Goal: Task Accomplishment & Management: Use online tool/utility

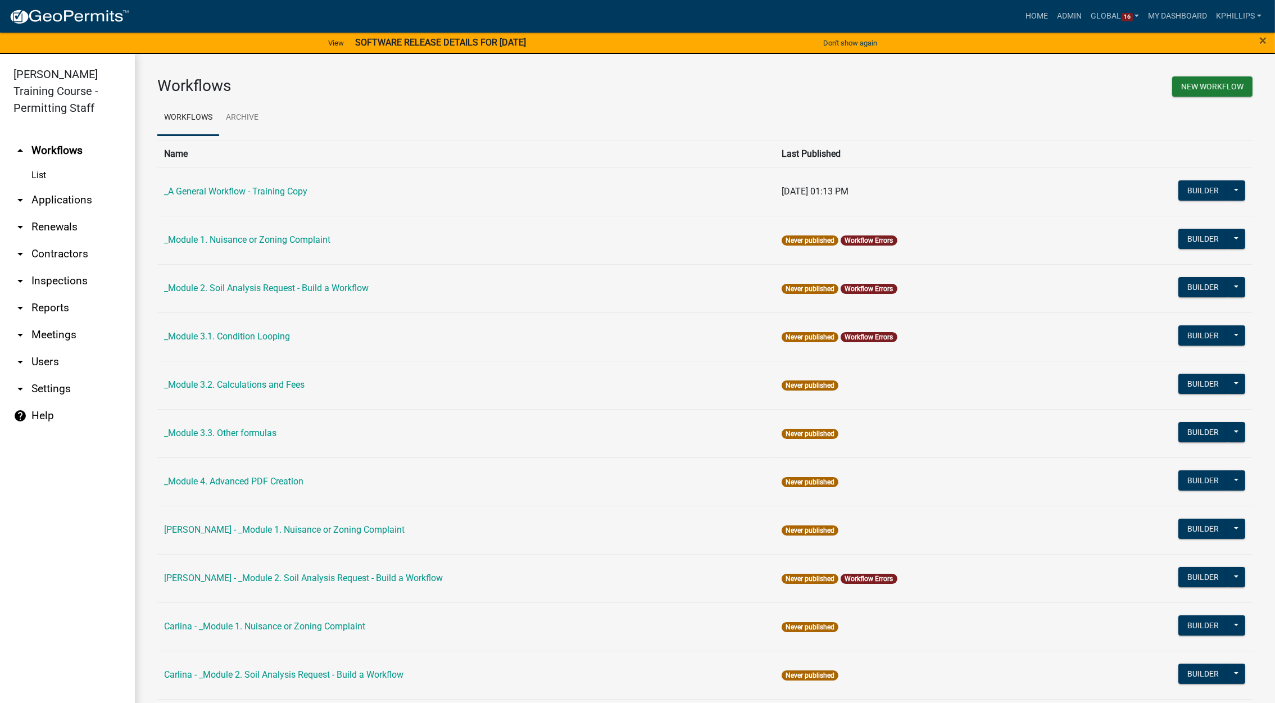
click at [994, 36] on div "View SOFTWARE RELEASE DETAILS FOR 9/12/2025 Don't show again arrow_back arrow_f…" at bounding box center [637, 42] width 1275 height 22
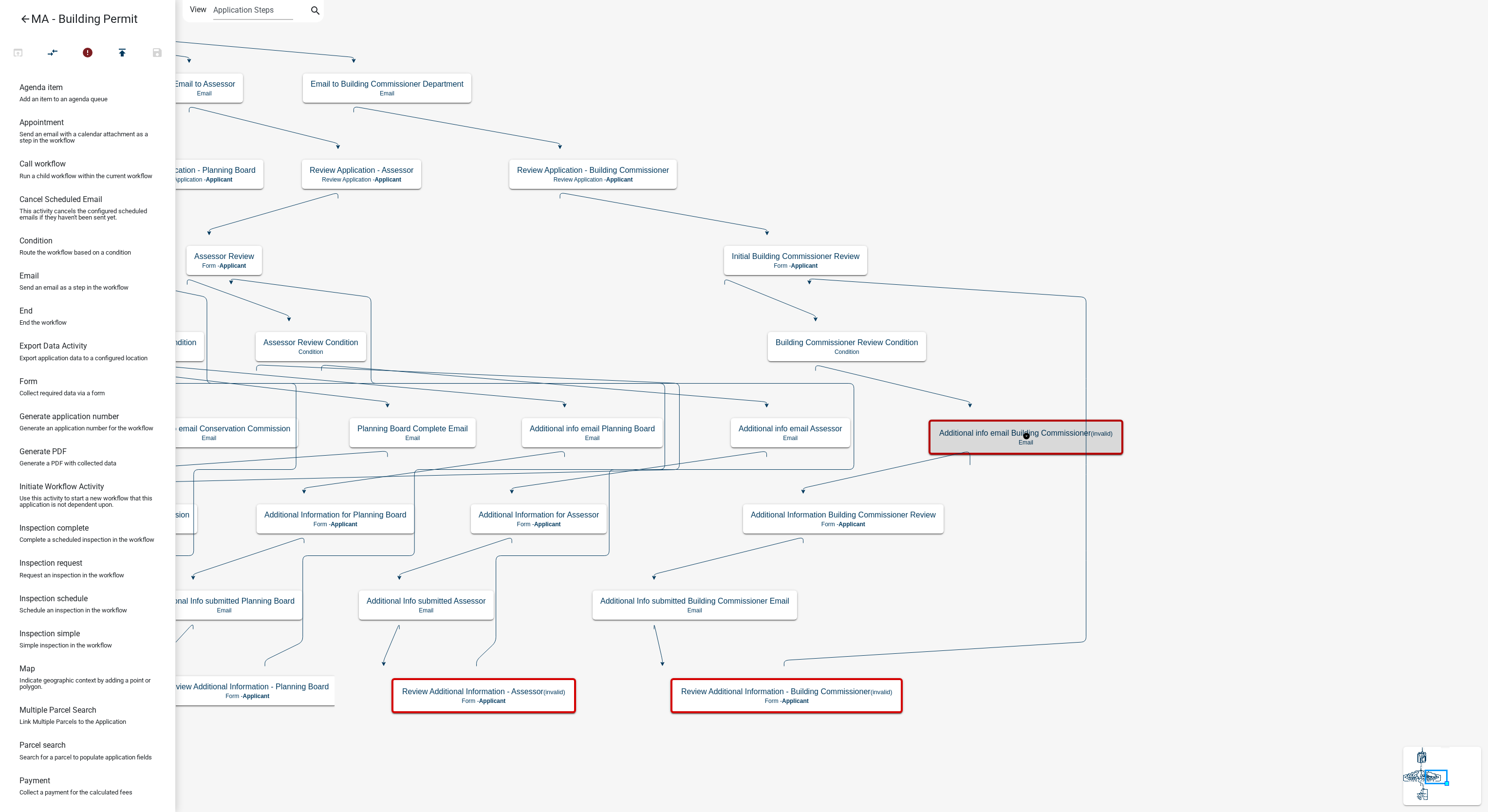
click at [960, 447] on div "Additional info email Building Commissioner (invalid) Email" at bounding box center [1026, 438] width 189 height 29
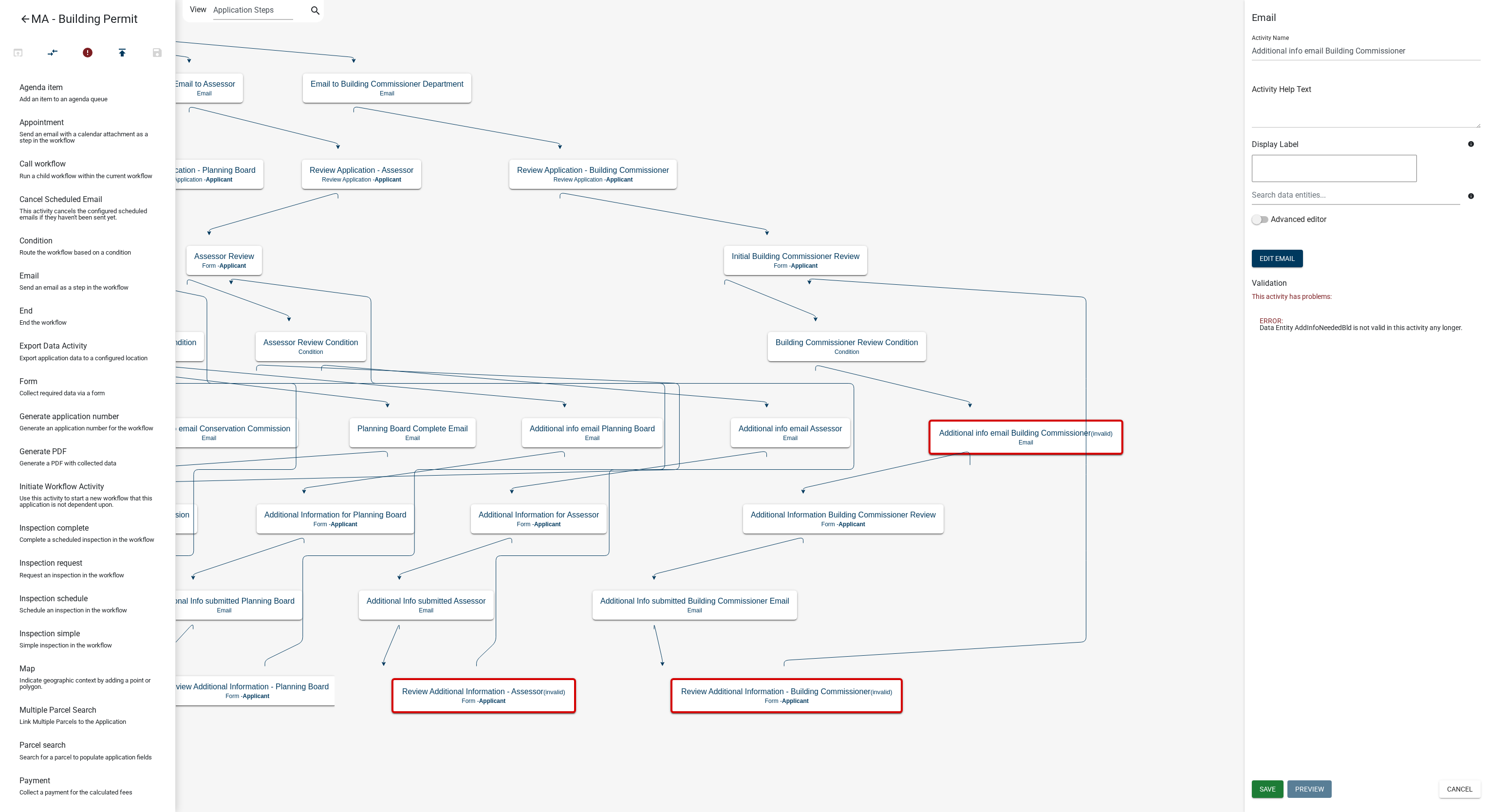
click at [1115, 270] on form "Activity Name Additional info email Building Commissioner Activity Help Text Di…" at bounding box center [1367, 148] width 229 height 243
click at [1115, 252] on button "Edit Email" at bounding box center [1277, 258] width 51 height 17
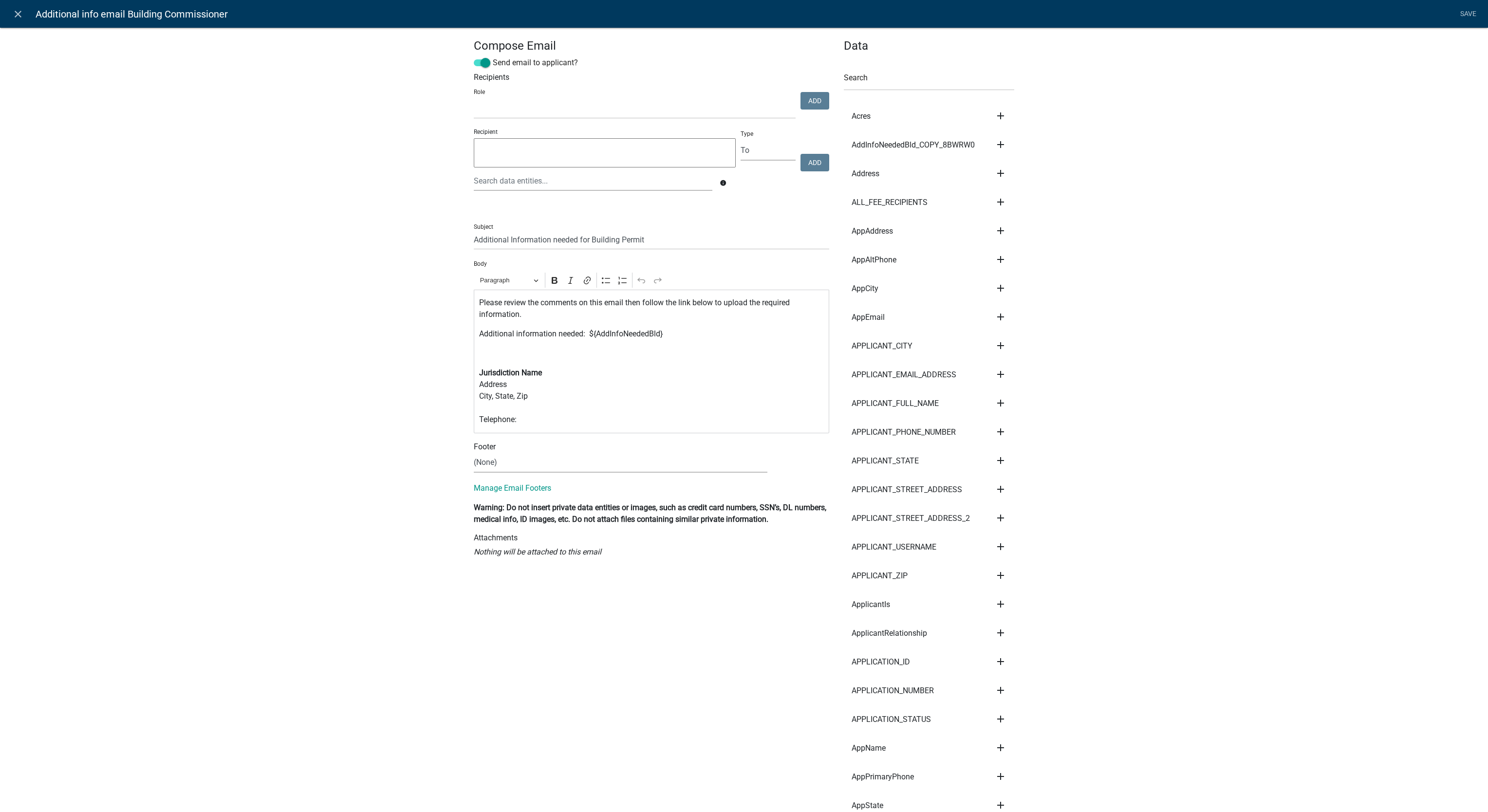
select select
click at [618, 380] on p "Jurisdiction Name Address City, State, Zip Telephone:" at bounding box center [652, 396] width 345 height 58
click at [563, 397] on p "Jurisdiction Name Address City, State, Zip Telephone:" at bounding box center [652, 396] width 345 height 58
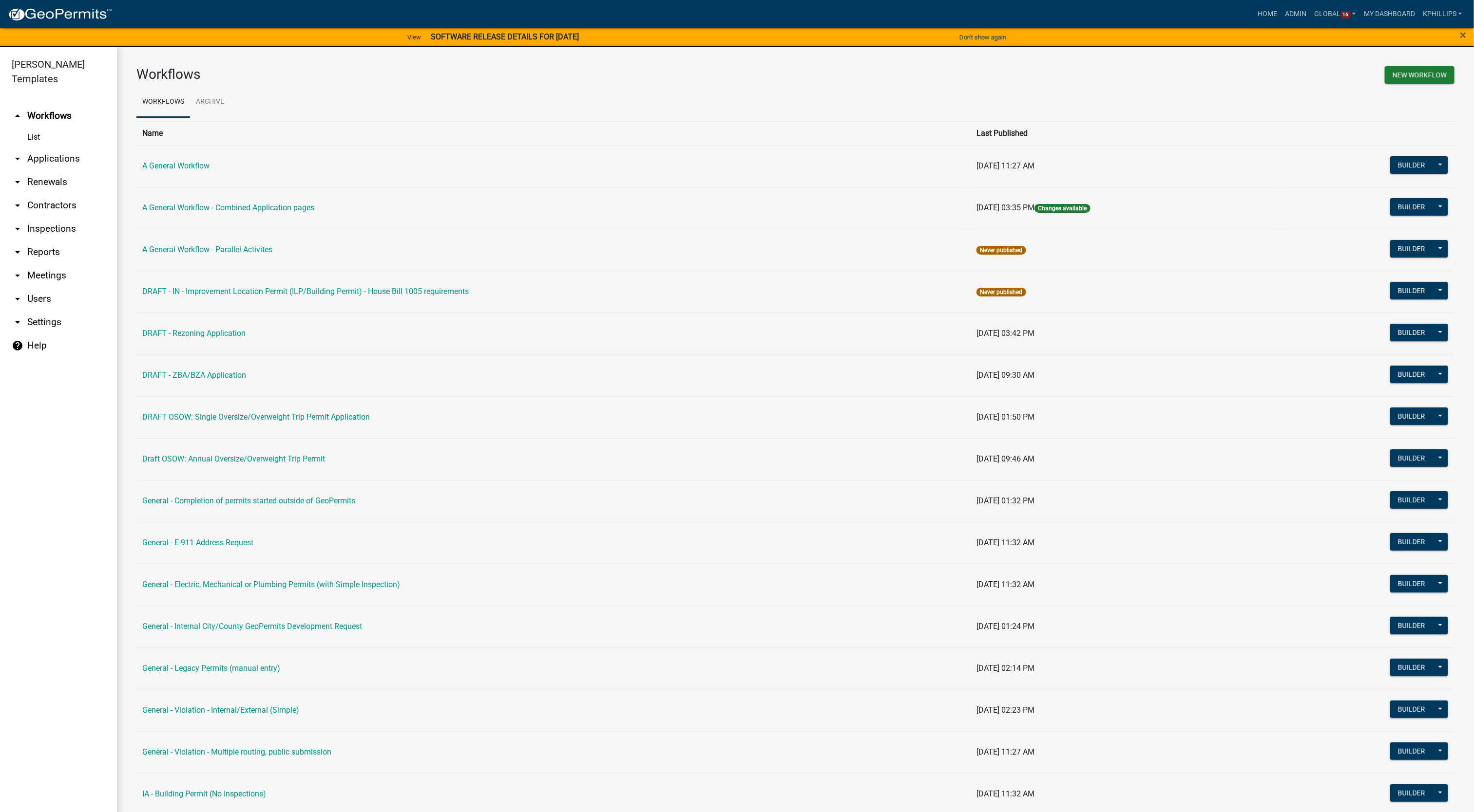
scroll to position [11, 0]
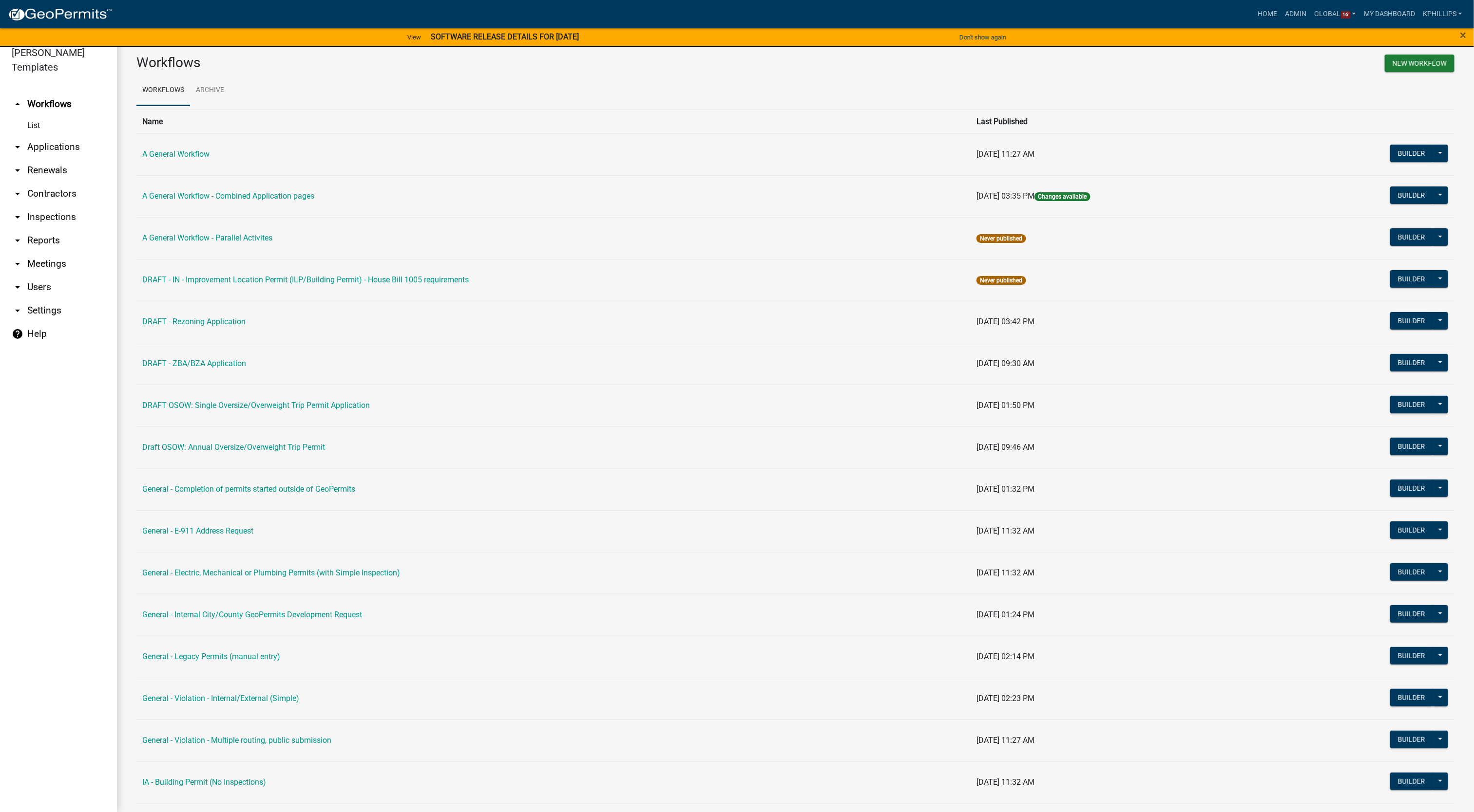
drag, startPoint x: 842, startPoint y: 734, endPoint x: 836, endPoint y: 713, distance: 21.8
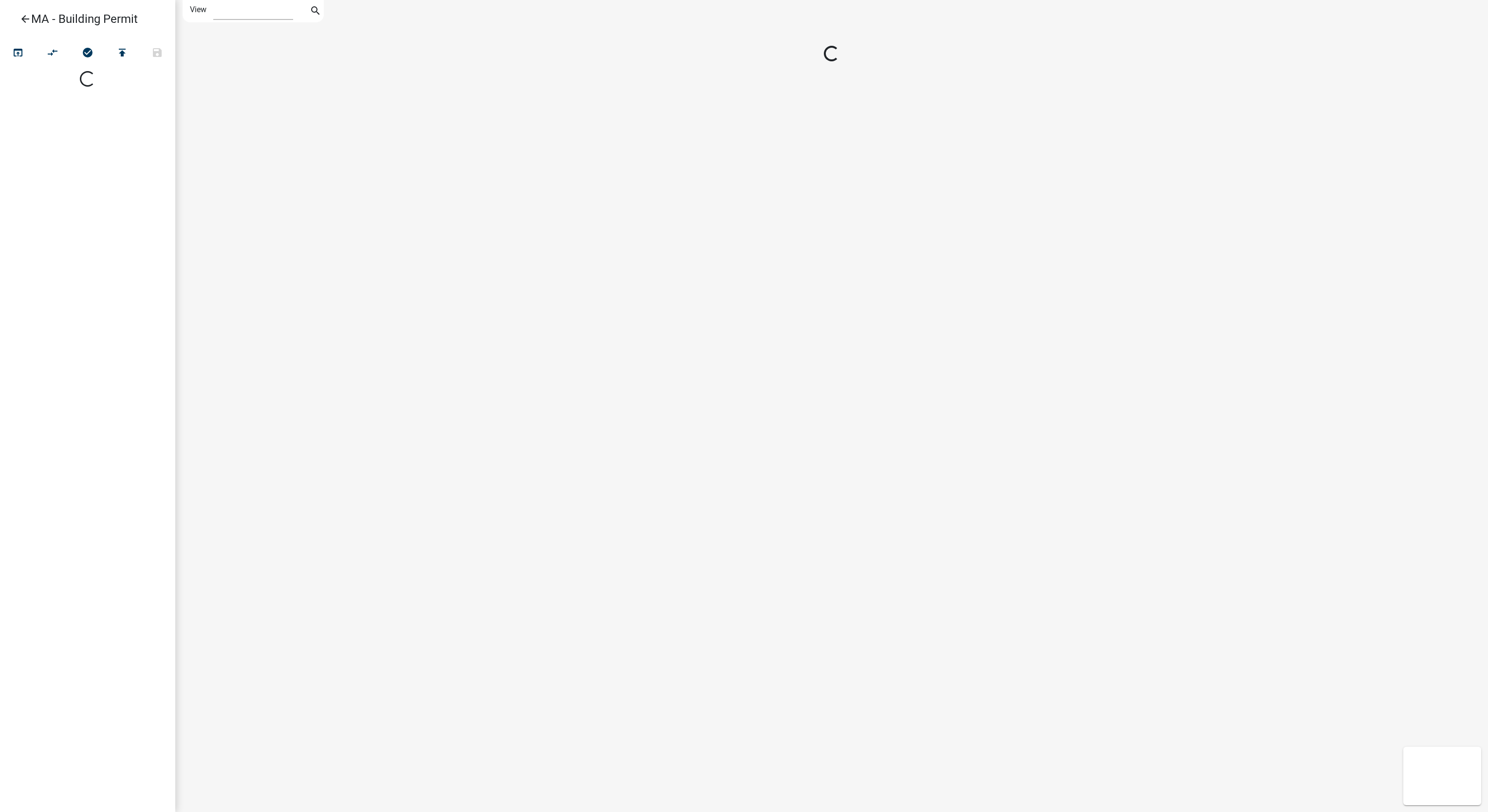
select select "1"
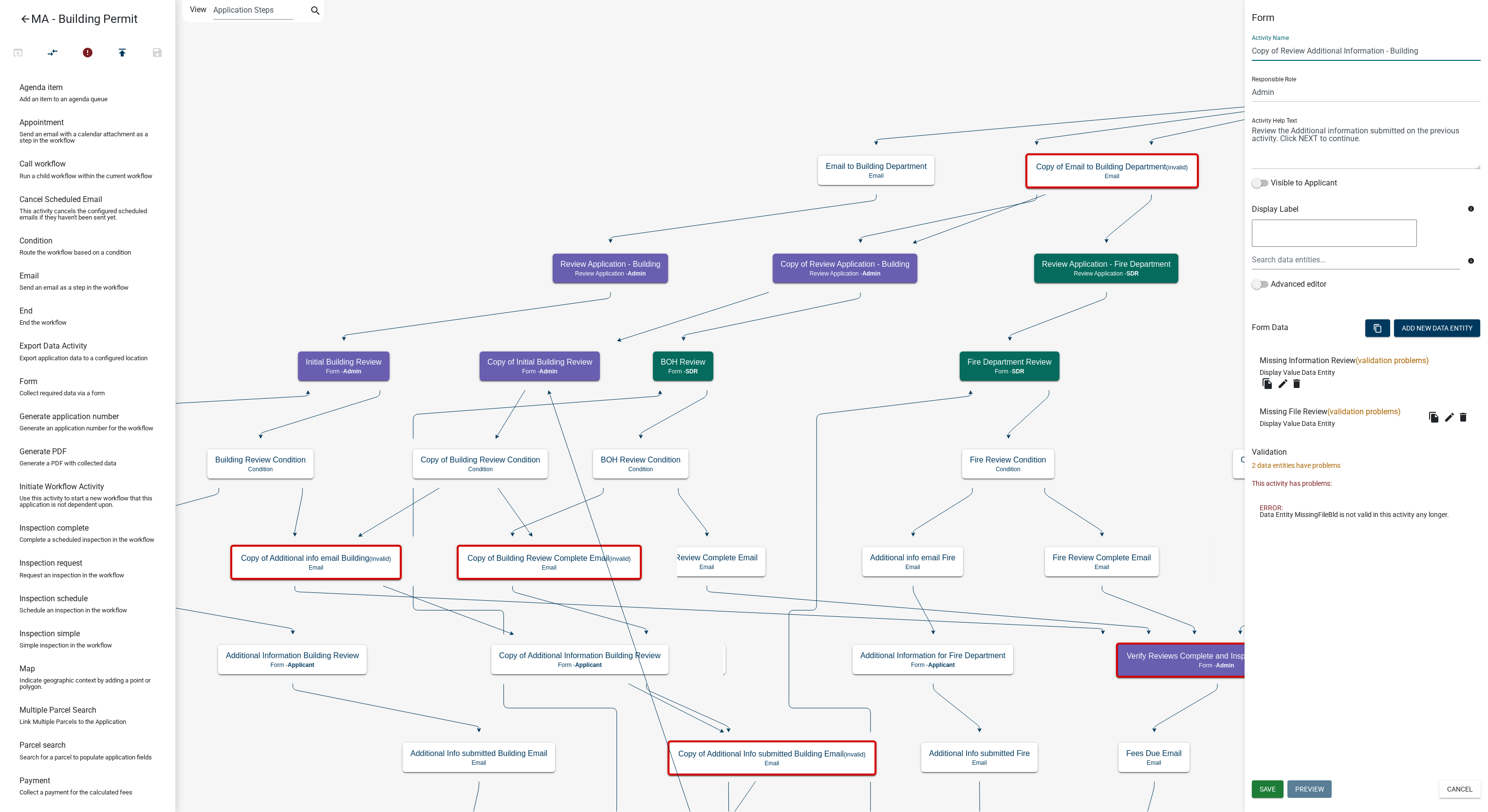
drag, startPoint x: 1278, startPoint y: 52, endPoint x: 1208, endPoint y: 62, distance: 70.7
click at [1115, 62] on main "Start Start - Applicant Search Parcel Data Parcel search - Applicant Owner and …" at bounding box center [831, 406] width 1313 height 812
click at [1115, 50] on input "Review Additional Information - Building" at bounding box center [1367, 50] width 229 height 20
type input "Review Additional Information - Collector"
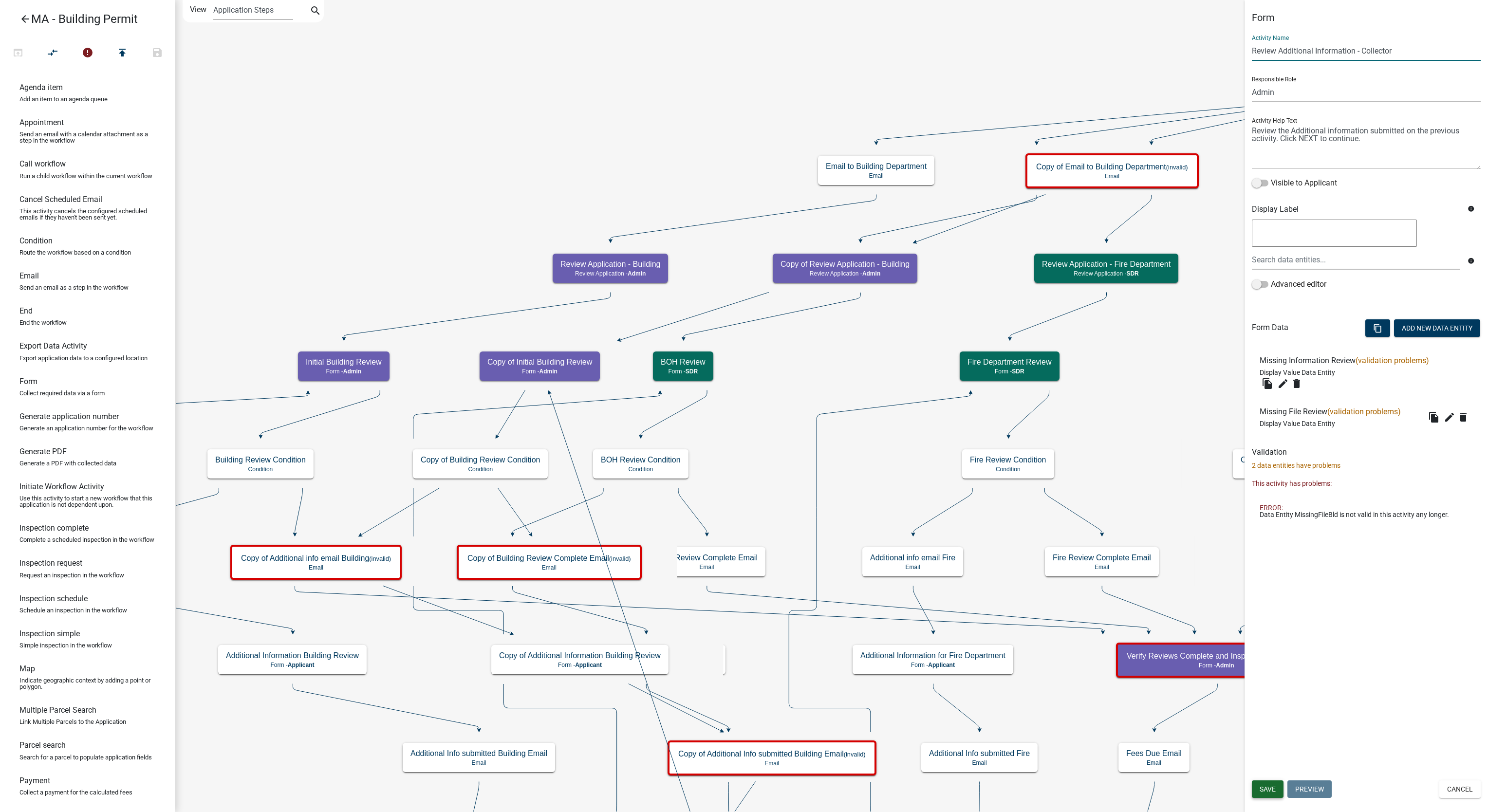
click at [1115, 608] on button "Save" at bounding box center [1268, 789] width 32 height 17
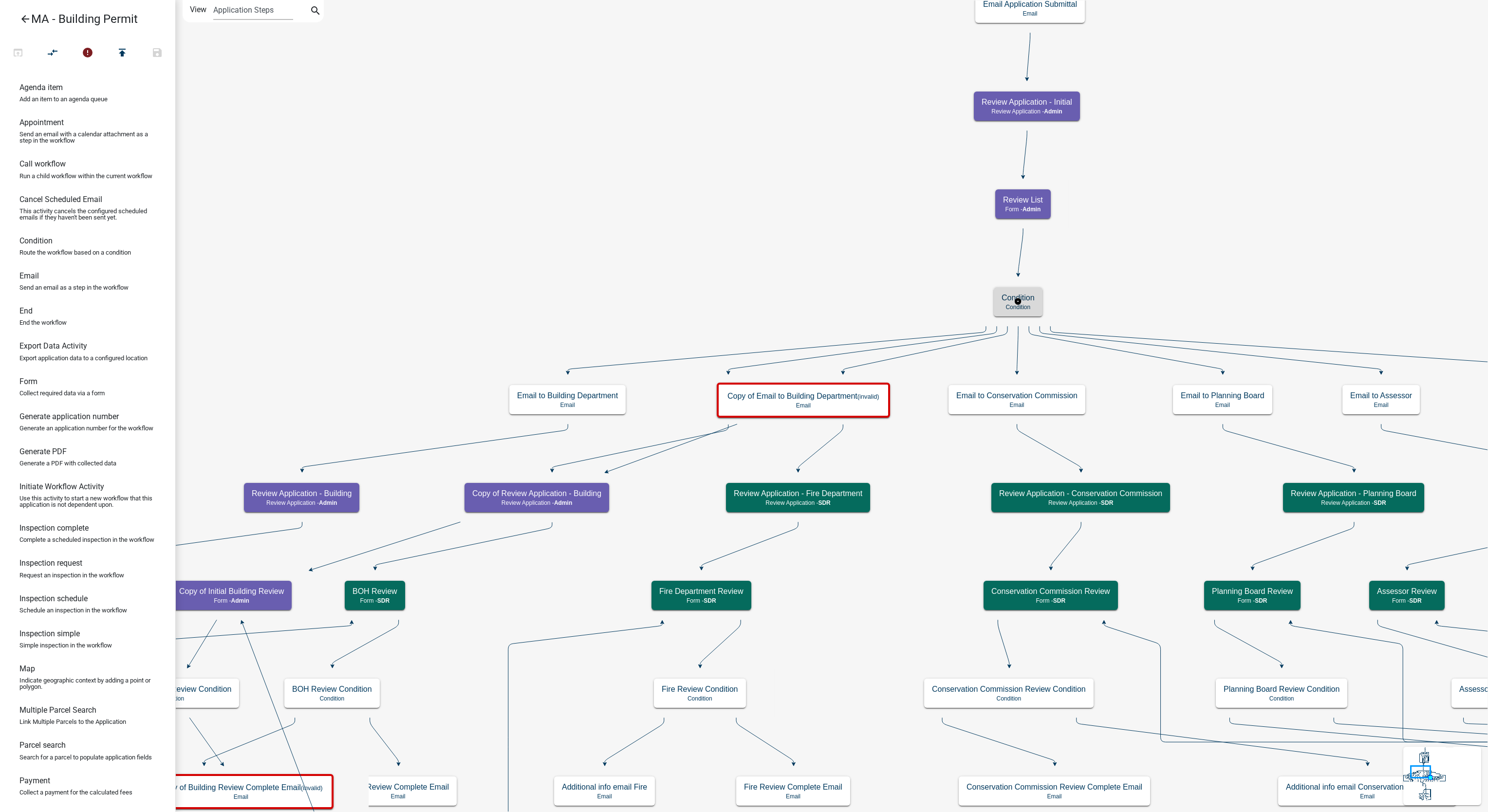
click at [1003, 300] on h5 "Condition" at bounding box center [1018, 297] width 33 height 10
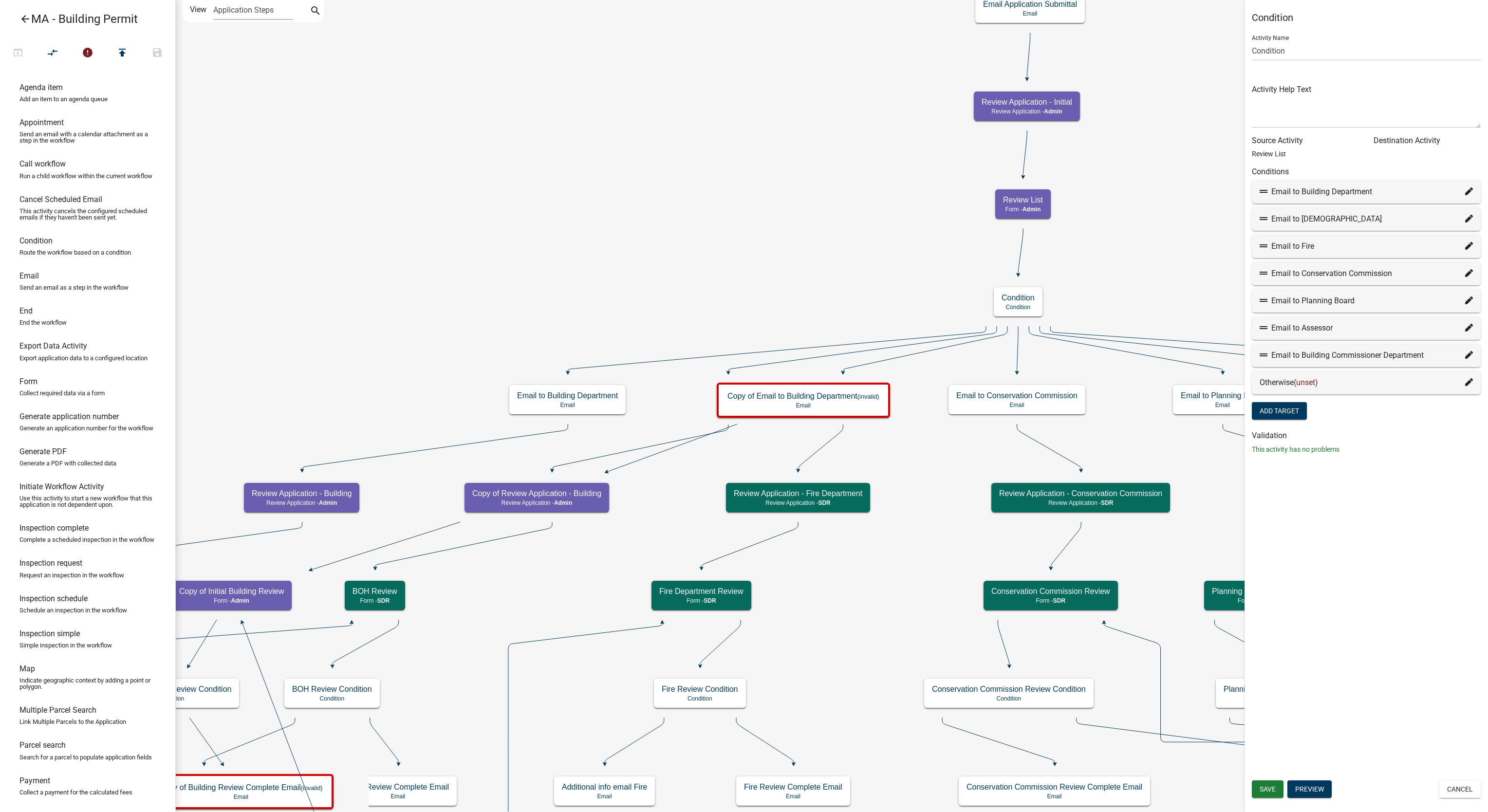
click at [1115, 331] on icon at bounding box center [1469, 328] width 8 height 8
select select "96: 9826628c-8943-4a80-bdaf-42cd06baef22"
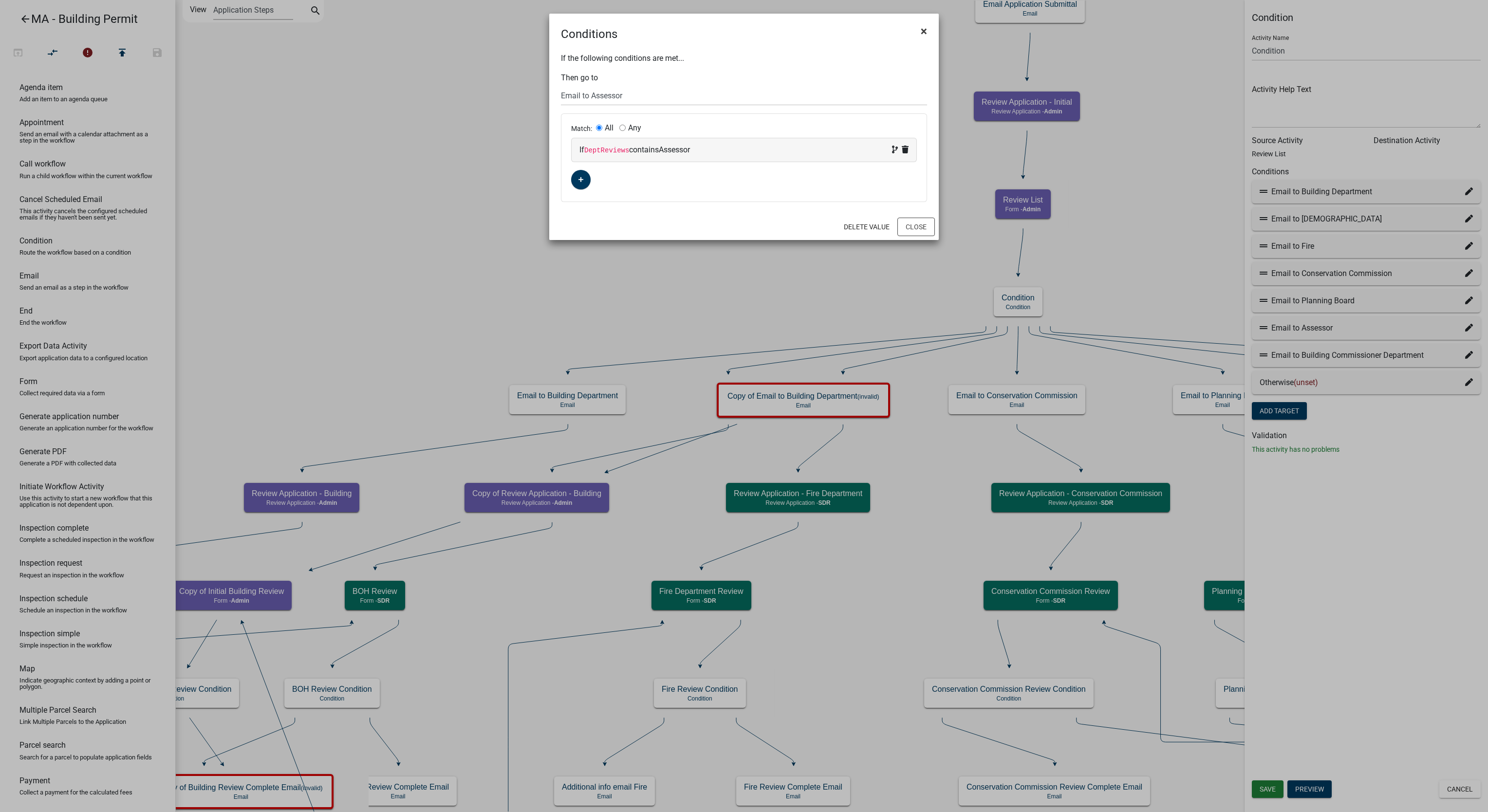
click at [915, 34] on button "×" at bounding box center [924, 30] width 22 height 27
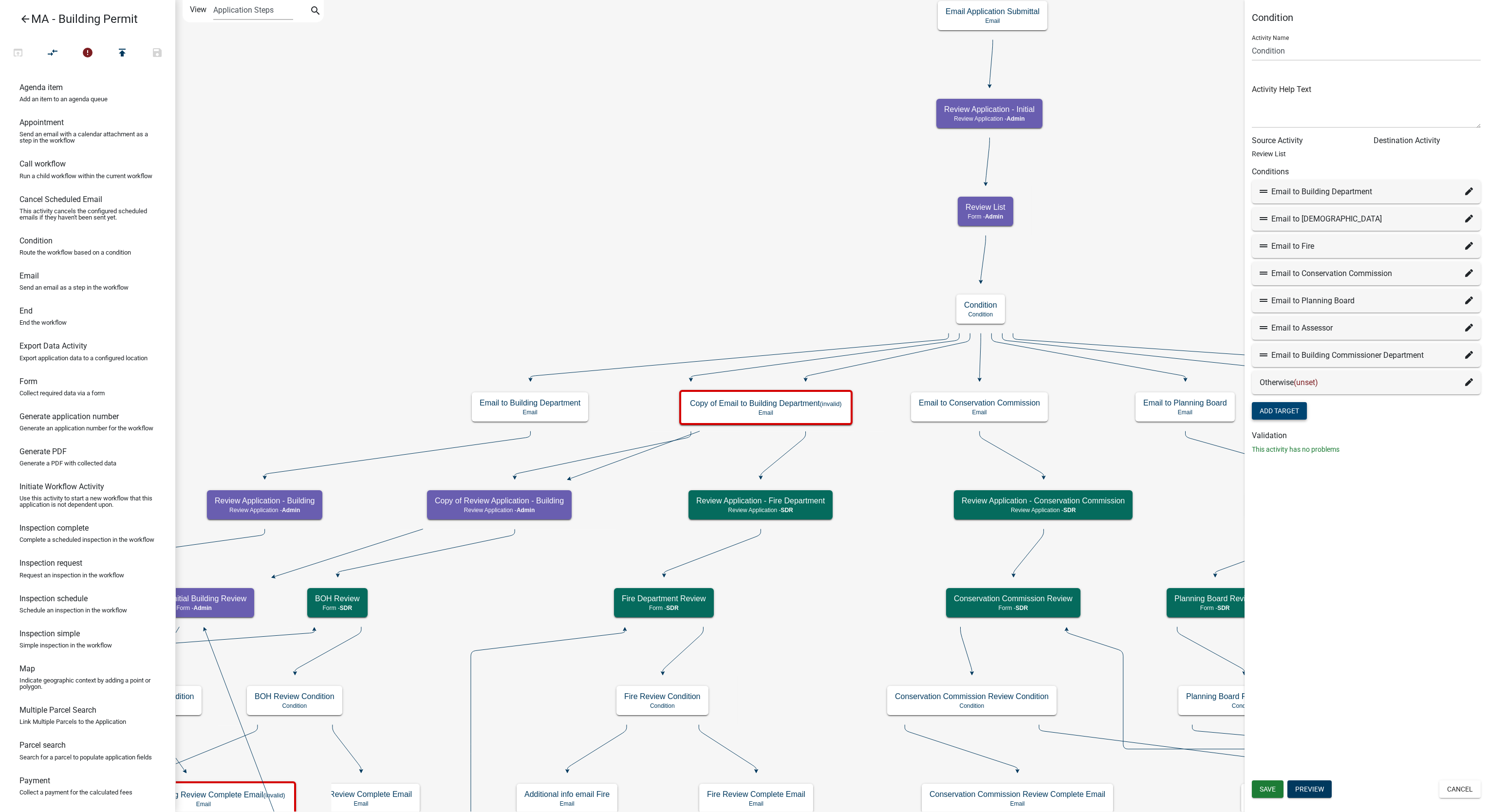
click at [1115, 407] on button "Add Target" at bounding box center [1280, 411] width 55 height 17
click at [1115, 380] on icon at bounding box center [1469, 382] width 8 height 8
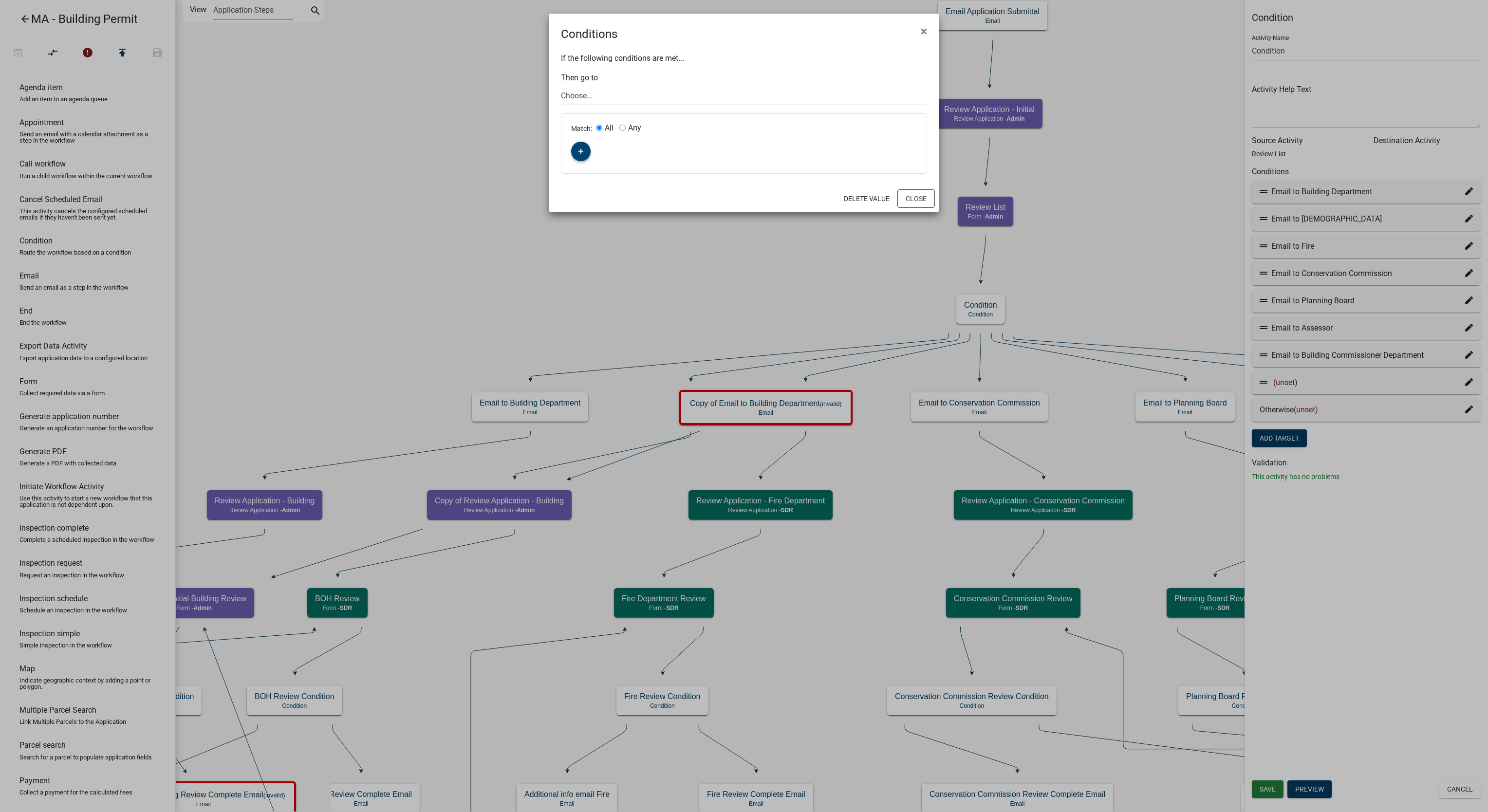
click at [588, 154] on button "button" at bounding box center [581, 152] width 19 height 19
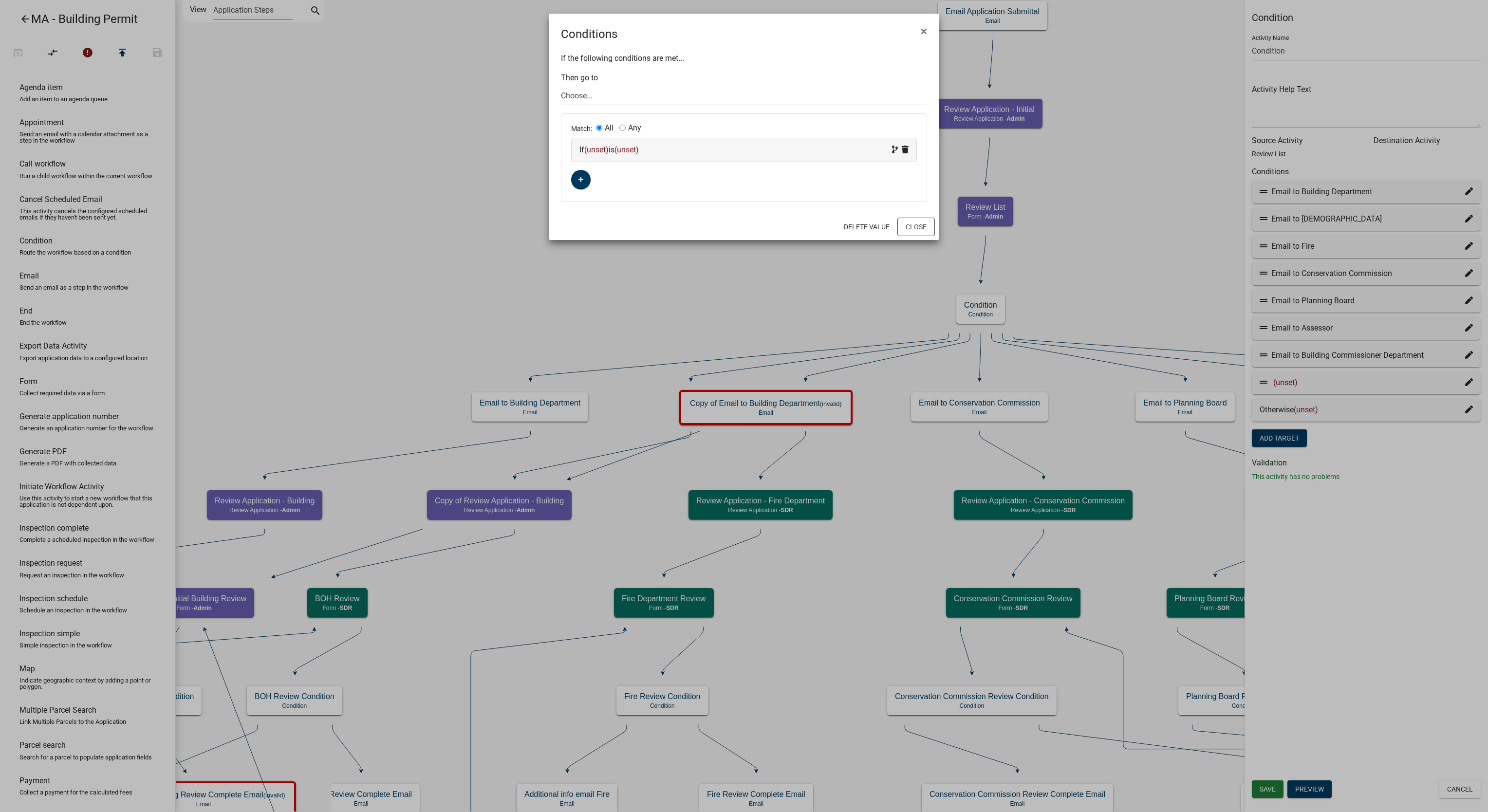
click at [608, 153] on span "(unset)" at bounding box center [596, 149] width 24 height 10
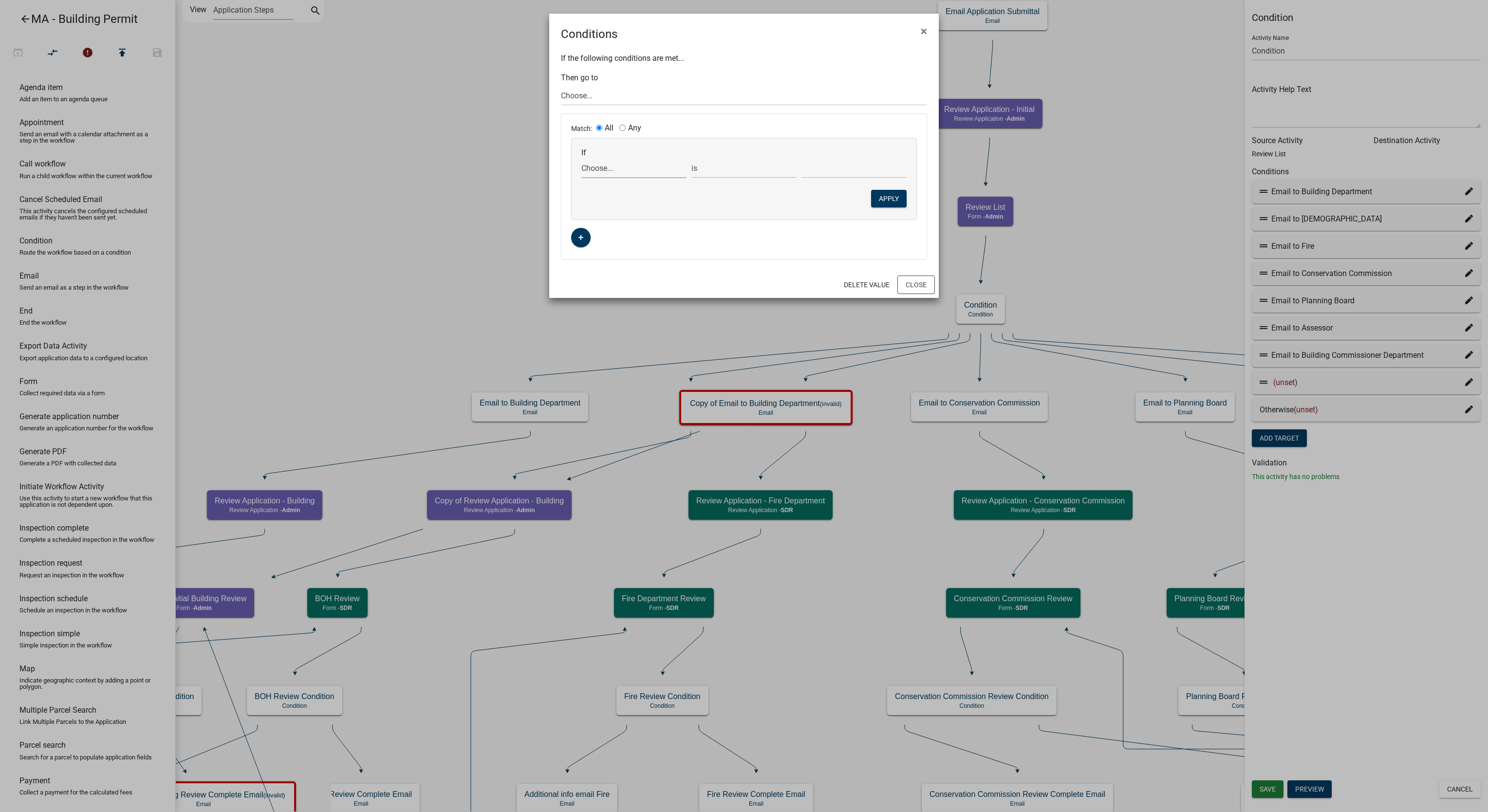
drag, startPoint x: 608, startPoint y: 176, endPoint x: 612, endPoint y: 170, distance: 7.2
click at [609, 178] on select "Choose... Acres Address ALL_FEE_RECIPIENTS AppAddress AppAltPhone AppCity AppEm…" at bounding box center [634, 168] width 105 height 20
select select "83: DeptReviews"
click at [582, 159] on select "Choose... Acres Address ALL_FEE_RECIPIENTS AppAddress AppAltPhone AppCity AppEm…" at bounding box center [634, 168] width 105 height 20
click at [757, 166] on select "exists does not exist contains does not contain" at bounding box center [744, 168] width 105 height 20
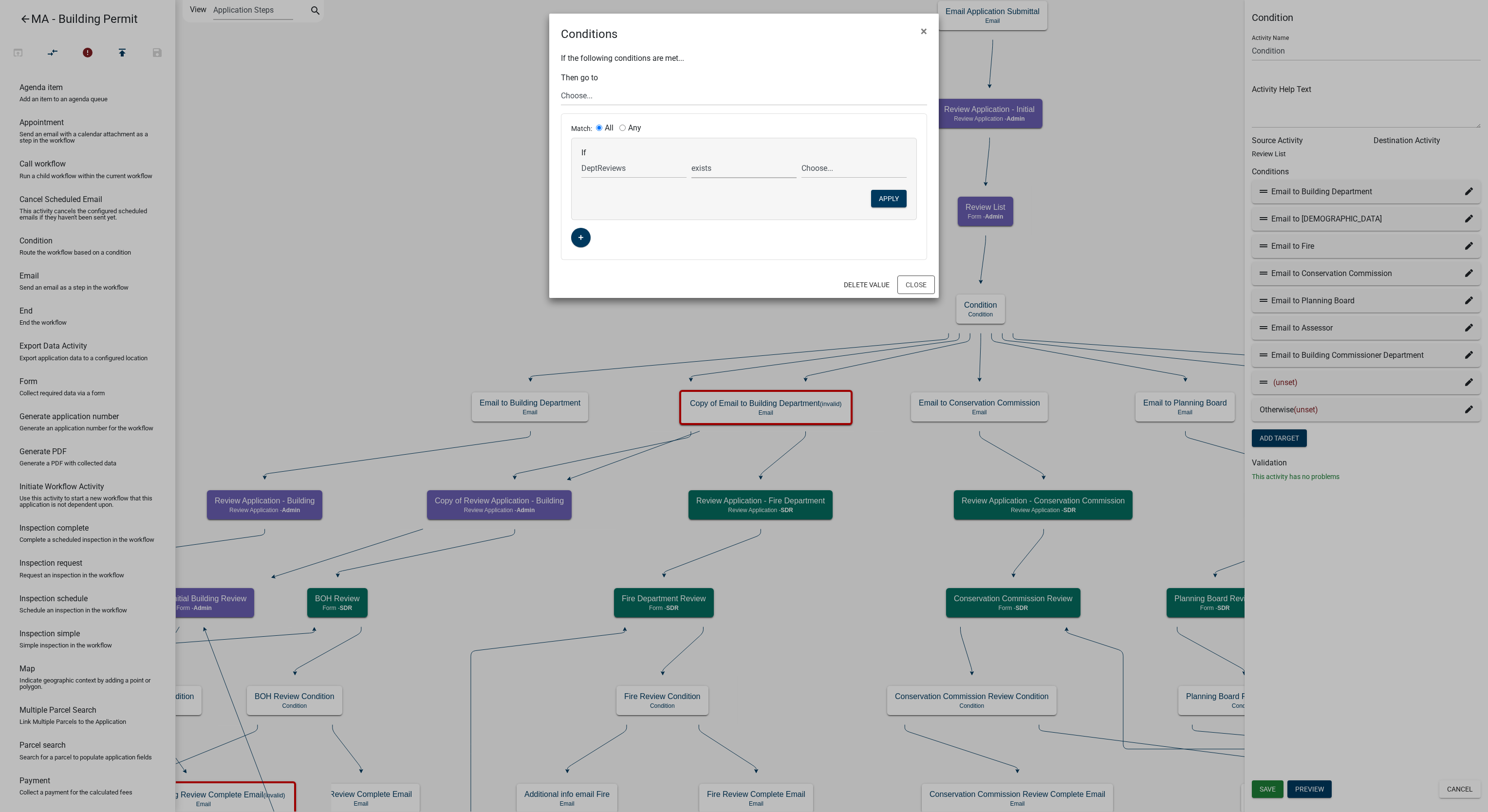
select select "6: ~"
click at [692, 159] on select "exists does not exist contains does not contain" at bounding box center [744, 168] width 105 height 20
click at [823, 175] on select "Choose... Assessor Board of Health Building Building Commissioner Collector Con…" at bounding box center [854, 168] width 105 height 20
select select "5: Collector"
click at [802, 159] on select "Choose... Assessor Board of Health Building Building Commissioner Collector Con…" at bounding box center [854, 168] width 105 height 20
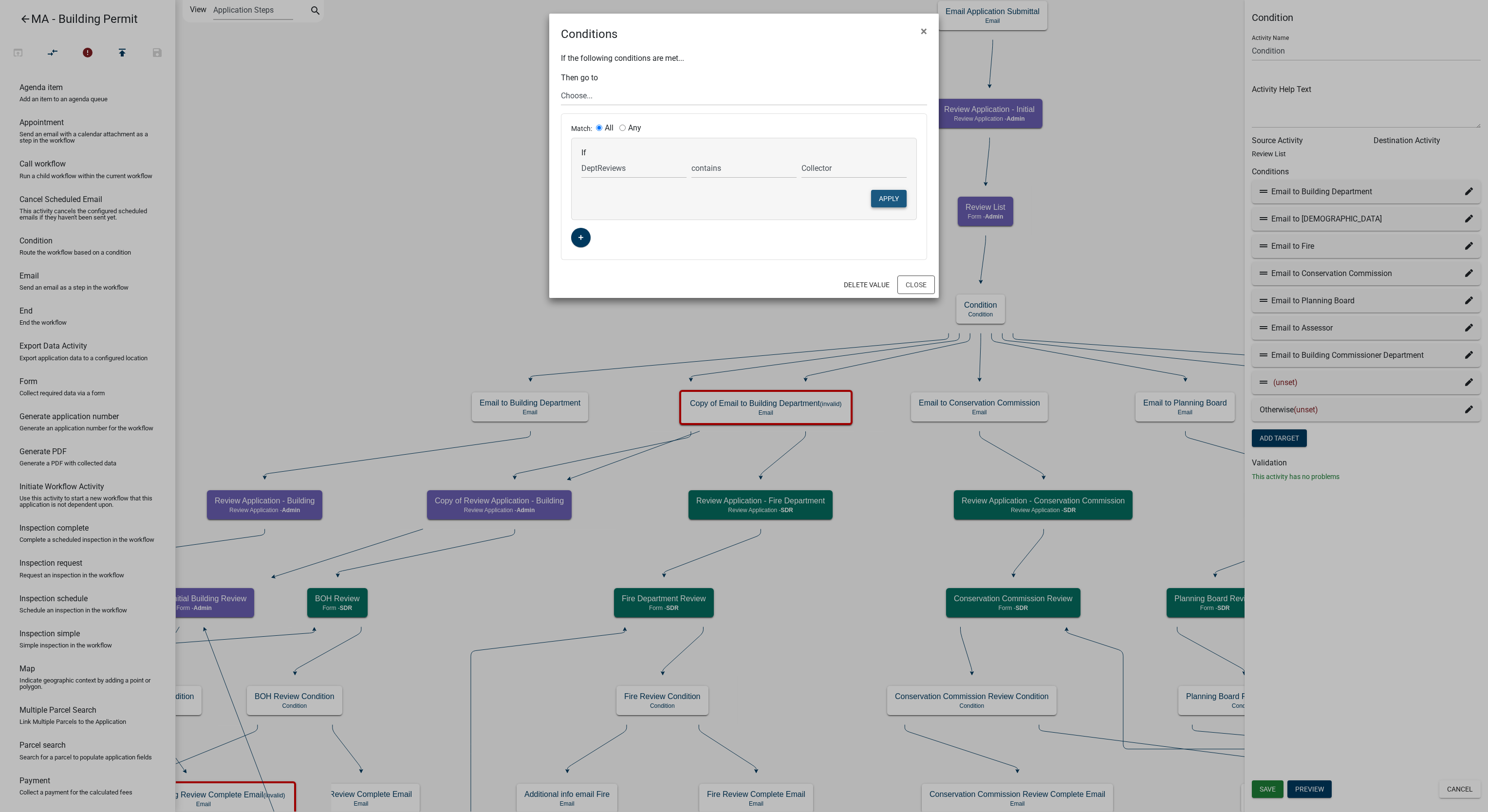
click at [886, 198] on button "Apply" at bounding box center [888, 198] width 36 height 17
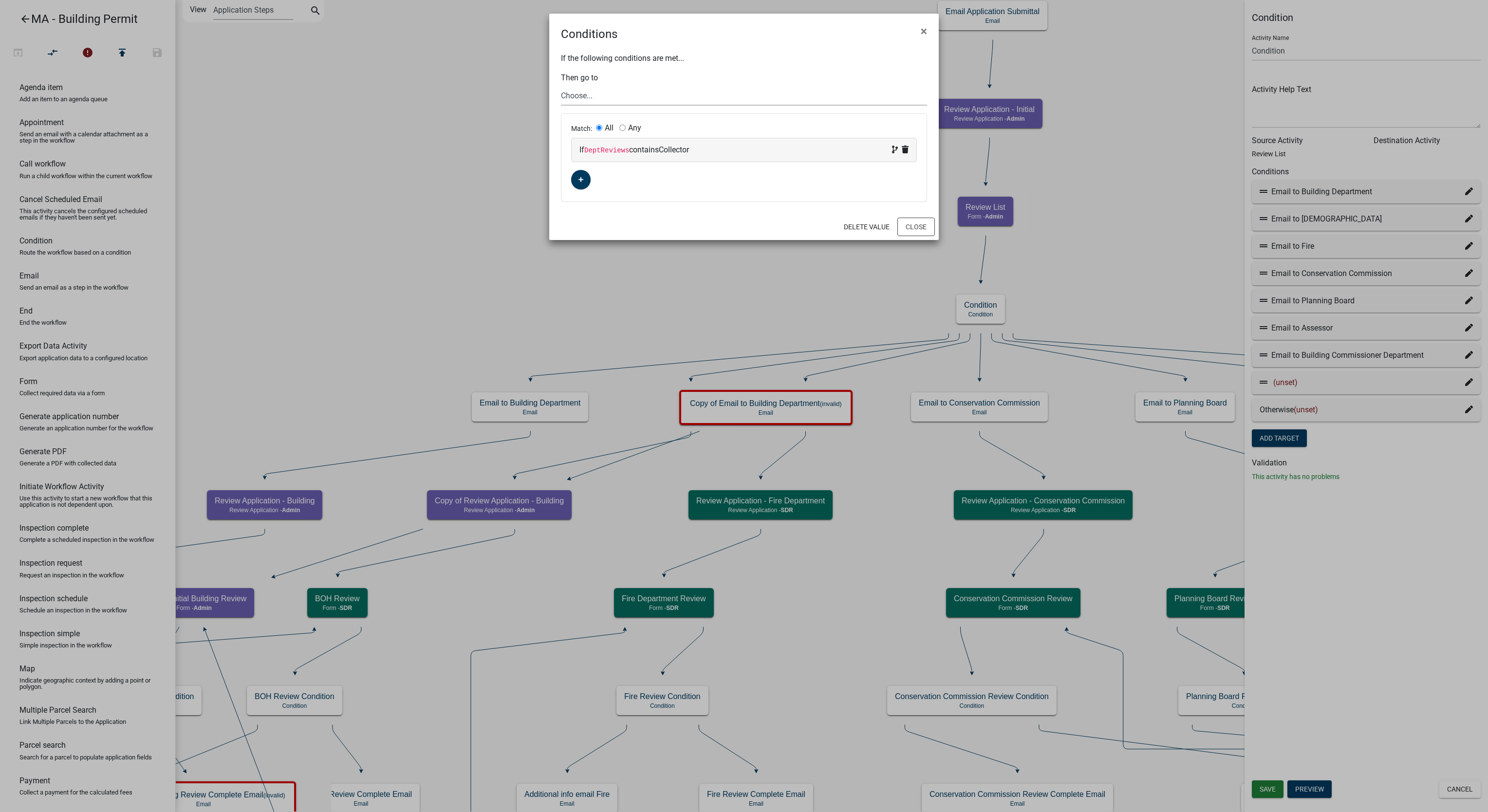
click at [578, 101] on select "Choose... Start Search Parcel Data Owner and Property Information Application S…" at bounding box center [744, 95] width 367 height 20
select select "11: 81f5ff7a-c39b-4d75-b898-6cd753787cf1"
click at [791, 26] on div "Conditions ×" at bounding box center [744, 29] width 390 height 29
click at [906, 231] on button "Close" at bounding box center [916, 226] width 37 height 18
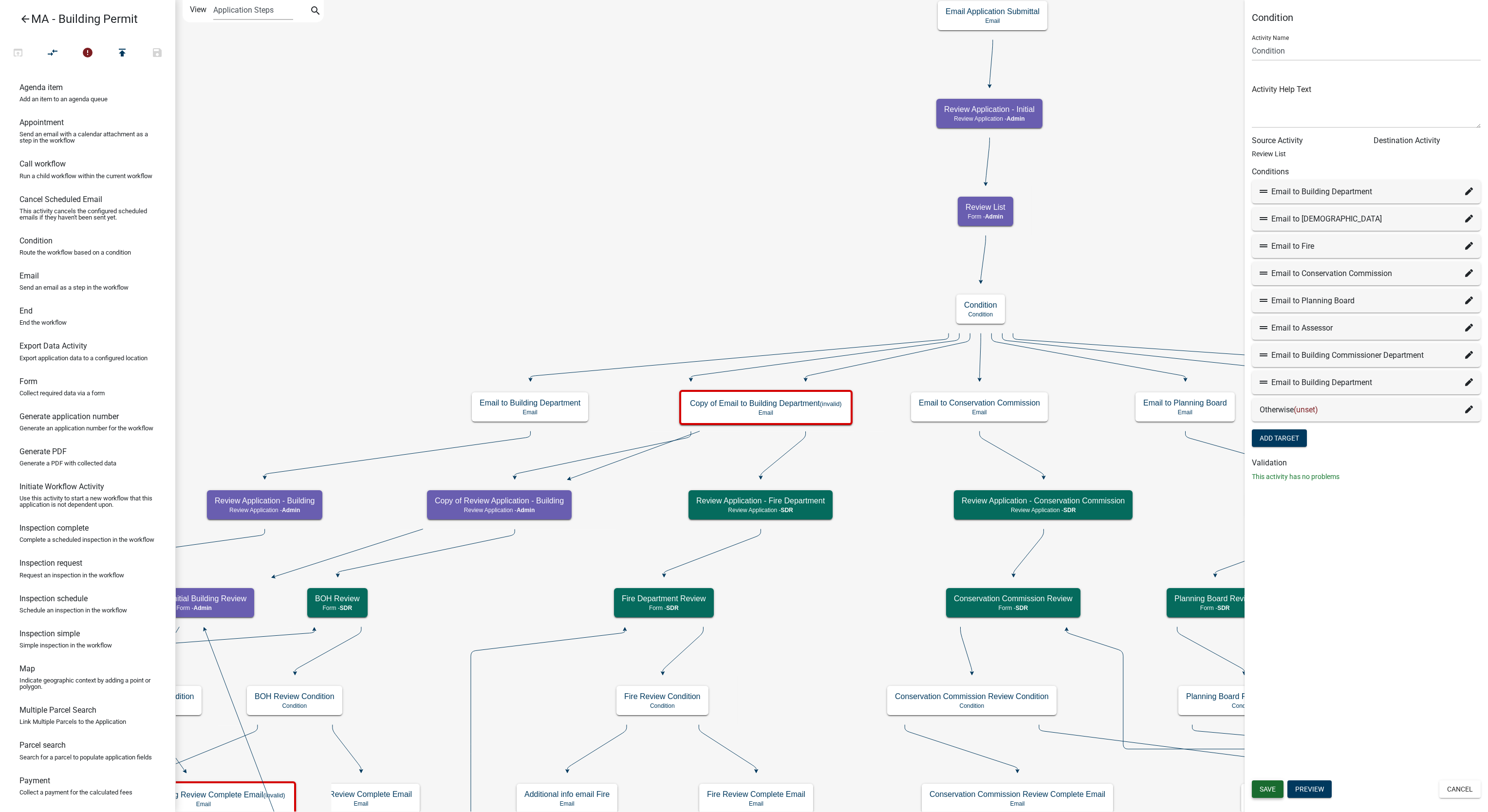
click at [1115, 608] on button "Save" at bounding box center [1268, 789] width 32 height 17
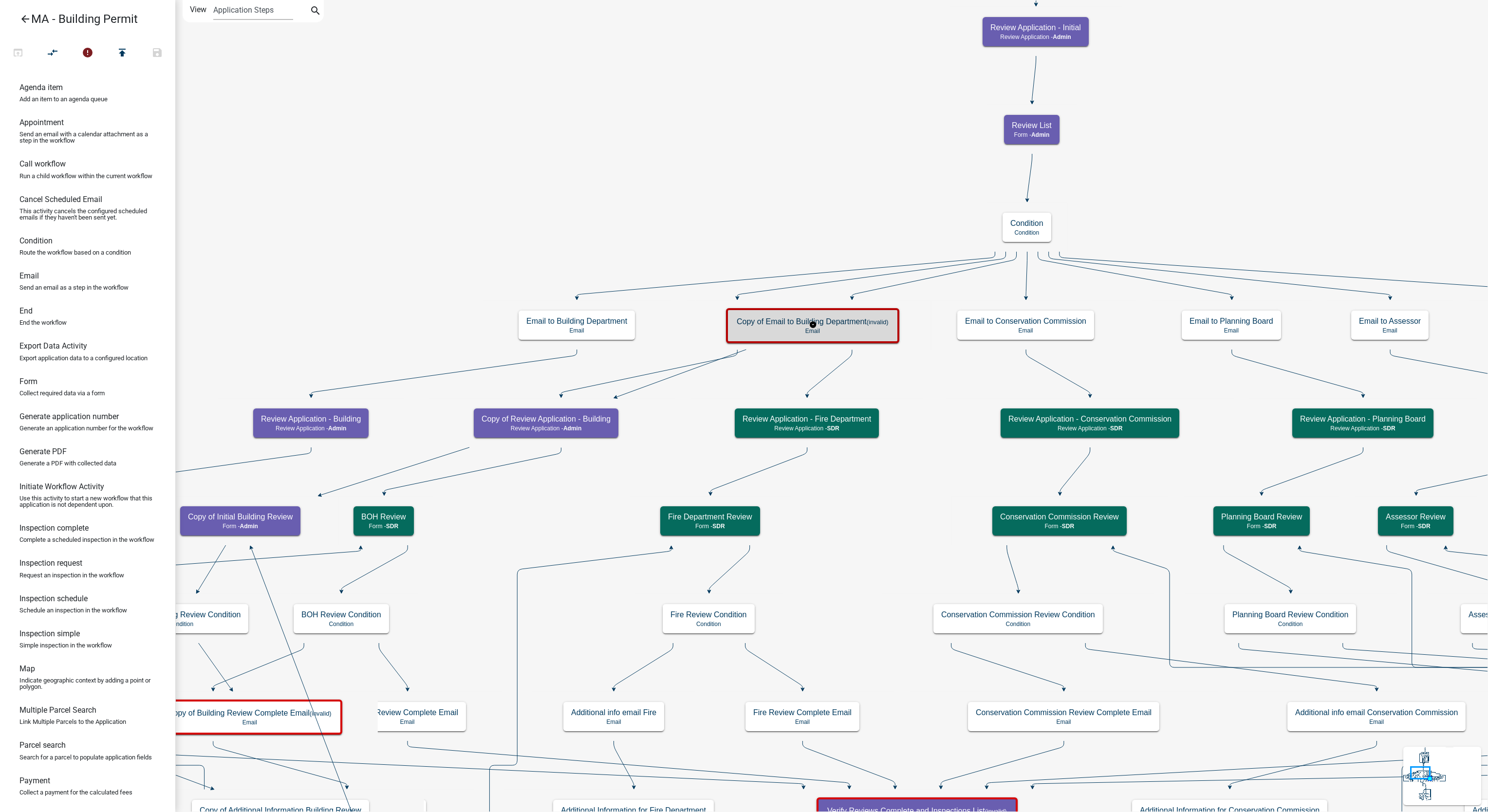
click at [849, 332] on p "Email" at bounding box center [812, 331] width 152 height 7
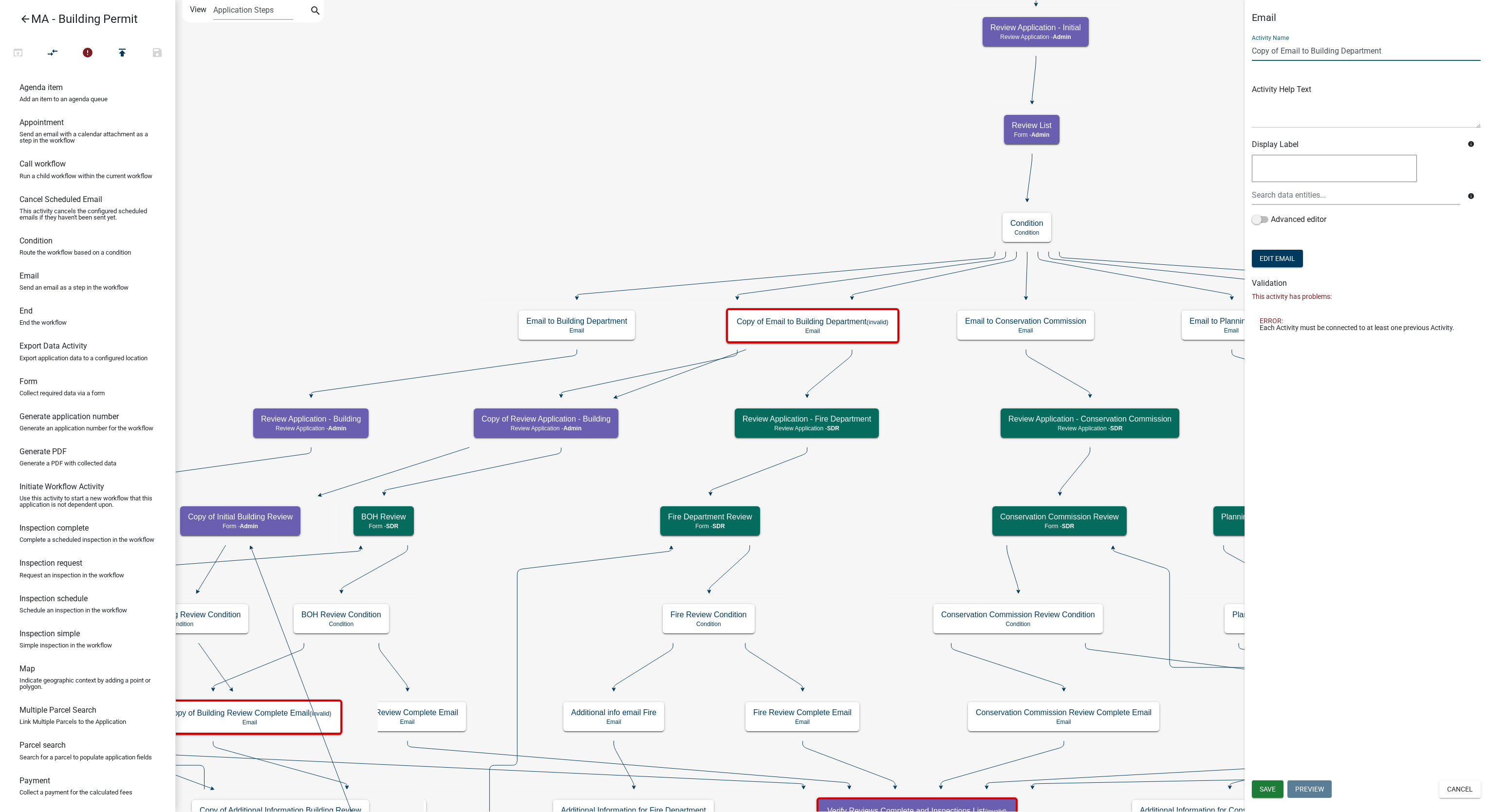
drag, startPoint x: 1280, startPoint y: 49, endPoint x: 1228, endPoint y: 61, distance: 53.4
click at [1115, 61] on main "Start Start - Applicant Search Parcel Data Parcel search - Applicant Owner and …" at bounding box center [831, 406] width 1313 height 812
click at [1115, 49] on input "Email to Building Department" at bounding box center [1367, 50] width 229 height 20
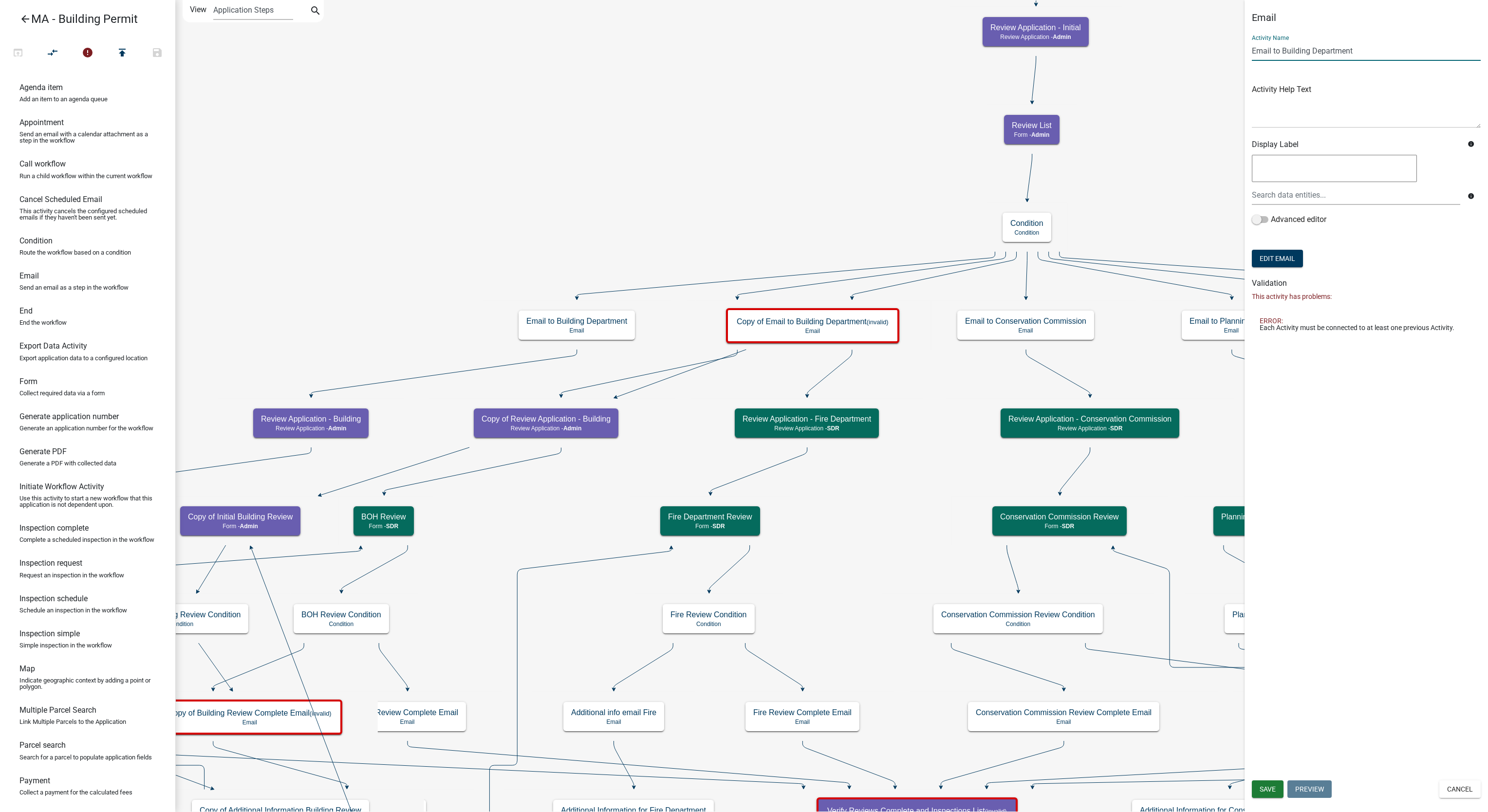
click at [1115, 54] on input "Email to Building Department" at bounding box center [1367, 50] width 229 height 20
drag, startPoint x: 1282, startPoint y: 53, endPoint x: 1399, endPoint y: 50, distance: 117.0
click at [1115, 50] on input "Email to Building Department" at bounding box center [1367, 50] width 229 height 20
type input "Email to Collector"
click at [1115, 608] on span "Save" at bounding box center [1268, 789] width 16 height 8
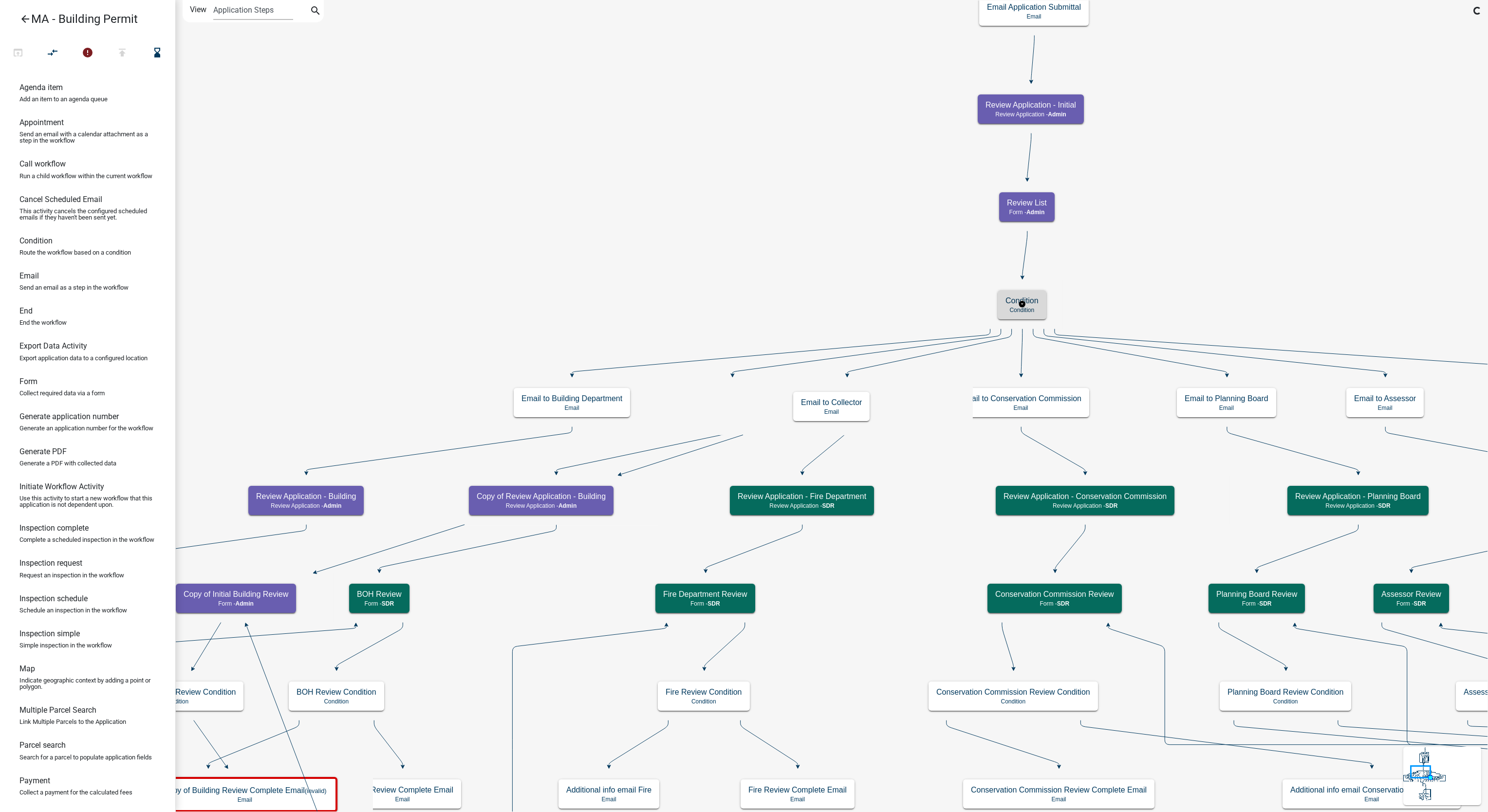
click at [1041, 298] on div "Condition Condition" at bounding box center [1022, 305] width 49 height 29
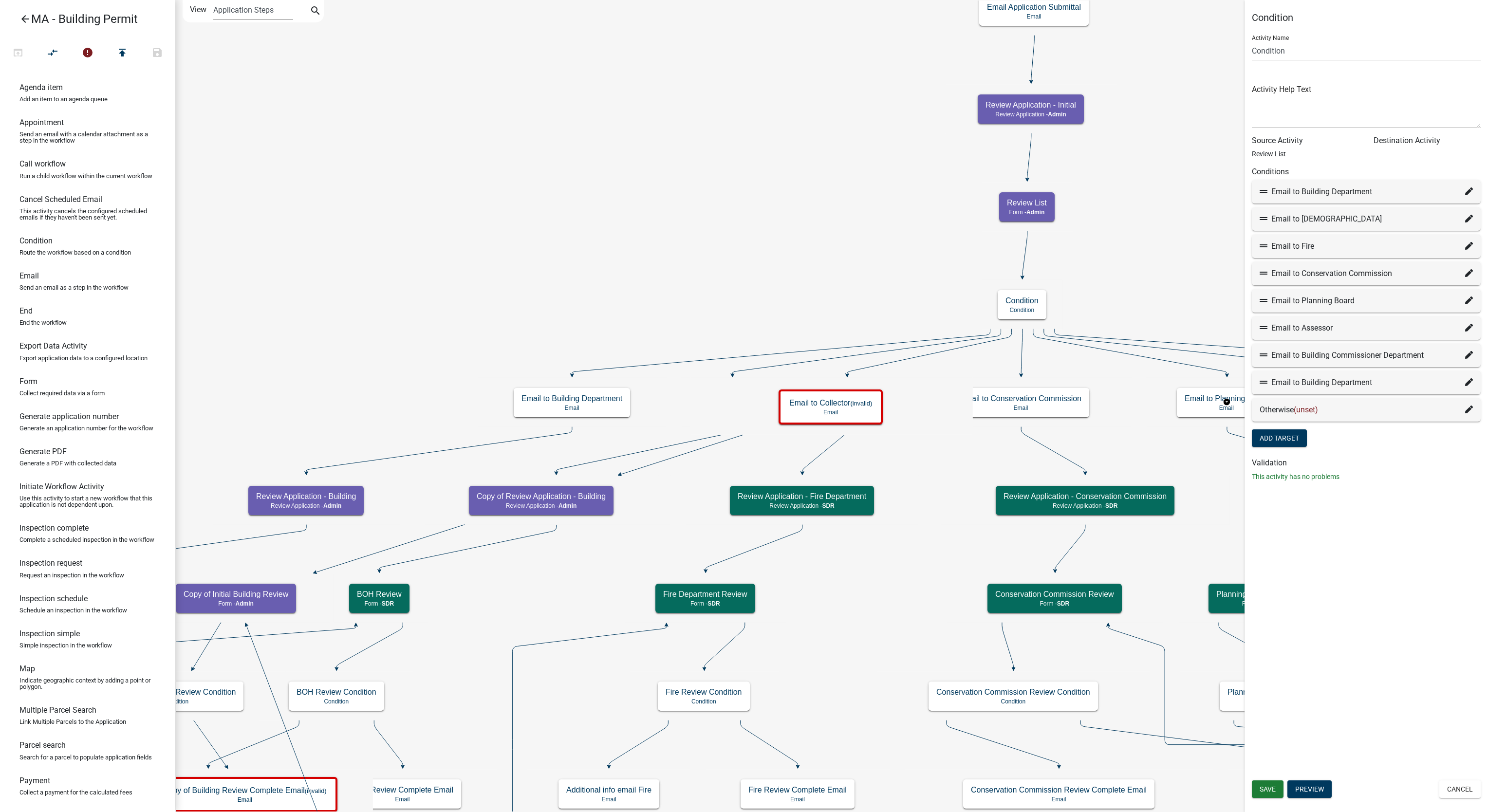
click at [1115, 384] on icon at bounding box center [1469, 382] width 8 height 8
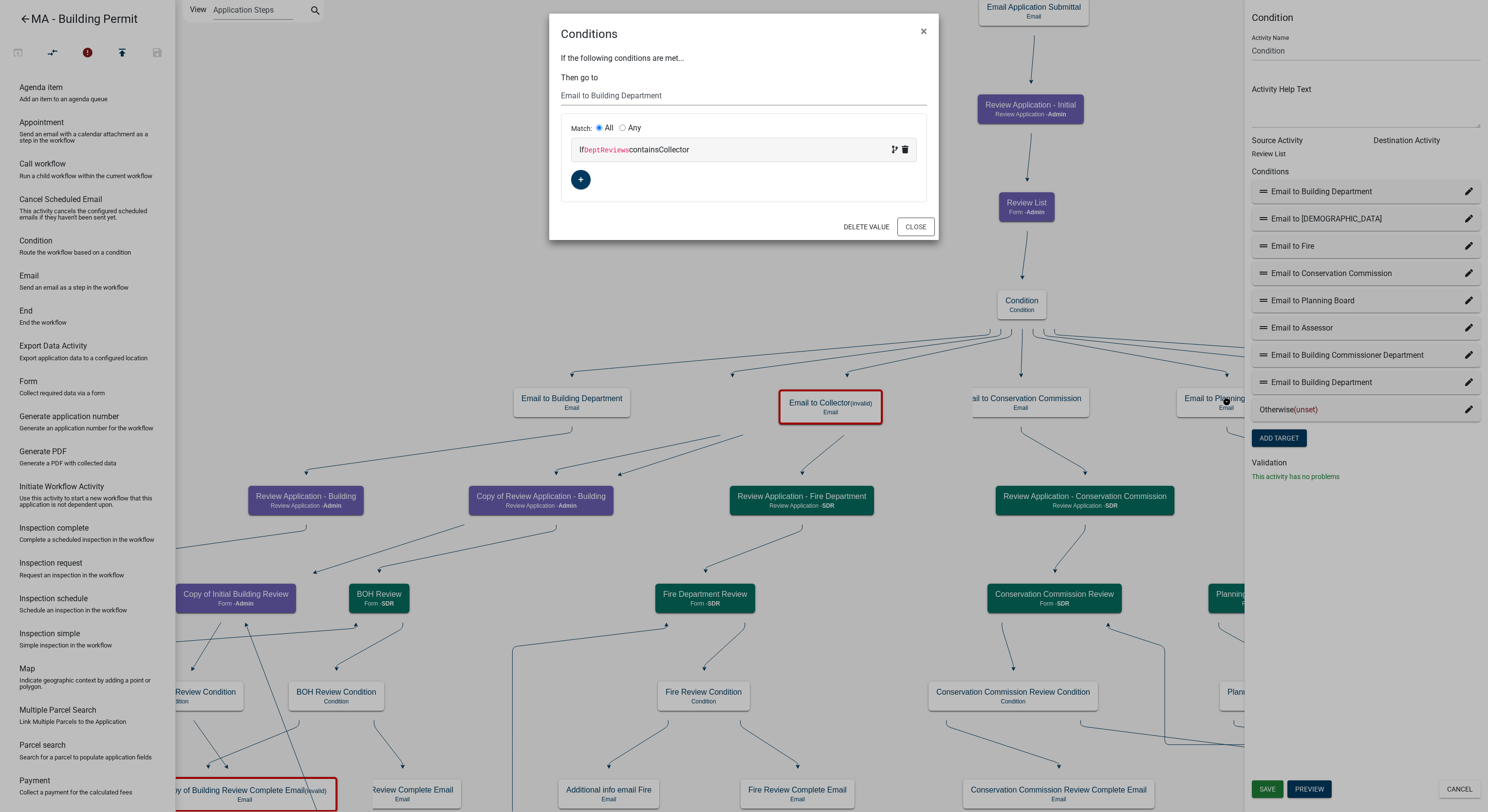
click at [591, 93] on select "Choose... Start Search Parcel Data Owner and Property Information Application S…" at bounding box center [744, 95] width 367 height 20
select select "115: ee9b87c4-db0d-4a3b-8e40-f9a5d393feb9"
click at [561, 86] on select "Choose... Start Search Parcel Data Owner and Property Information Application S…" at bounding box center [744, 95] width 367 height 20
click at [922, 224] on button "Close" at bounding box center [916, 226] width 37 height 18
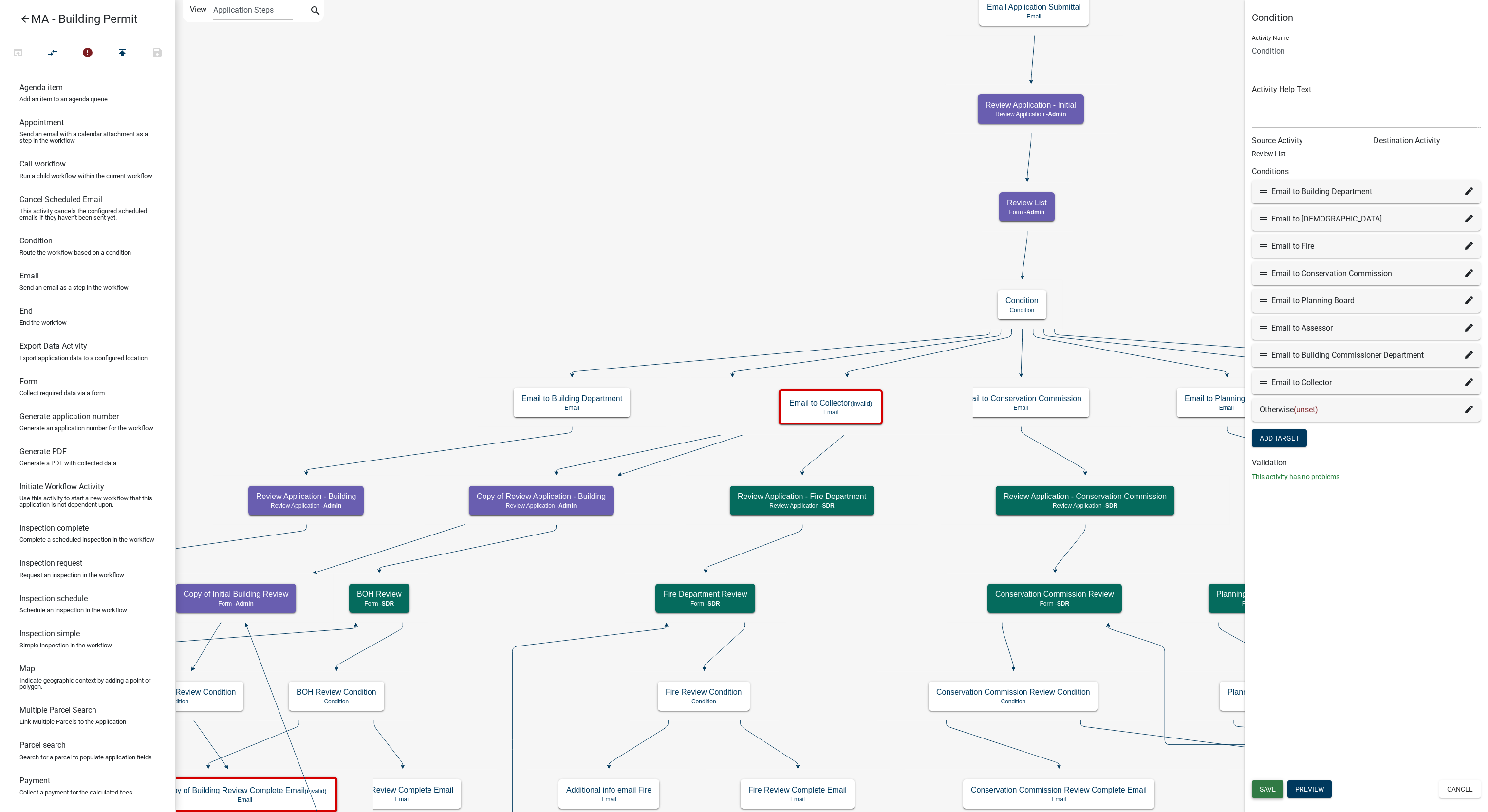
click at [1115, 608] on button "Save" at bounding box center [1268, 789] width 32 height 17
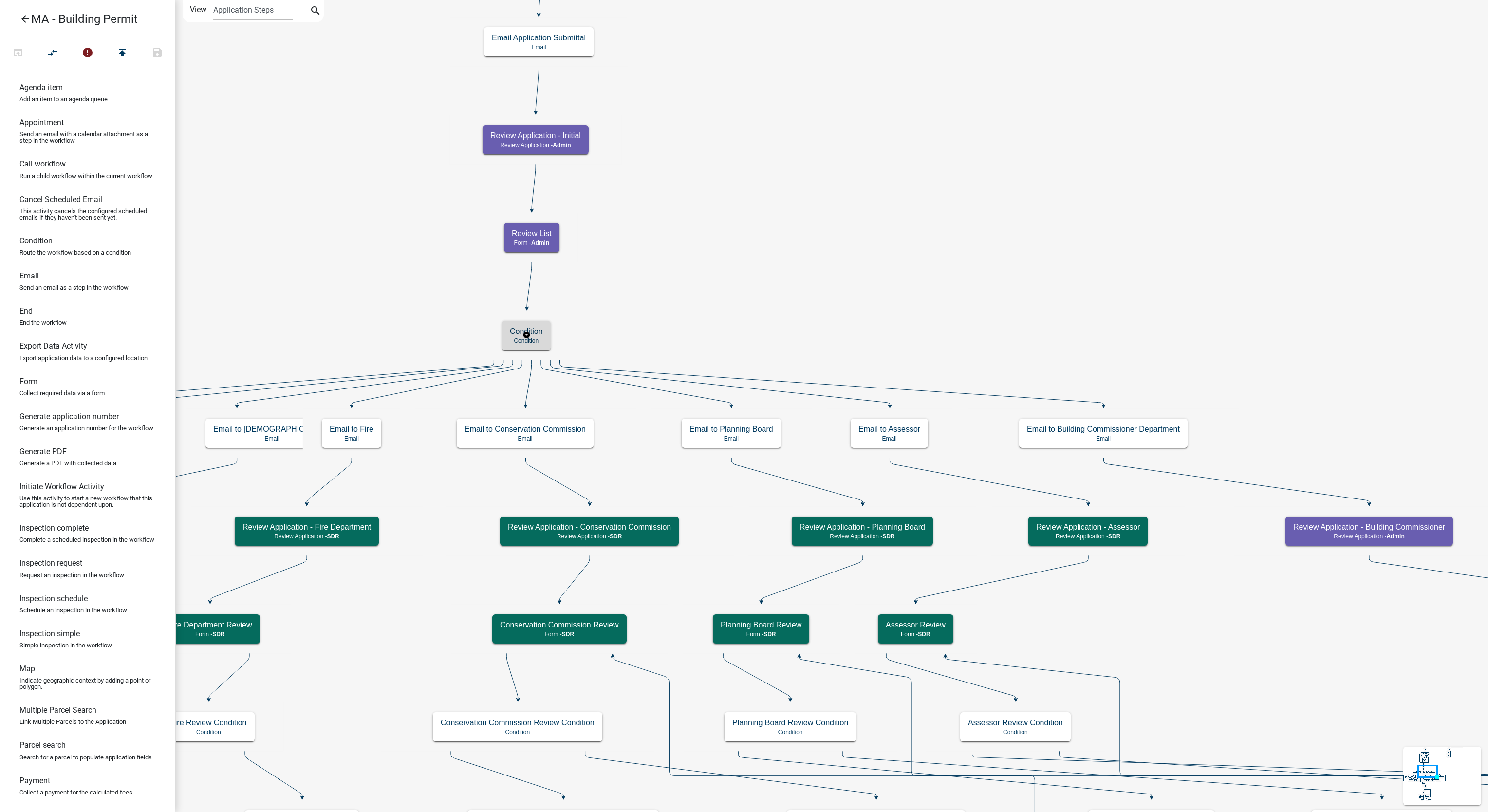
click at [528, 329] on h5 "Condition" at bounding box center [526, 331] width 33 height 10
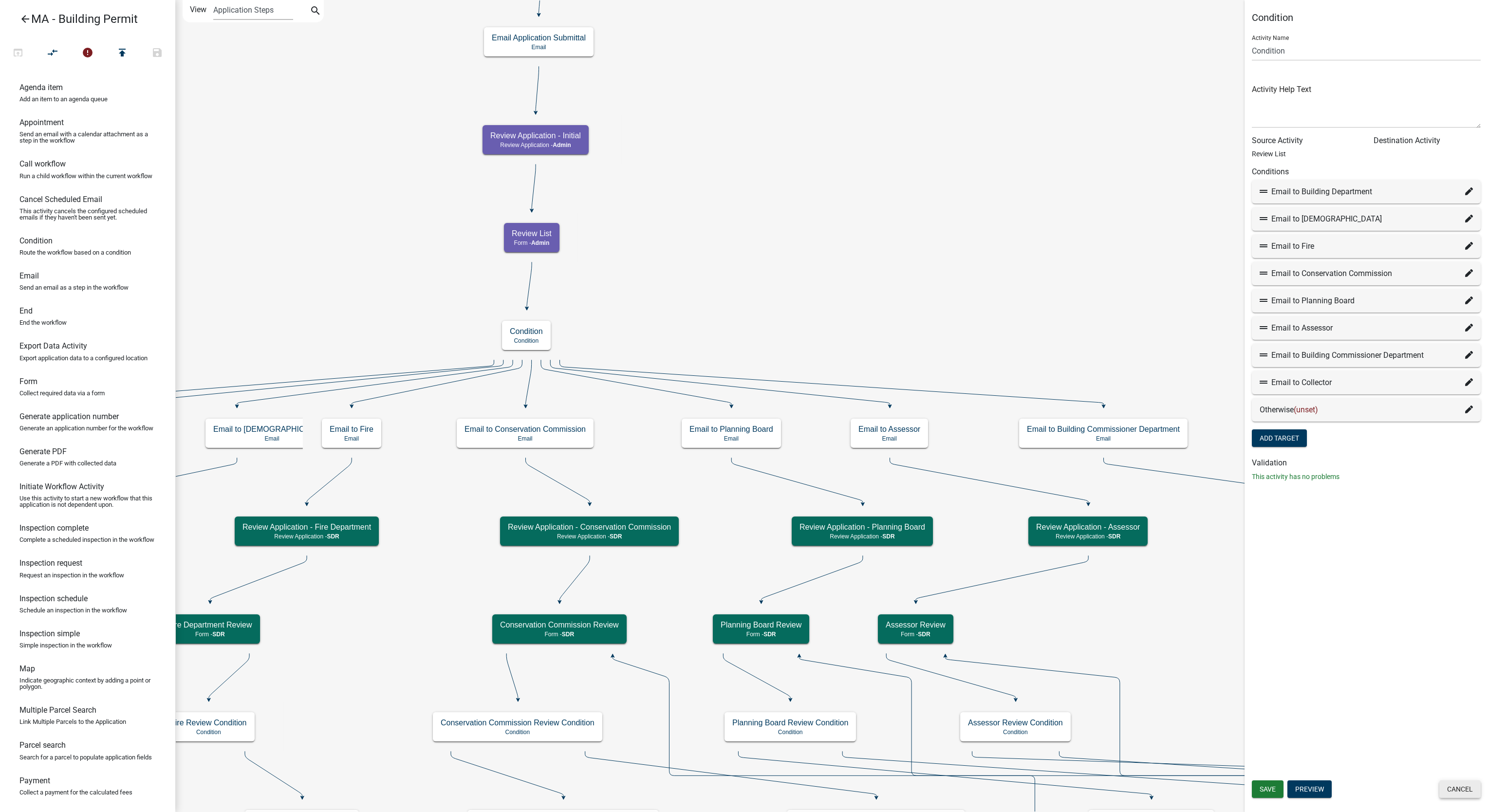
click at [1453, 784] on button "Cancel" at bounding box center [1460, 789] width 42 height 17
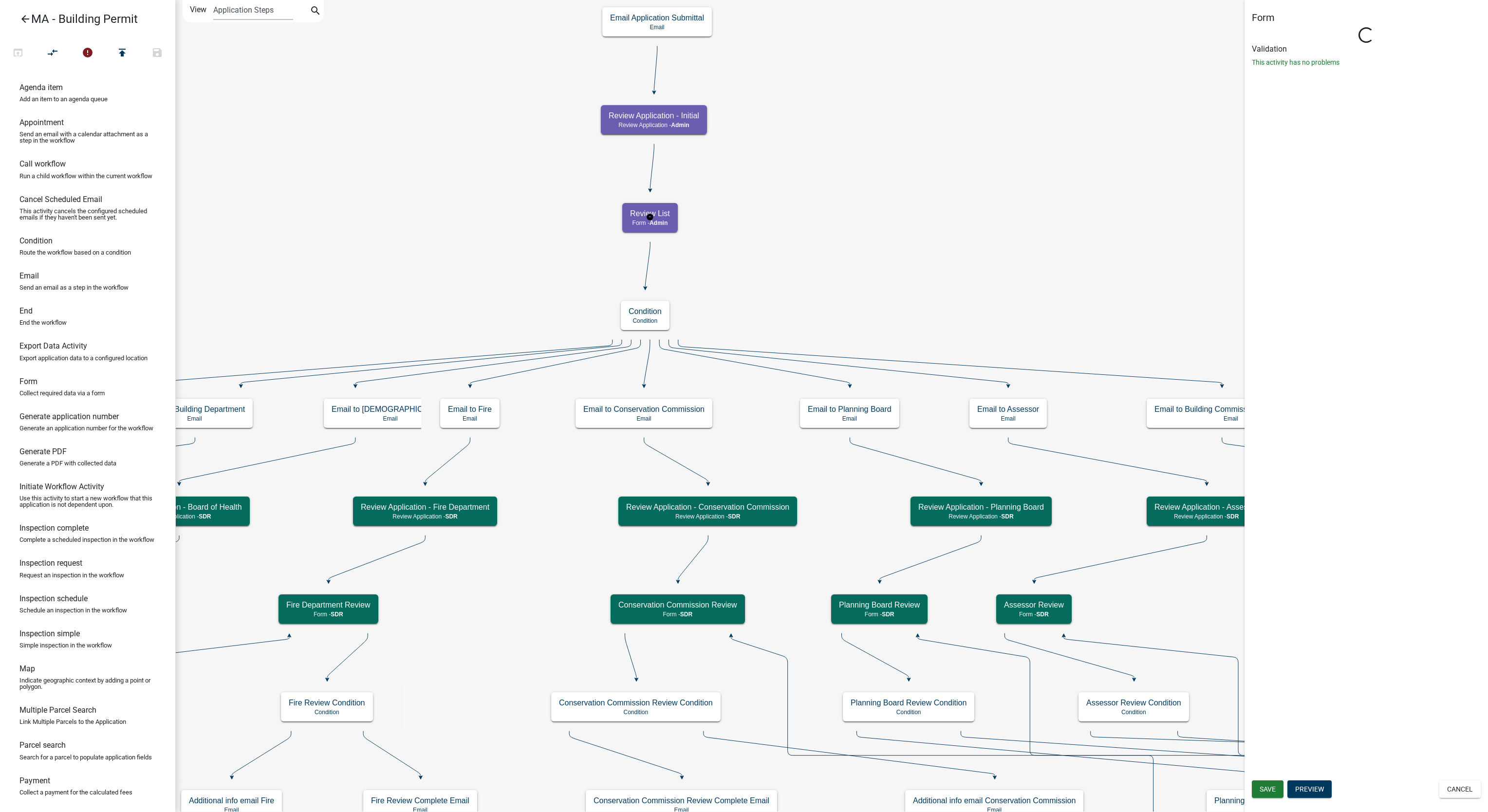
select select "1617A353-6361-48C5-9BA0-CE34FD9B68F8"
click at [1457, 783] on button "Cancel" at bounding box center [1460, 789] width 42 height 17
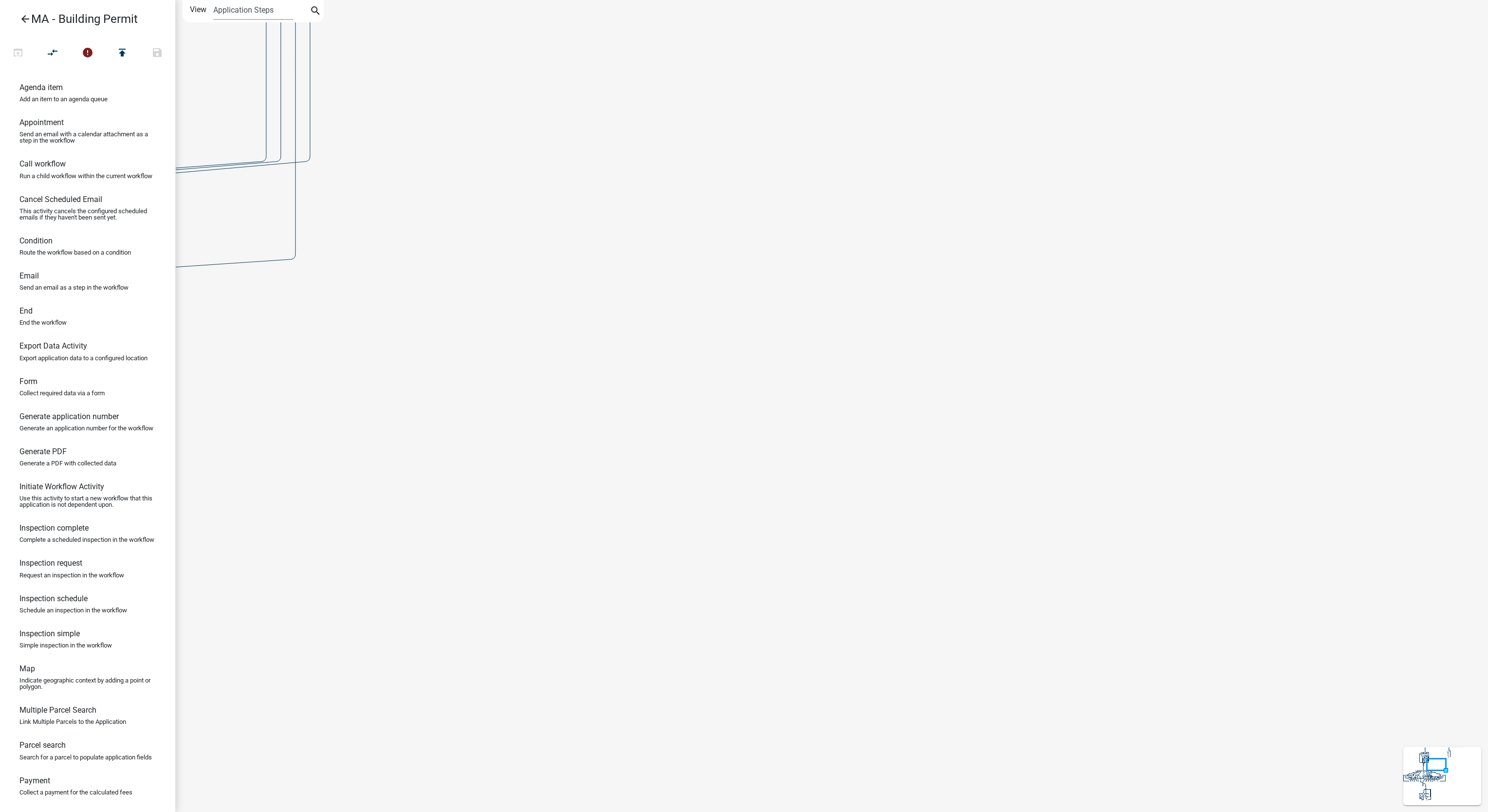
click at [1450, 756] on icon at bounding box center [1450, 754] width 1 height 6
click at [1450, 754] on icon at bounding box center [1450, 754] width 1 height 6
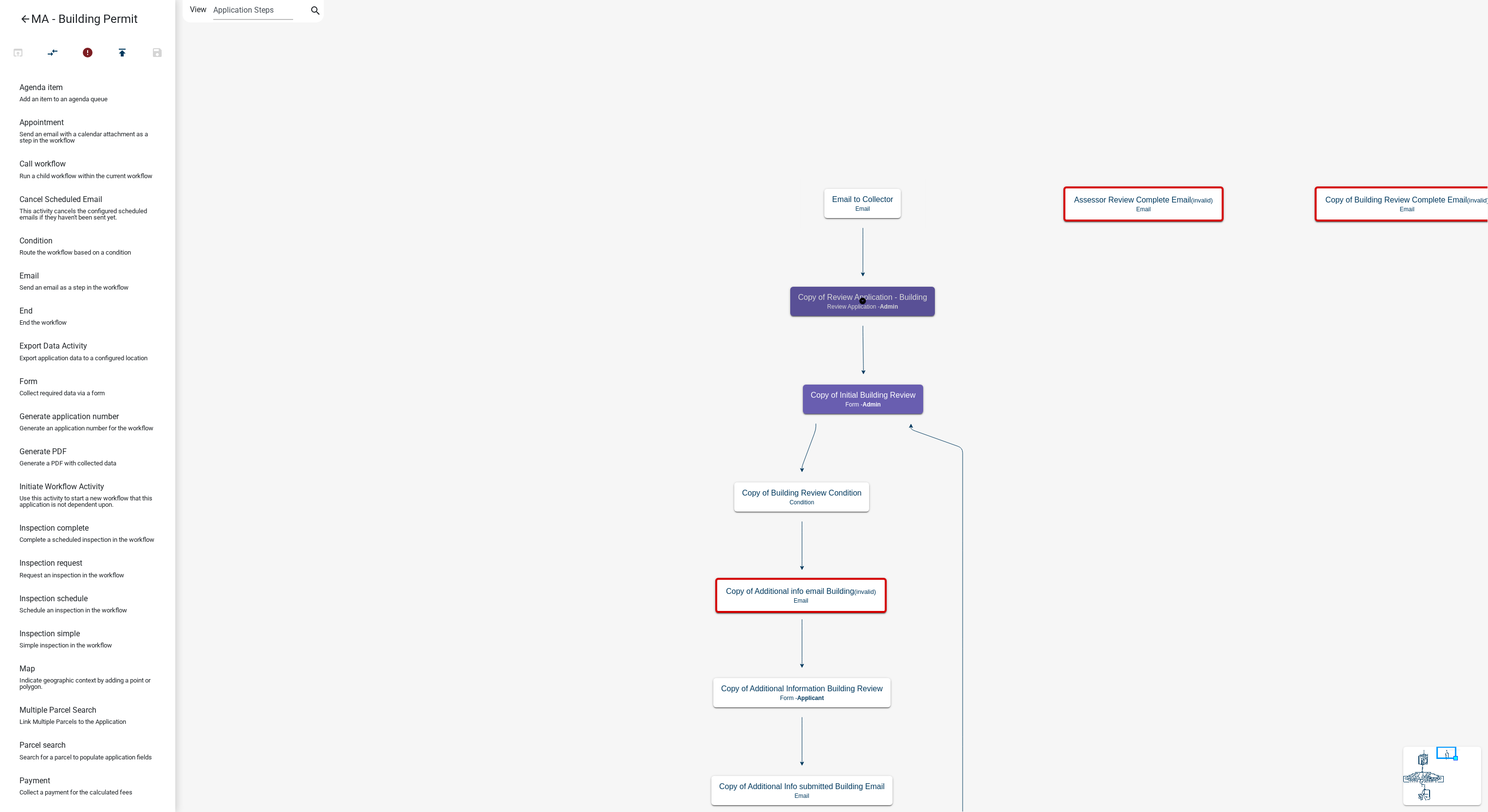
click at [905, 296] on h5 "Copy of Review Application - Building" at bounding box center [862, 297] width 129 height 10
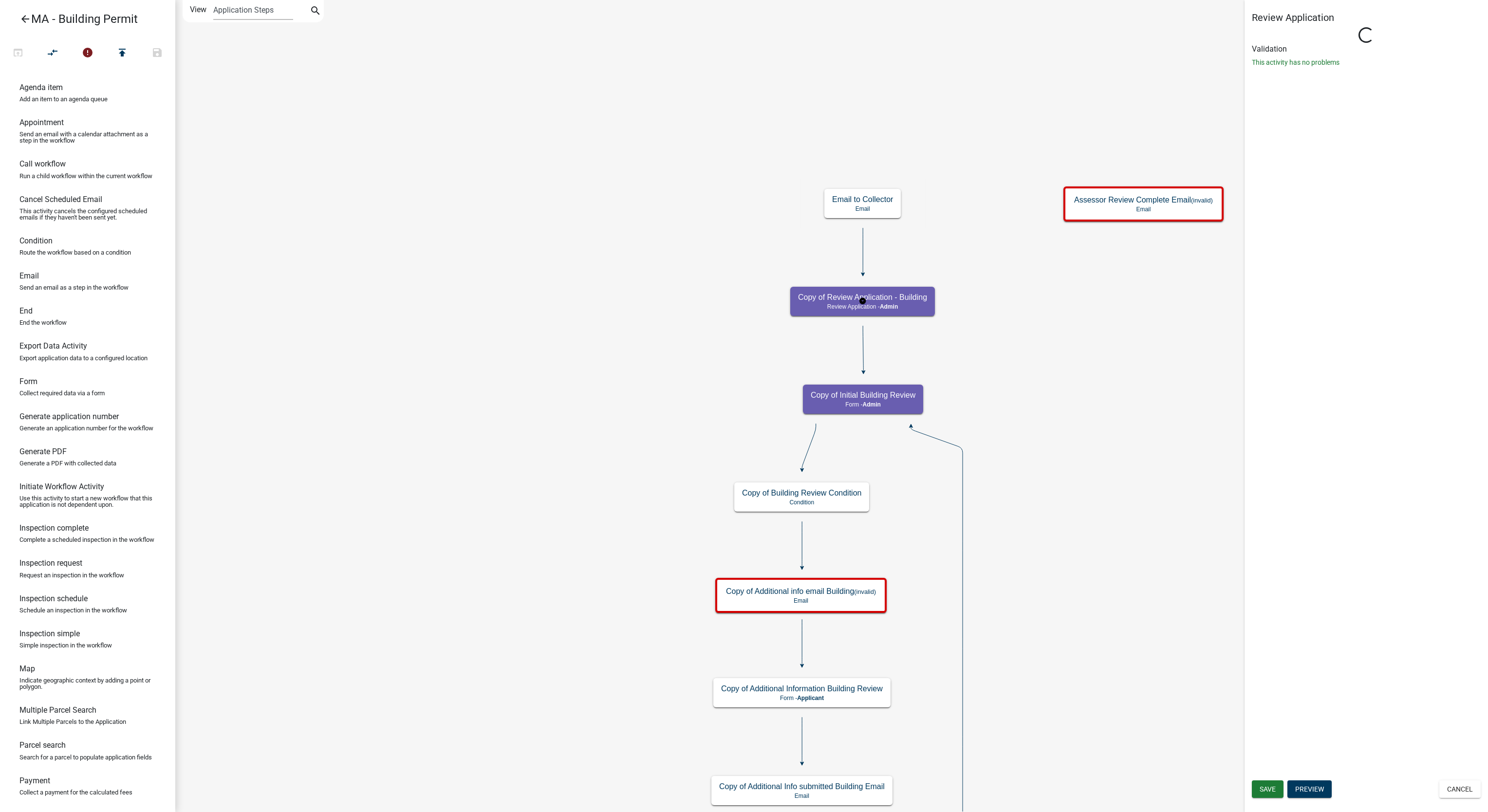
select select "1617A353-6361-48C5-9BA0-CE34FD9B68F8"
drag, startPoint x: 1281, startPoint y: 53, endPoint x: 1231, endPoint y: 60, distance: 50.5
click at [1231, 60] on main "Start Start - Applicant Search Parcel Data Parcel search - Applicant Owner and …" at bounding box center [831, 406] width 1313 height 812
click at [1333, 42] on input "Review Application - Building" at bounding box center [1367, 50] width 229 height 20
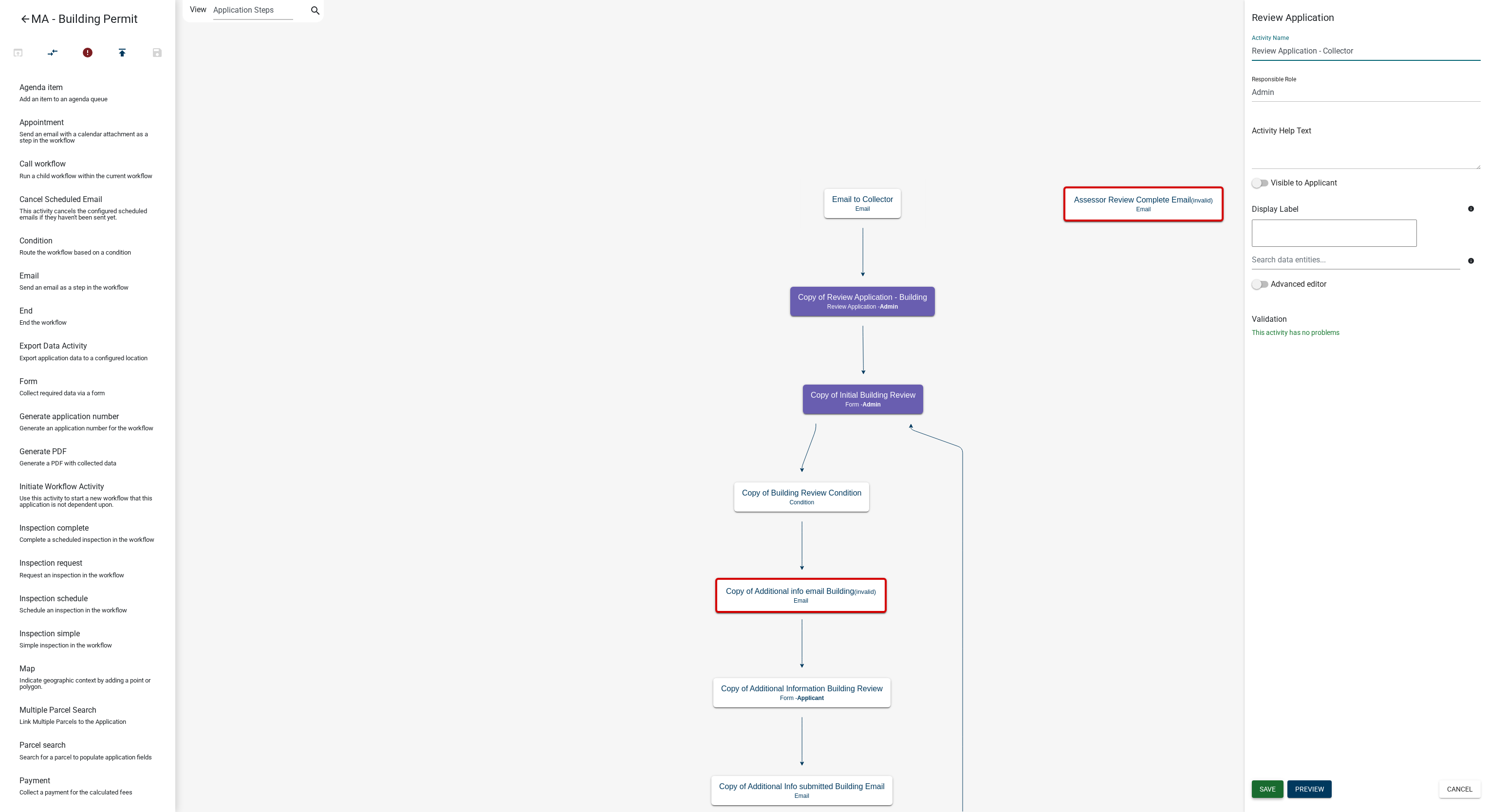
type input "Review Application - Collector"
click at [1268, 785] on span "Save" at bounding box center [1268, 789] width 16 height 8
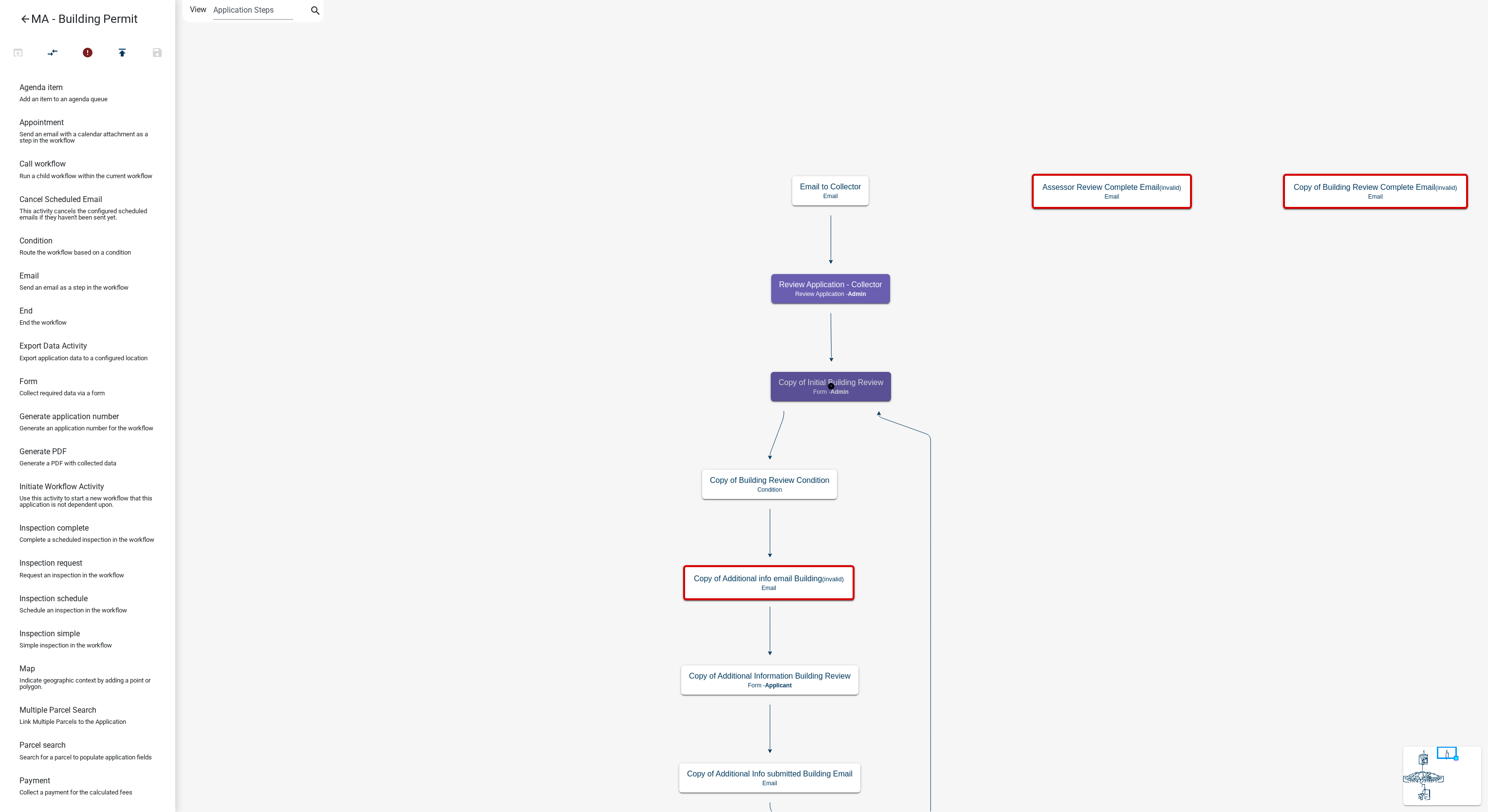
click at [880, 389] on p "Form - Admin" at bounding box center [831, 392] width 105 height 7
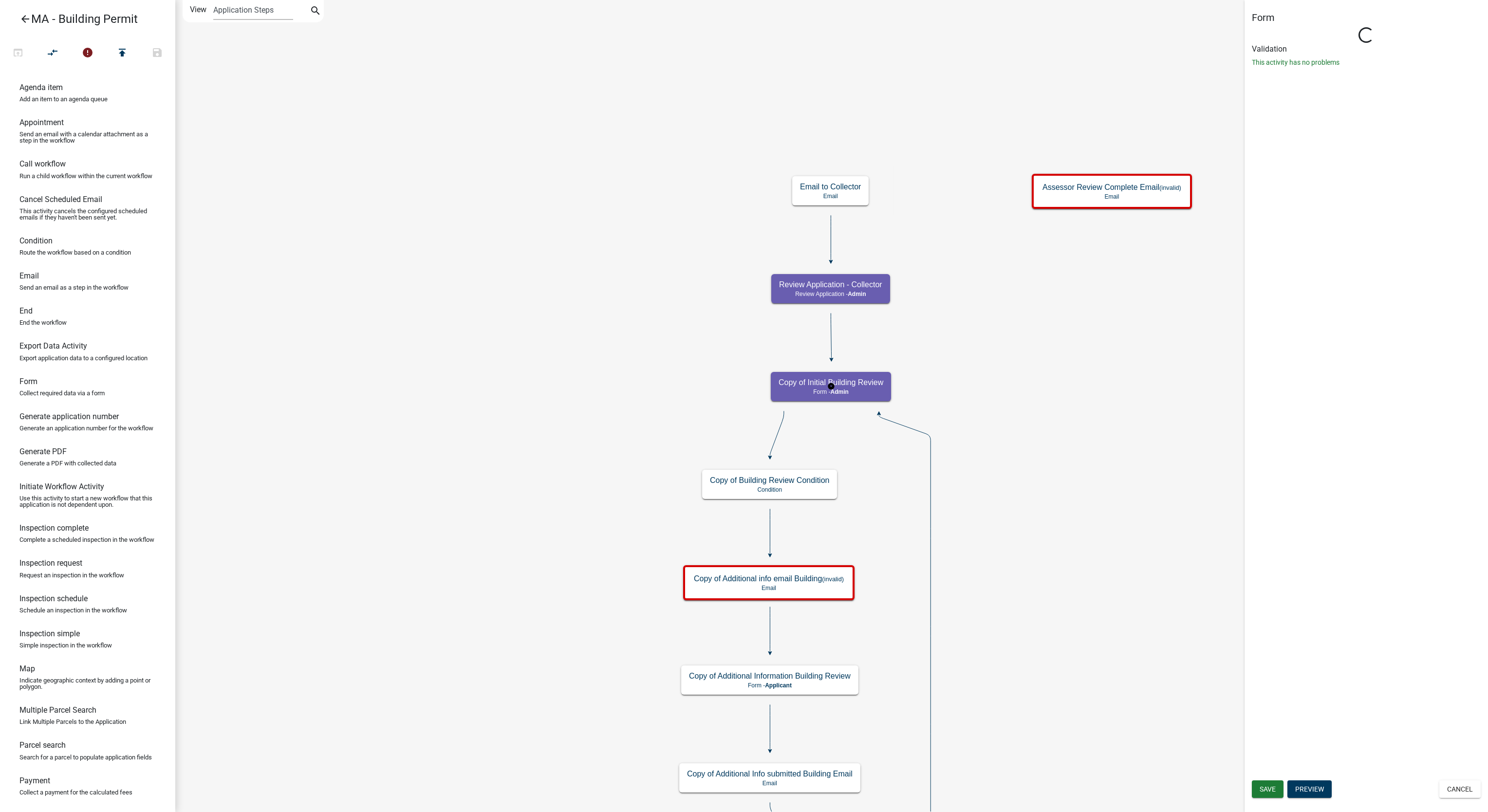
select select "1617A353-6361-48C5-9BA0-CE34FD9B68F8"
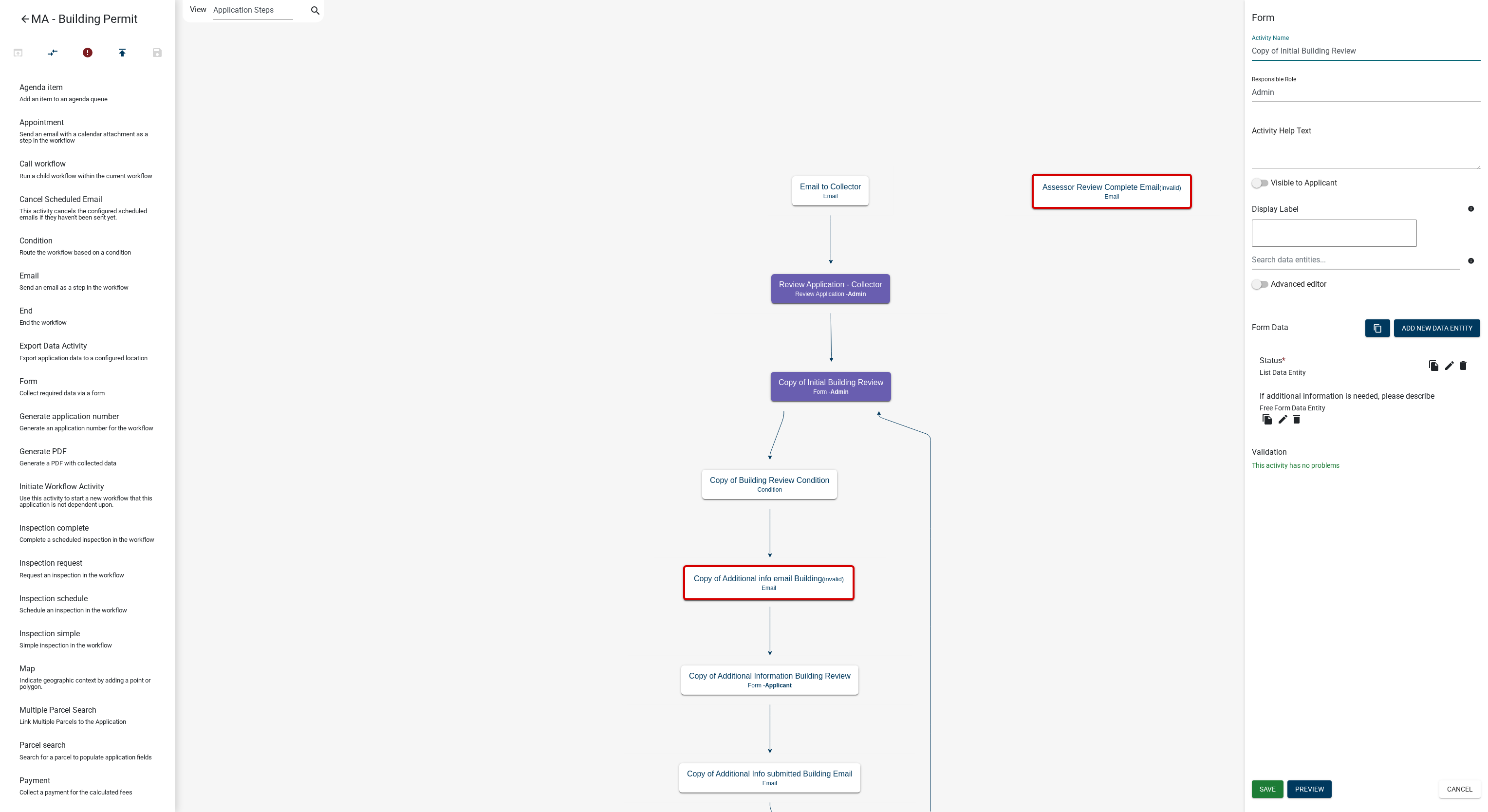
drag, startPoint x: 1280, startPoint y: 53, endPoint x: 1225, endPoint y: 58, distance: 55.2
click at [1225, 58] on main "Start Start - Applicant Search Parcel Data Parcel search - Applicant Owner and …" at bounding box center [831, 406] width 1313 height 812
click at [1352, 50] on input "Initial Building Review" at bounding box center [1367, 50] width 229 height 20
click at [1283, 50] on input "Initial Building Review" at bounding box center [1367, 50] width 229 height 20
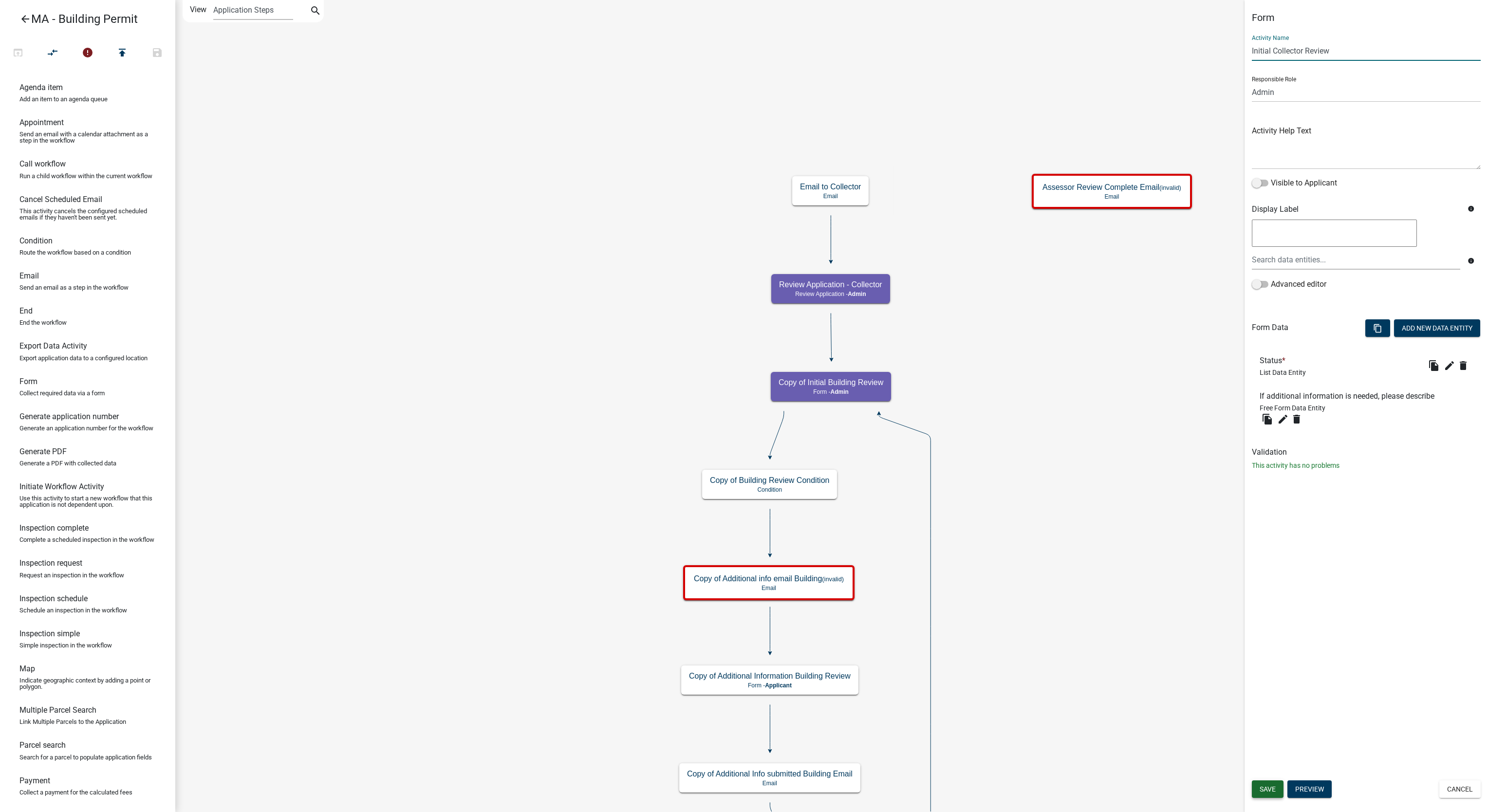
type input "Initial Collector Review"
click at [1260, 784] on button "Save" at bounding box center [1268, 789] width 32 height 17
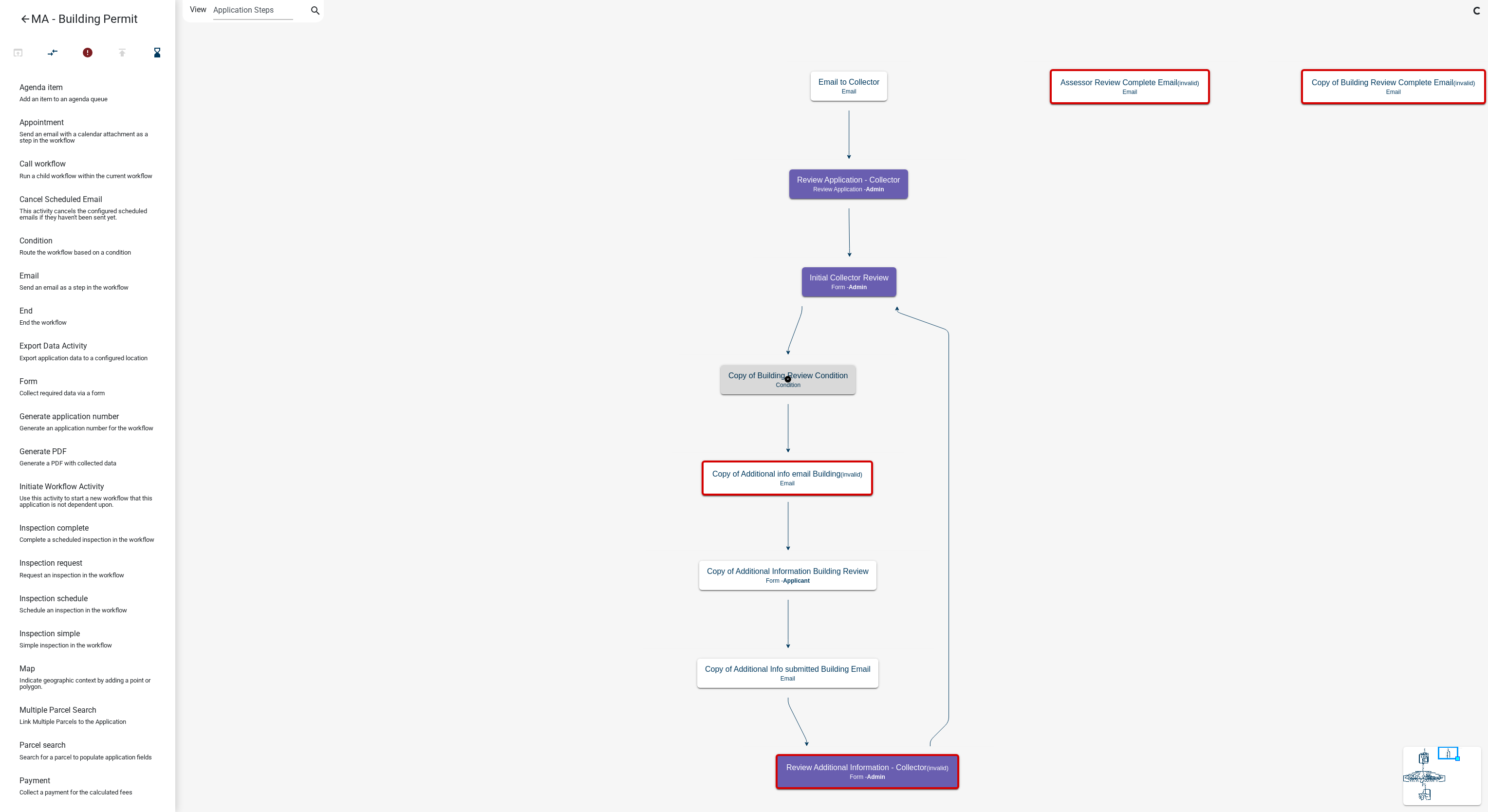
click at [841, 383] on p "Condition" at bounding box center [789, 386] width 120 height 7
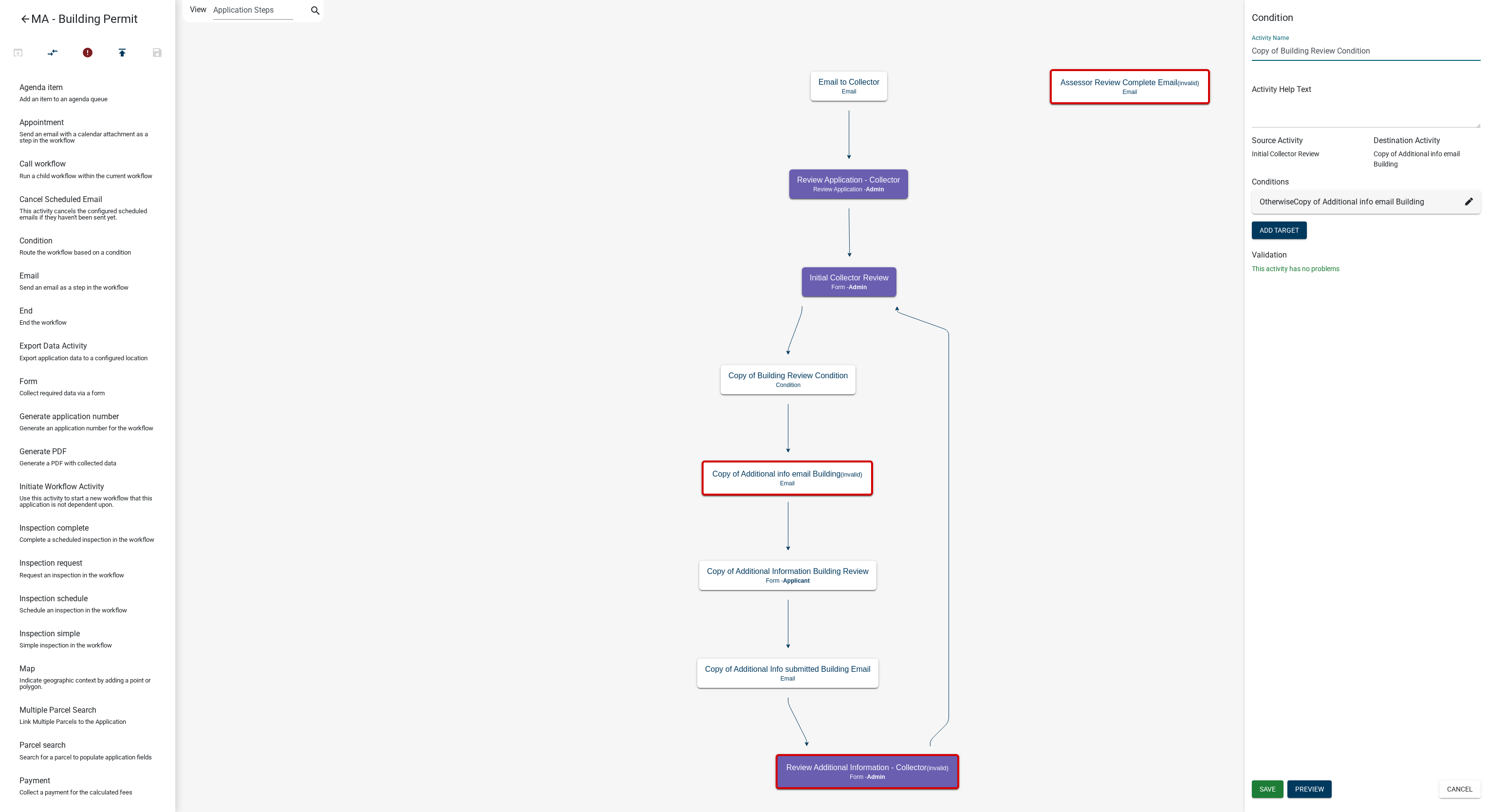
drag, startPoint x: 1309, startPoint y: 52, endPoint x: 1147, endPoint y: 55, distance: 162.0
click at [1147, 55] on main "Start Start - Applicant Search Parcel Data Parcel search - Applicant Owner and …" at bounding box center [831, 406] width 1313 height 812
type input "Collector Review Condition"
click at [1467, 206] on fa-icon at bounding box center [1469, 201] width 8 height 11
select select "119: 42b0f575-1262-48e0-bc61-14ed7988c286"
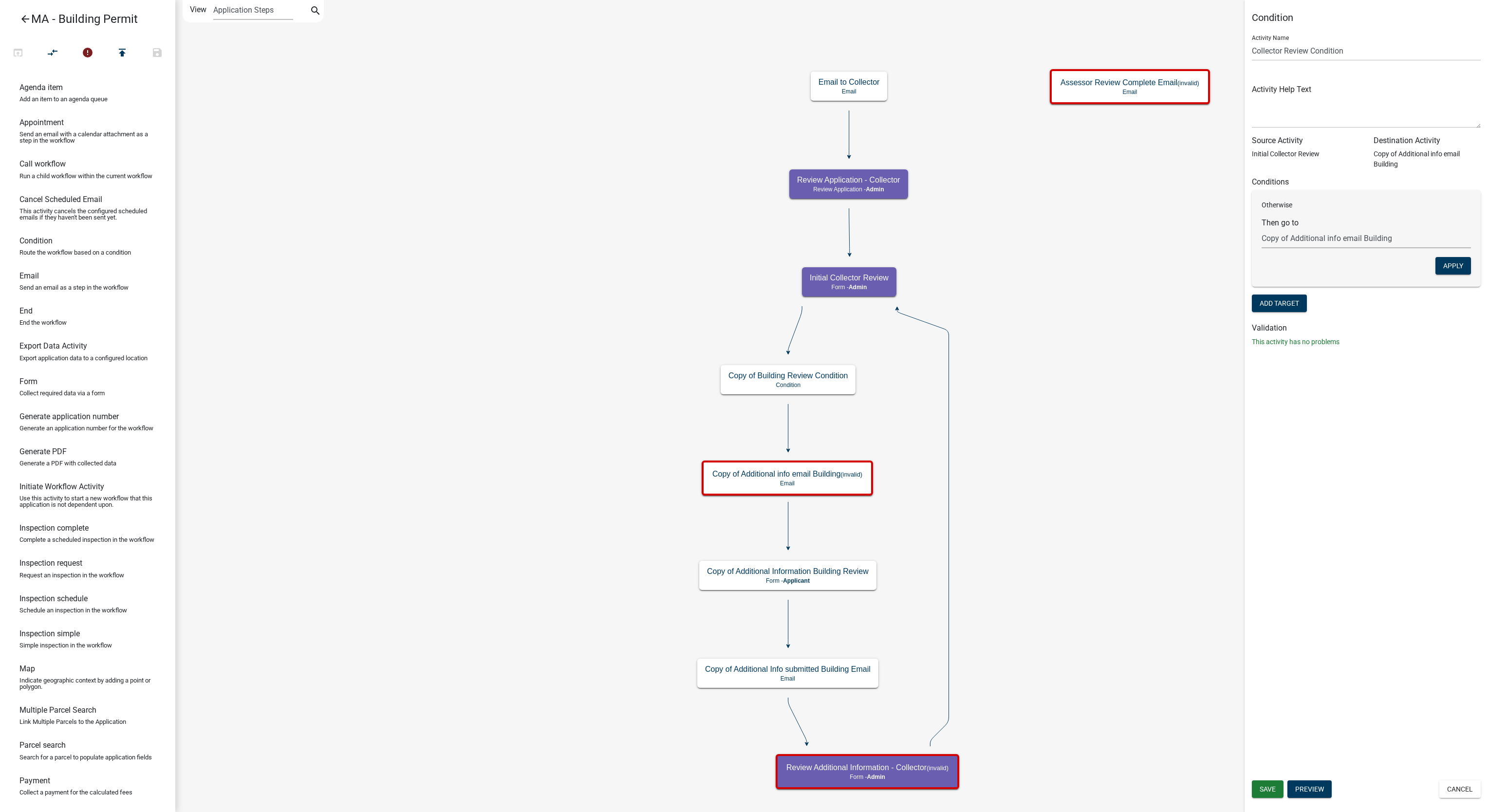
click at [1290, 235] on select "Choose... Start Search Parcel Data Owner and Property Information Application S…" at bounding box center [1367, 238] width 210 height 20
click at [1369, 178] on h6 "Conditions" at bounding box center [1367, 182] width 229 height 10
click at [1266, 787] on span "Save" at bounding box center [1268, 789] width 16 height 8
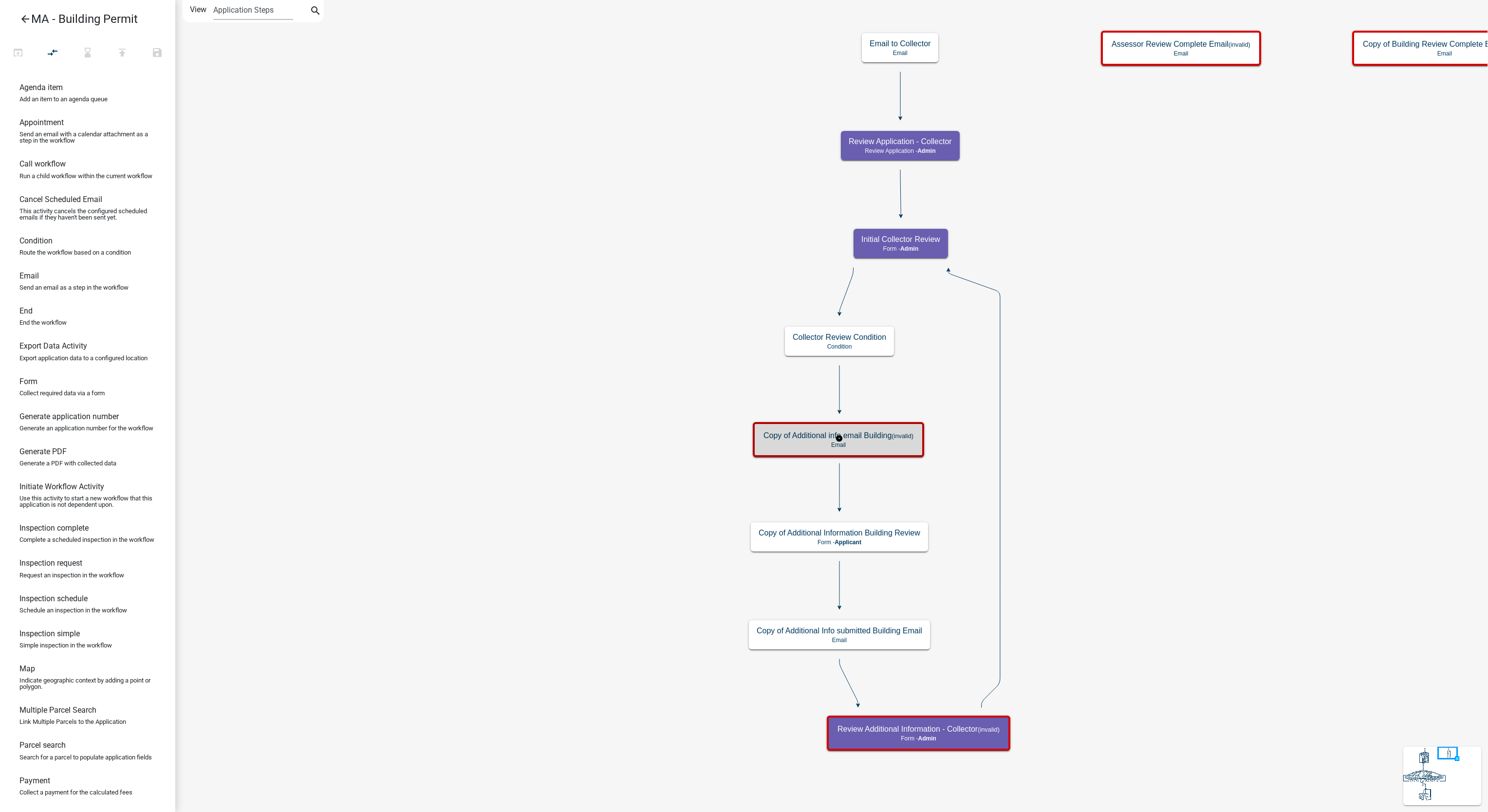
click at [899, 446] on p "Email" at bounding box center [838, 445] width 150 height 7
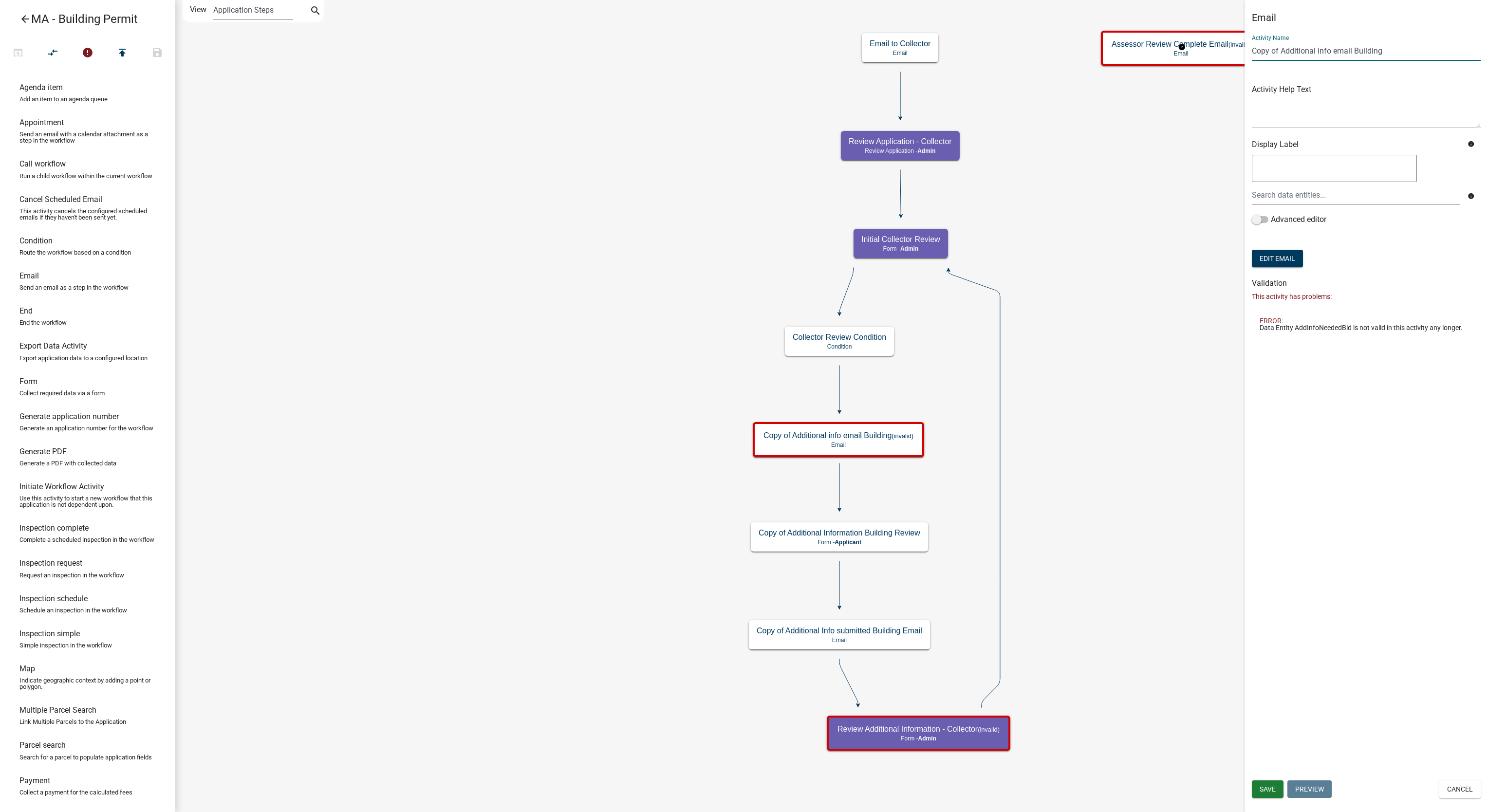
drag, startPoint x: 1281, startPoint y: 50, endPoint x: 1210, endPoint y: 53, distance: 71.1
click at [1210, 53] on main "Start Start - Applicant Search Parcel Data Parcel search - Applicant Owner and …" at bounding box center [831, 406] width 1313 height 812
click at [1335, 53] on input "Additional info email Building" at bounding box center [1367, 50] width 229 height 20
type input "Additional info email Collector"
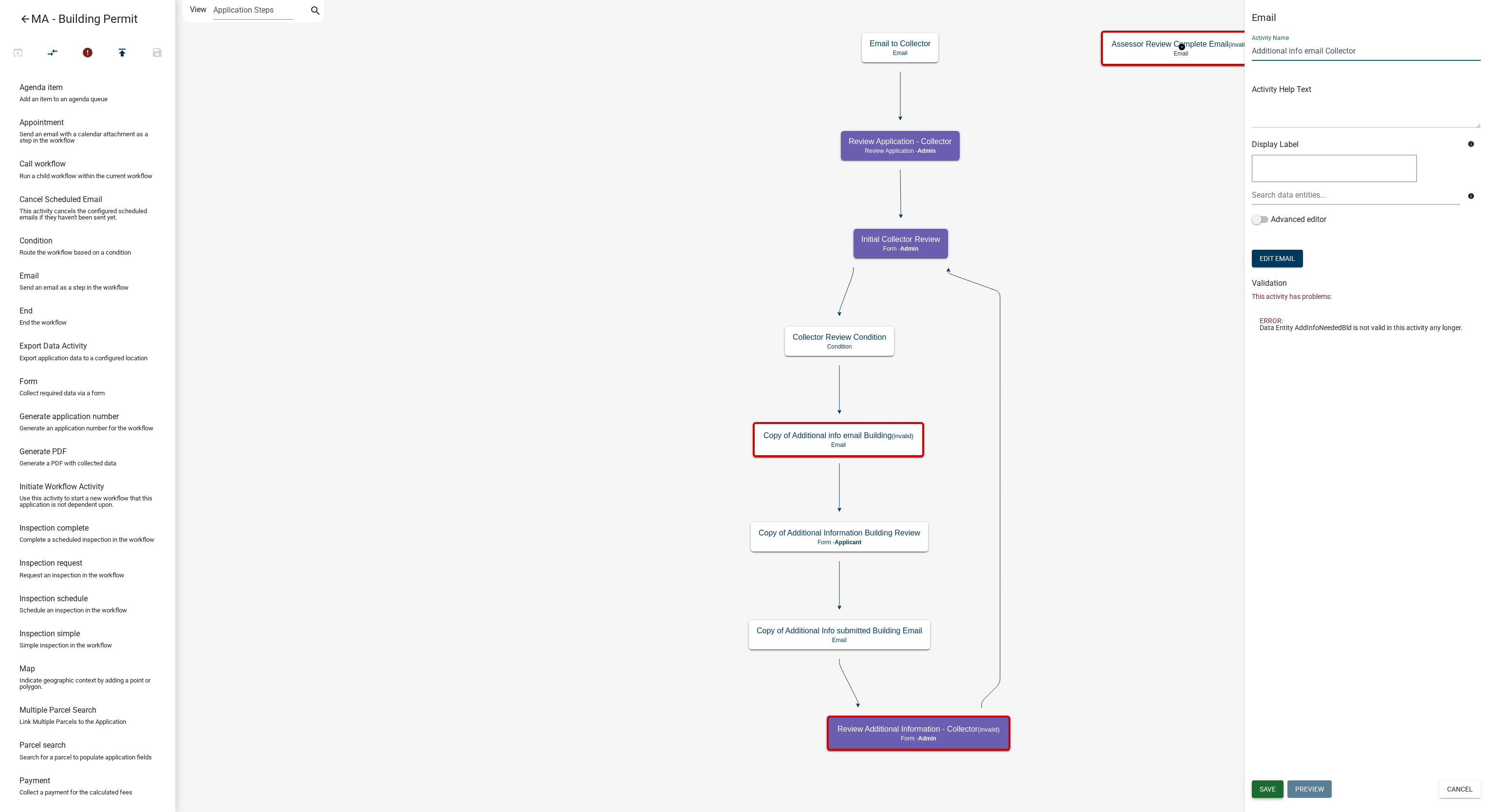
click at [1275, 782] on button "Save" at bounding box center [1268, 789] width 32 height 17
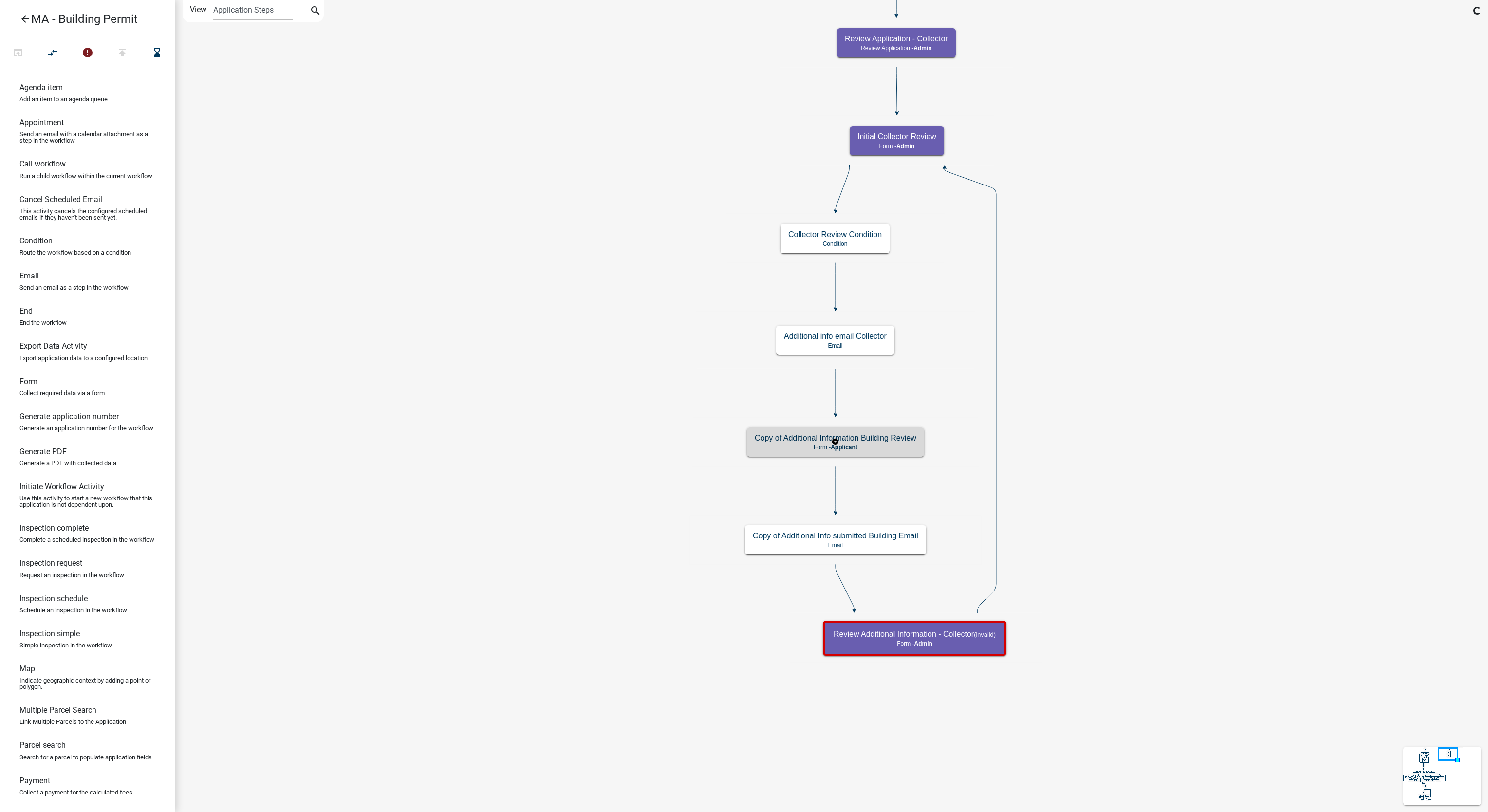
click at [893, 451] on p "Form - Applicant" at bounding box center [835, 448] width 162 height 7
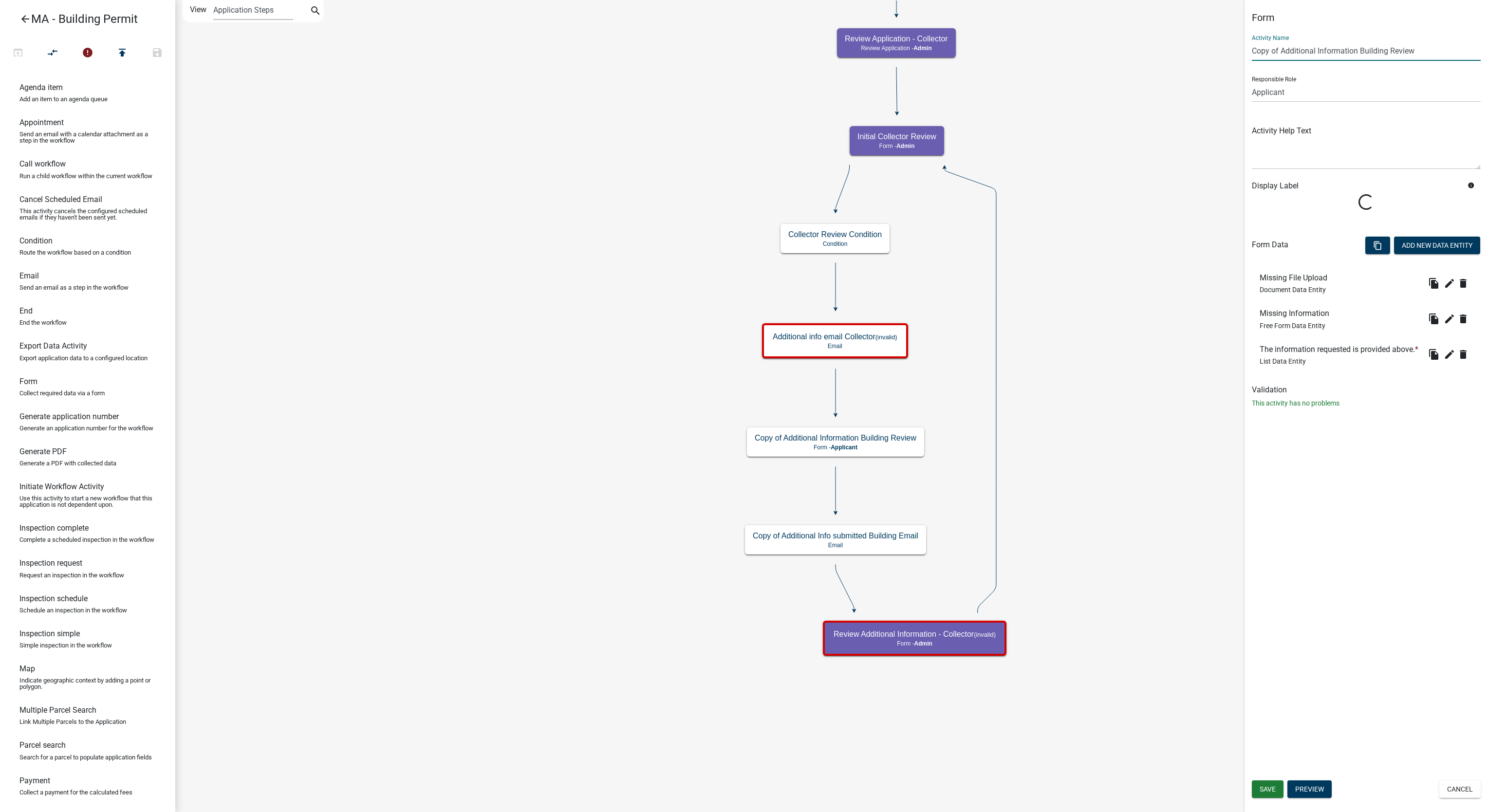
drag, startPoint x: 1280, startPoint y: 52, endPoint x: 1176, endPoint y: 66, distance: 104.9
click at [1176, 66] on main "Start Start - Applicant Search Parcel Data Parcel search - Applicant Owner and …" at bounding box center [831, 406] width 1313 height 812
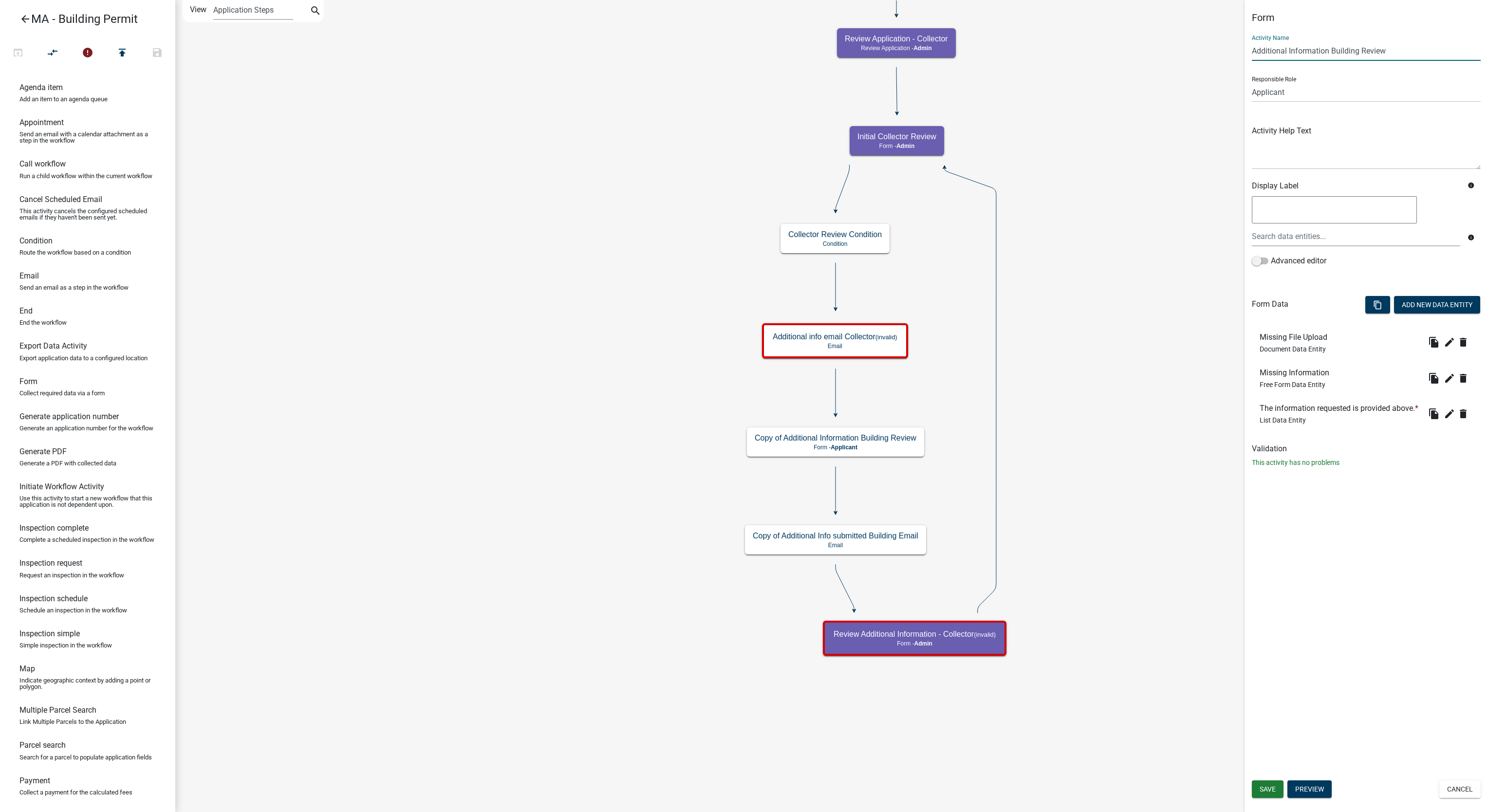
click at [1338, 53] on input "Additional Information Building Review" at bounding box center [1367, 50] width 229 height 20
type input "Additional Information Collector Review"
click at [1265, 782] on button "Save" at bounding box center [1268, 789] width 32 height 17
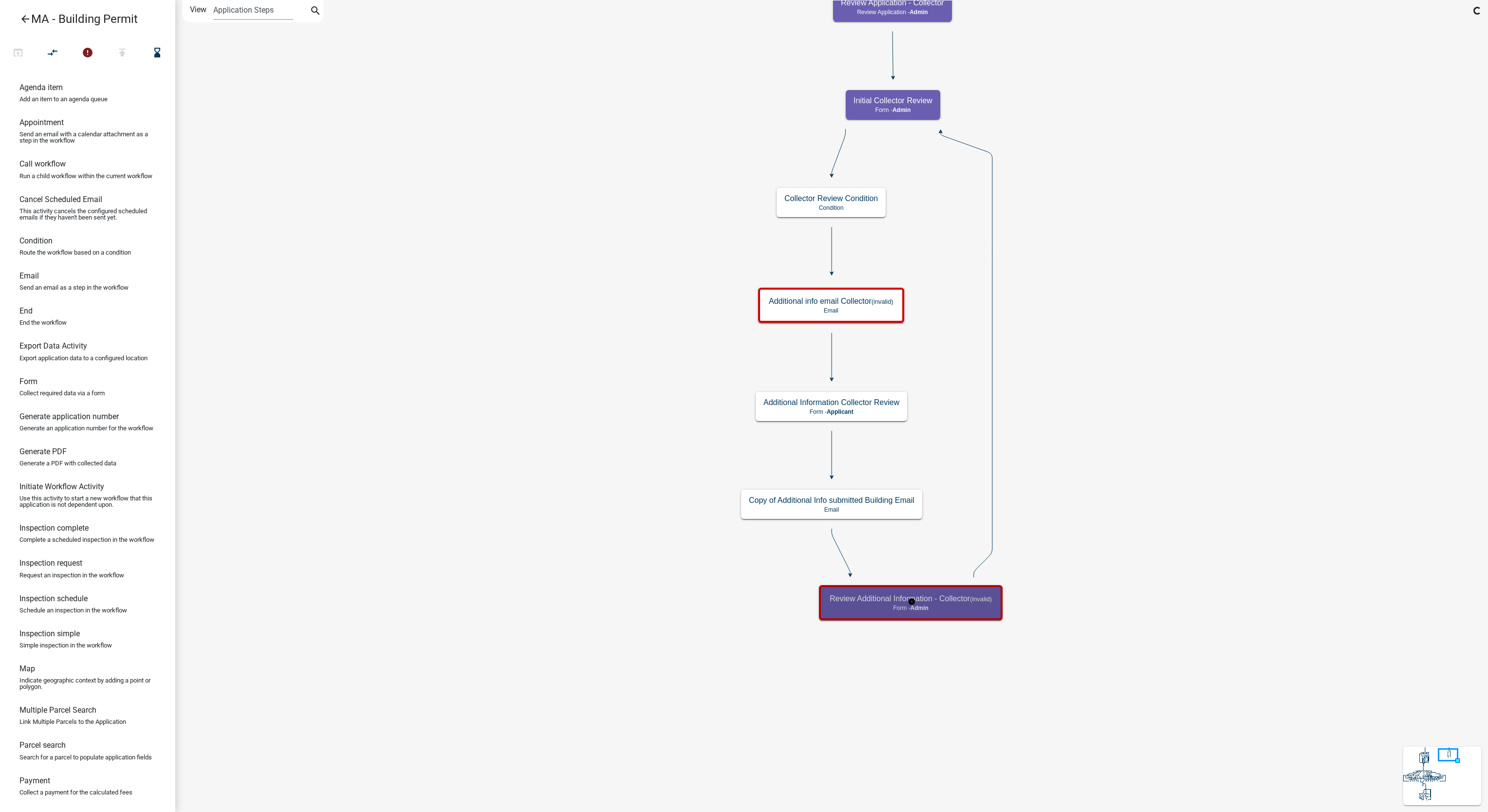
click at [900, 603] on div "Review Additional Information - Collector (invalid) Form - Admin" at bounding box center [911, 603] width 178 height 29
select select "1617A353-6361-48C5-9BA0-CE34FD9B68F8"
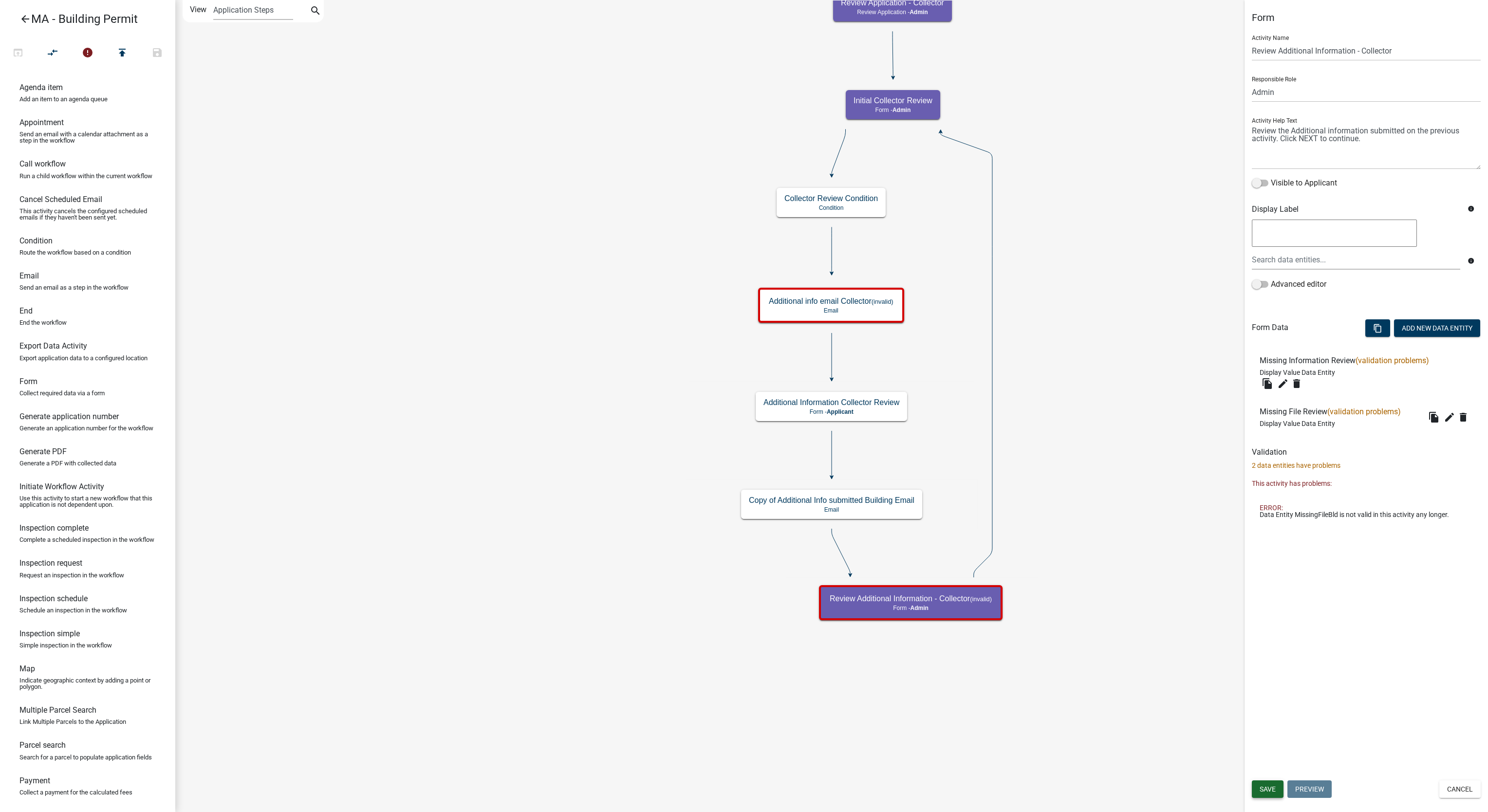
click at [1272, 790] on span "Save" at bounding box center [1268, 789] width 16 height 8
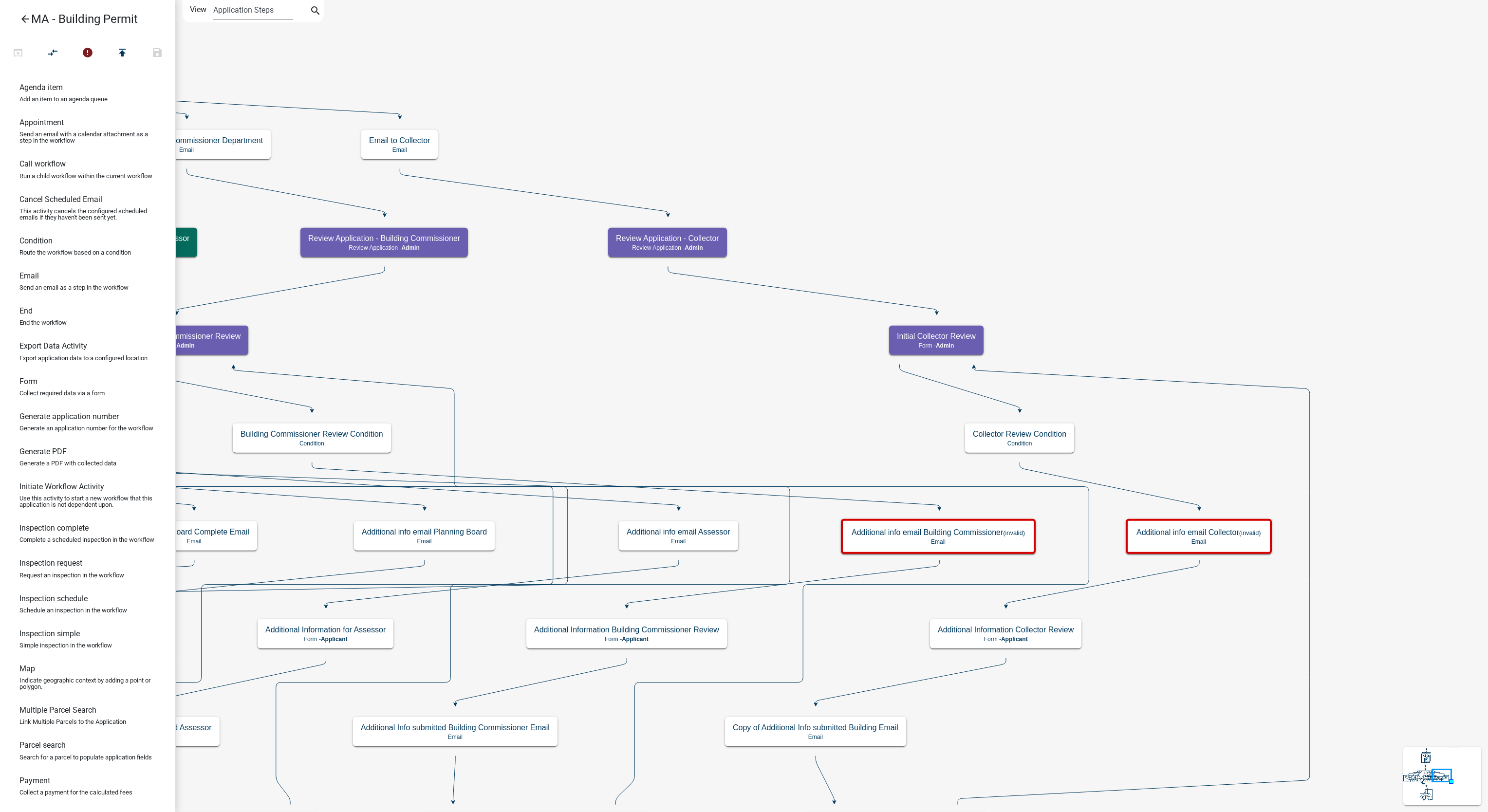
click at [1426, 756] on g at bounding box center [1433, 775] width 57 height 54
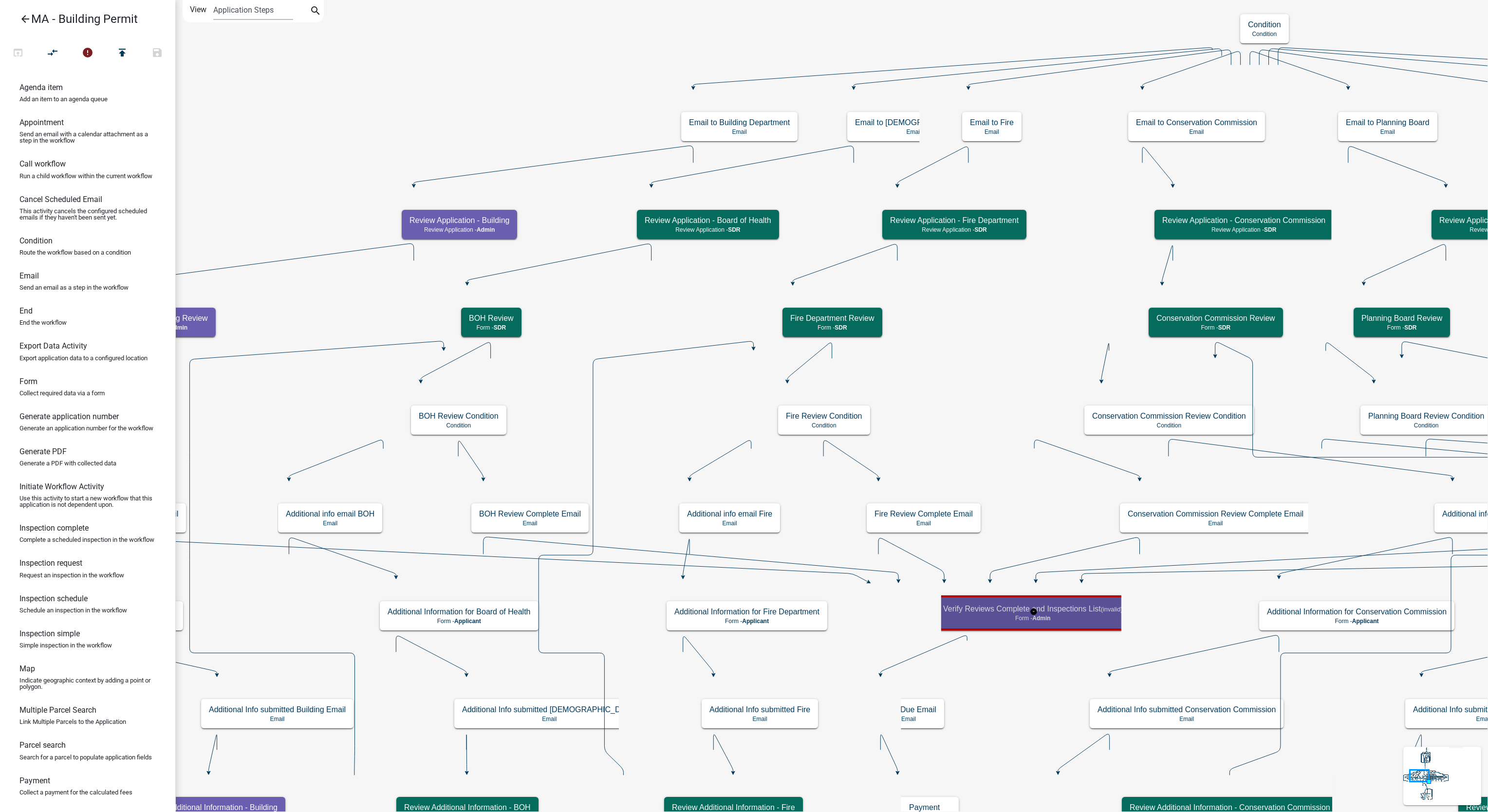
click at [1079, 624] on div "Verify Reviews Complete and Inspections List (invalid) Form - Admin" at bounding box center [1033, 614] width 195 height 29
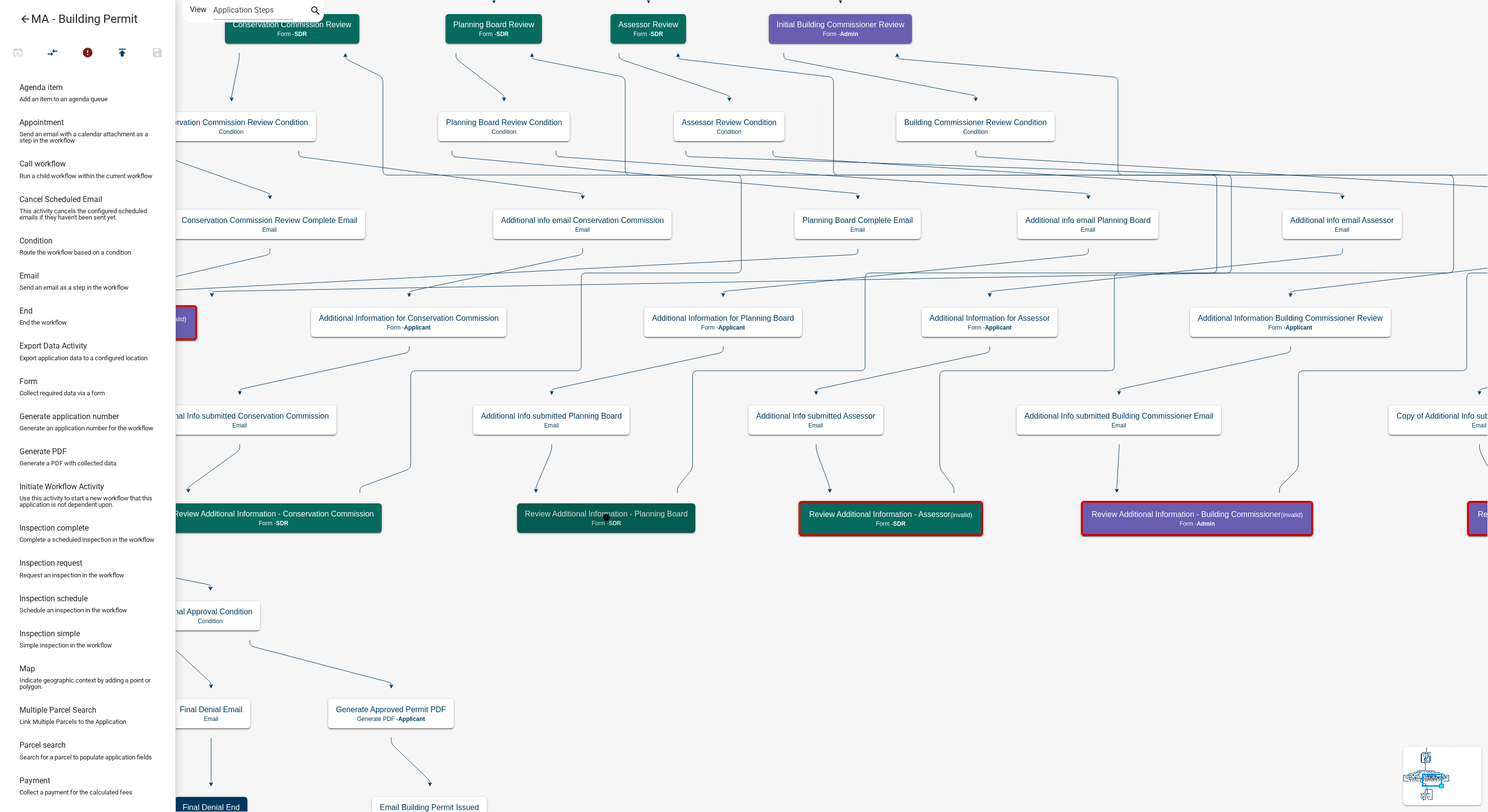
click at [673, 510] on h5 "Review Additional Information - Planning Board" at bounding box center [607, 514] width 163 height 10
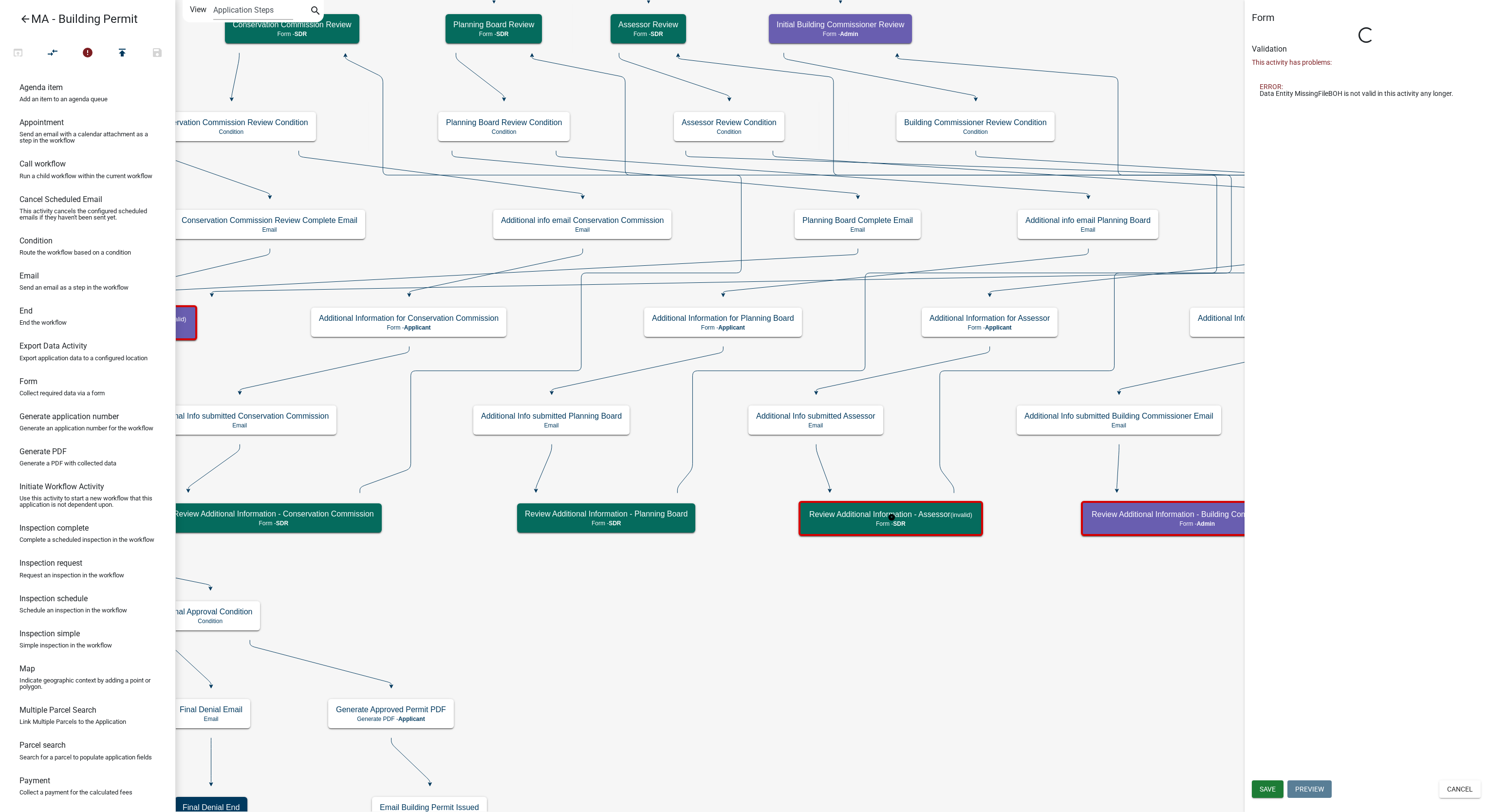
select select "67F20E20-4B7E-46AE-96DC-D48C26F4A12A"
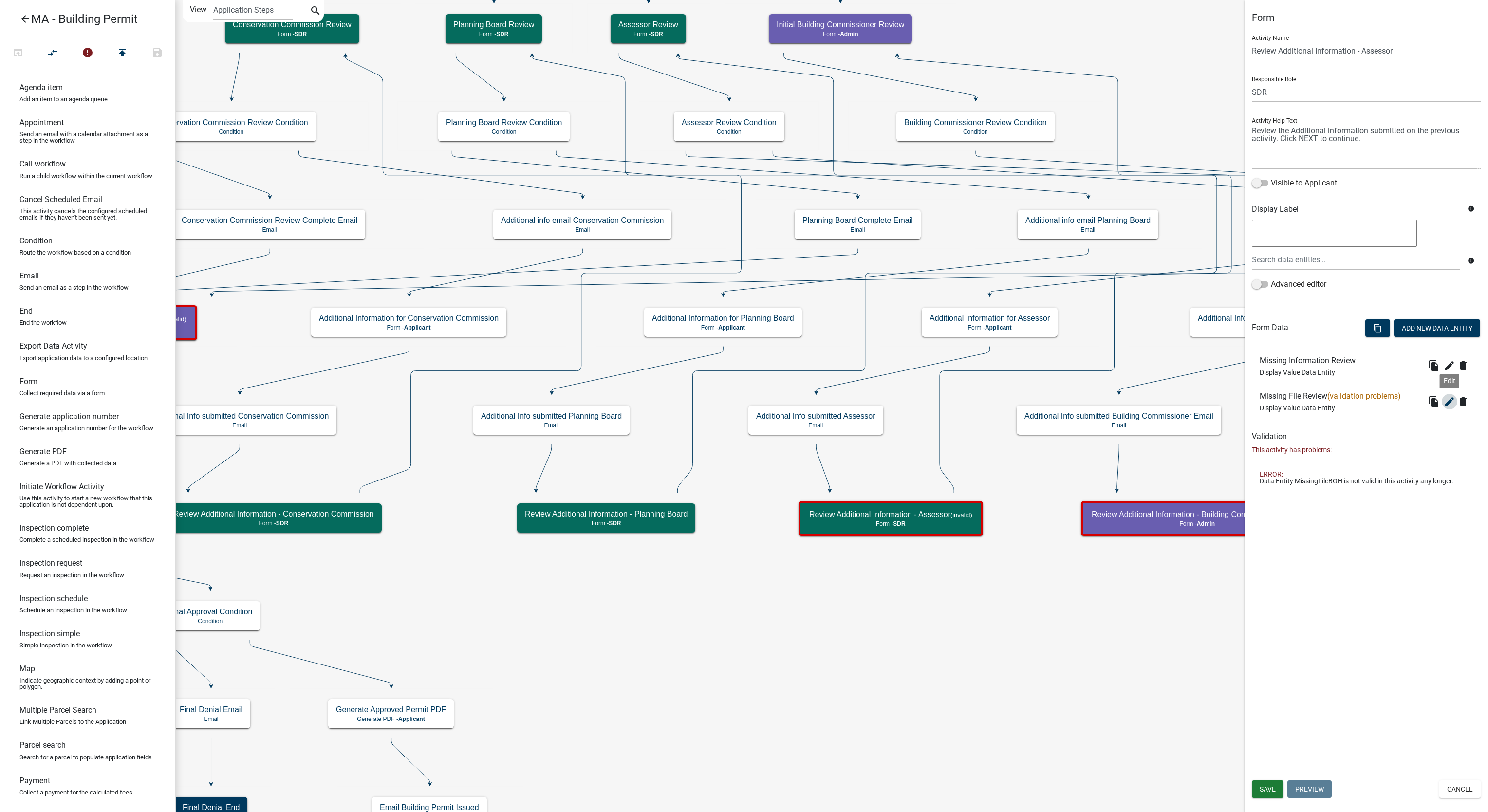
click at [1452, 403] on icon "edit" at bounding box center [1449, 401] width 11 height 11
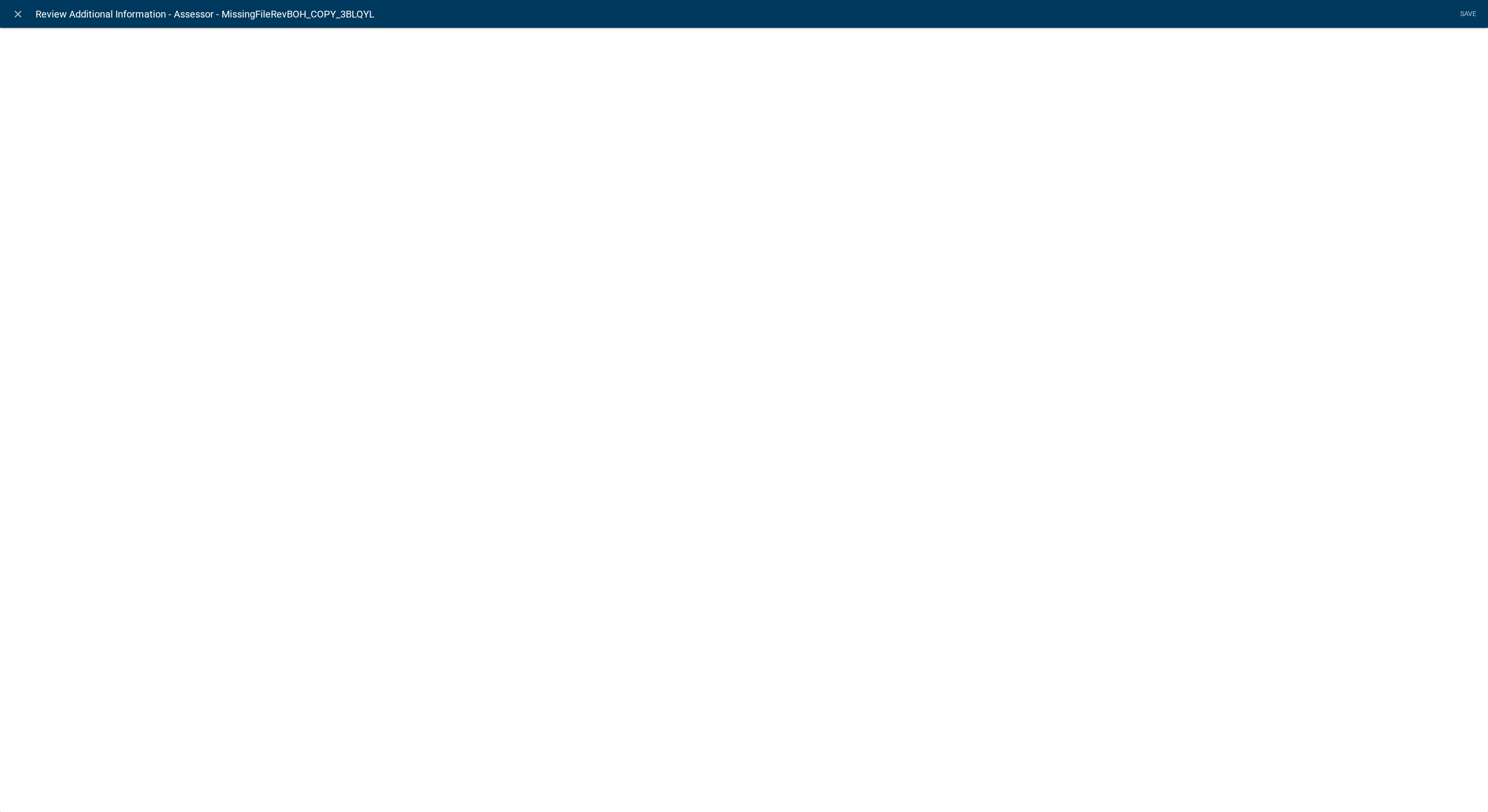
select select "display-entity-value"
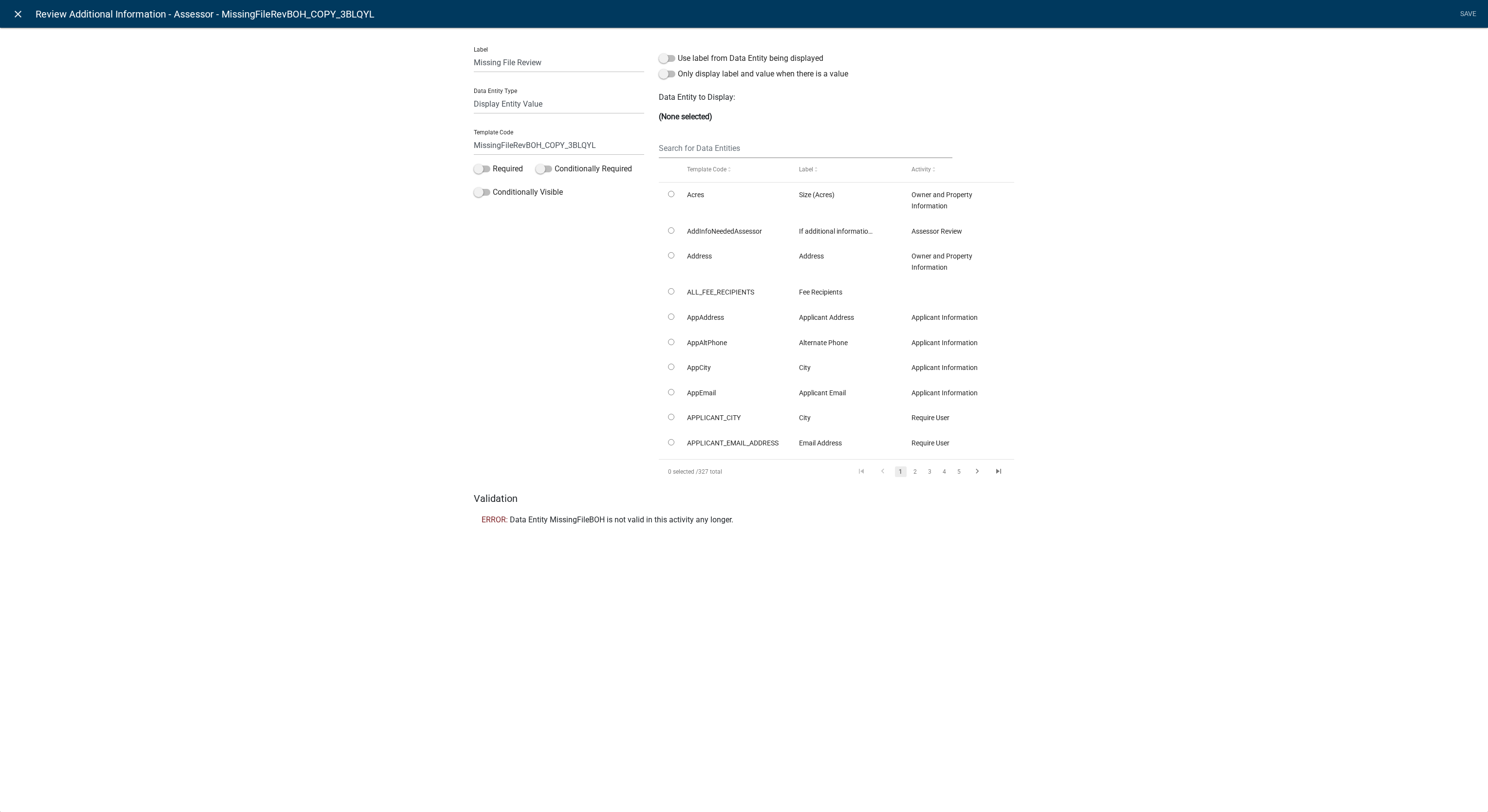
click at [10, 19] on link "close" at bounding box center [17, 13] width 20 height 20
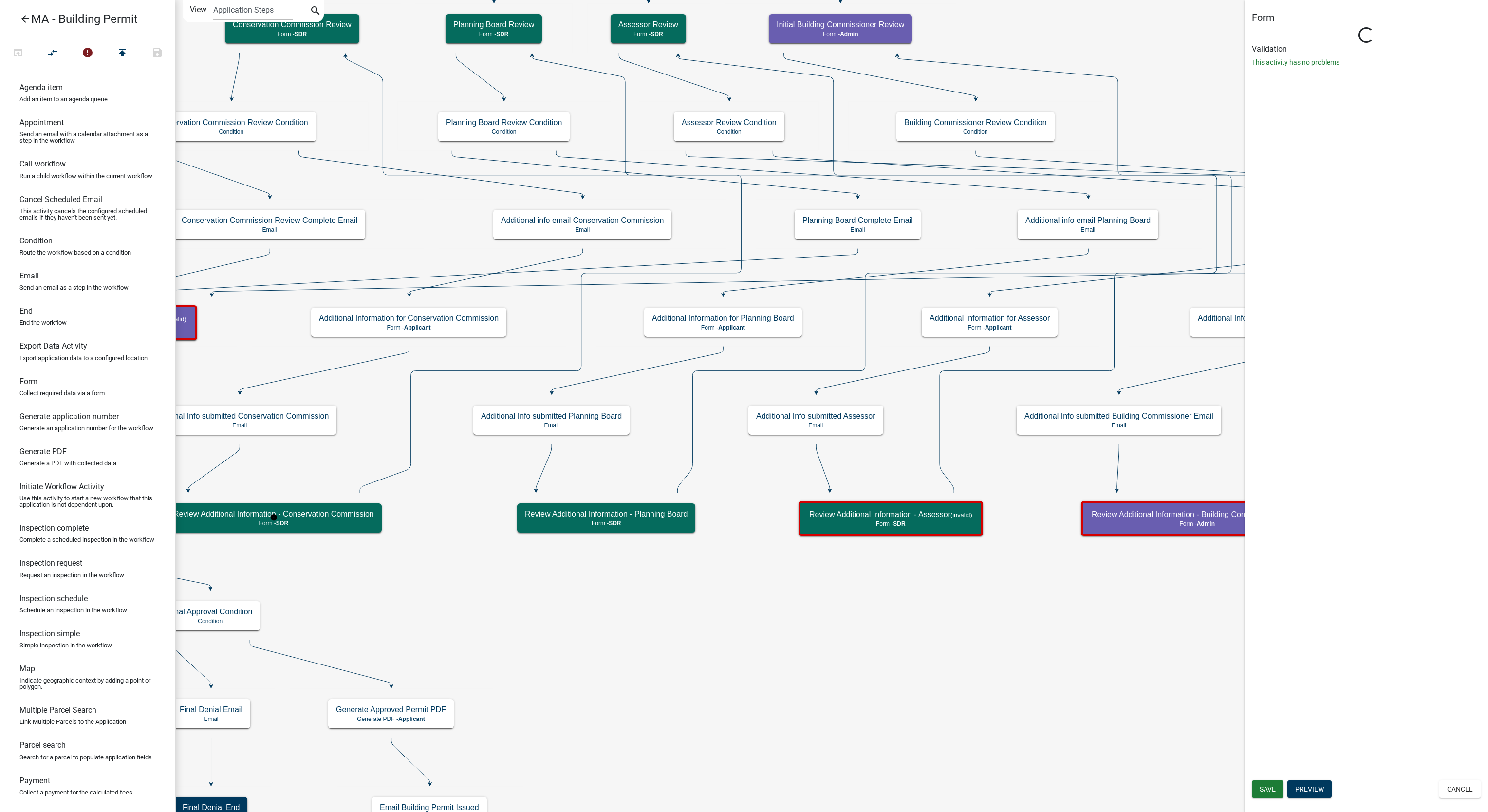
select select "67F20E20-4B7E-46AE-96DC-D48C26F4A12A"
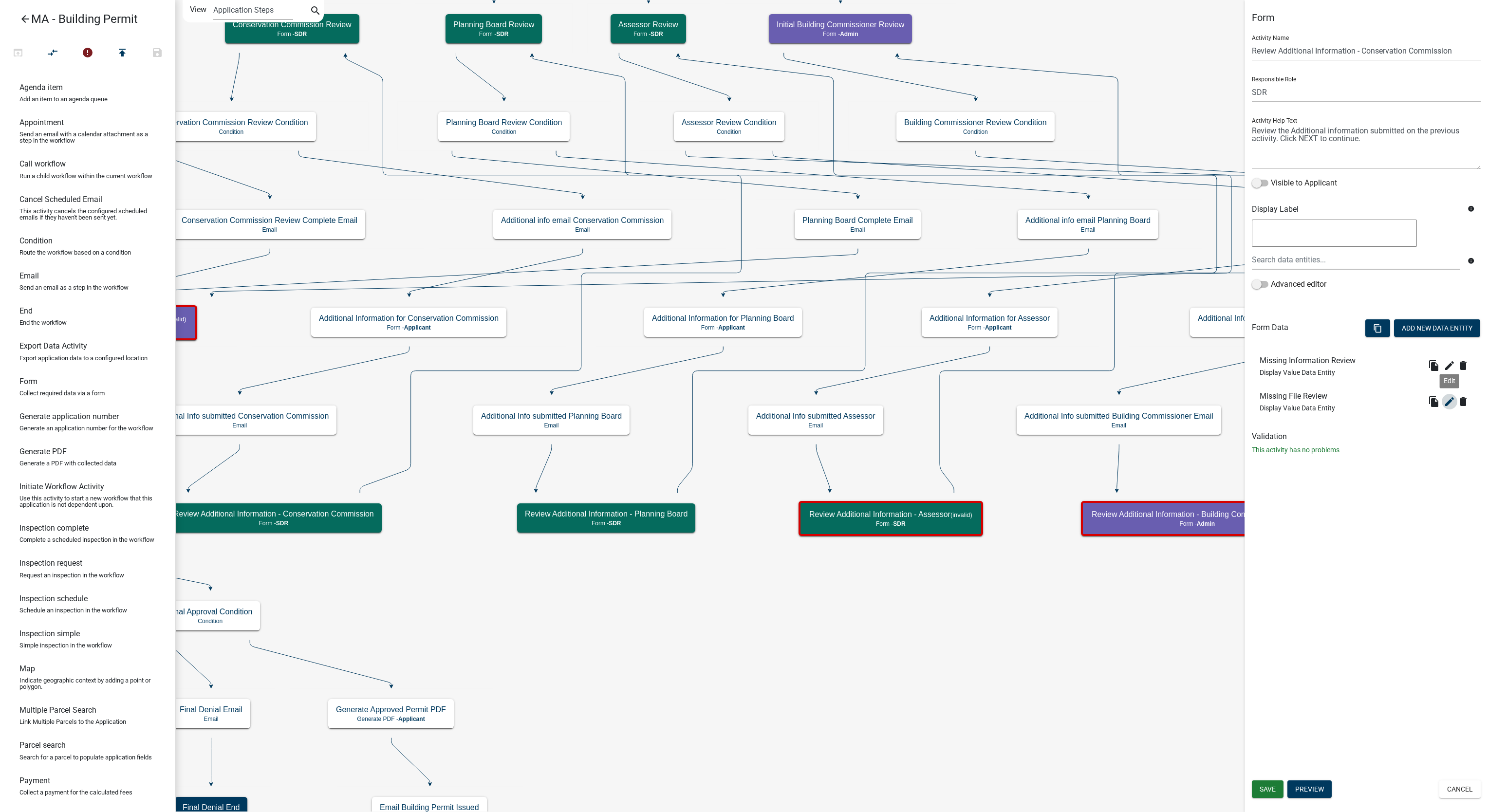
click at [1451, 397] on icon "edit" at bounding box center [1449, 401] width 11 height 11
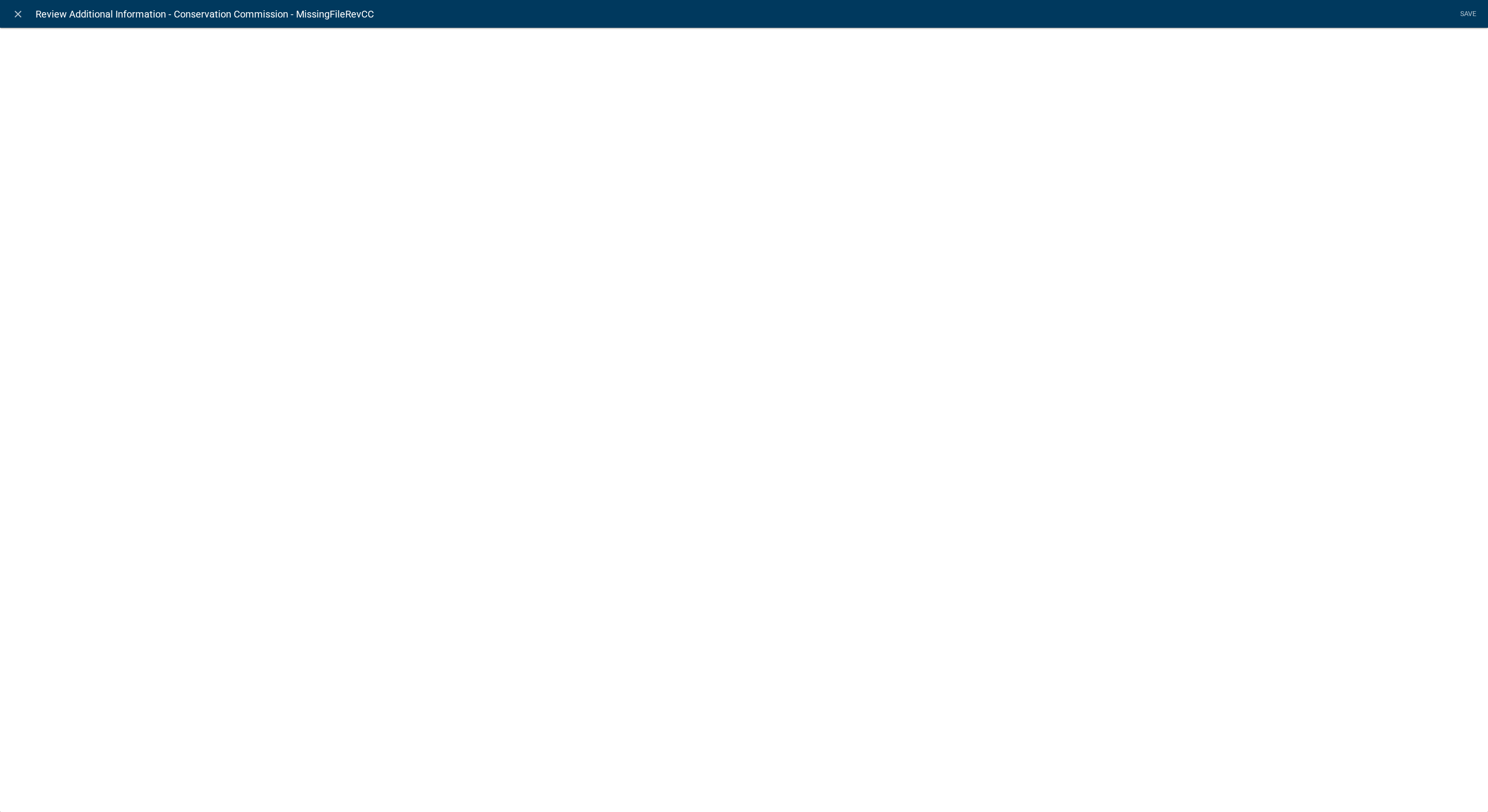
select select "display-entity-value"
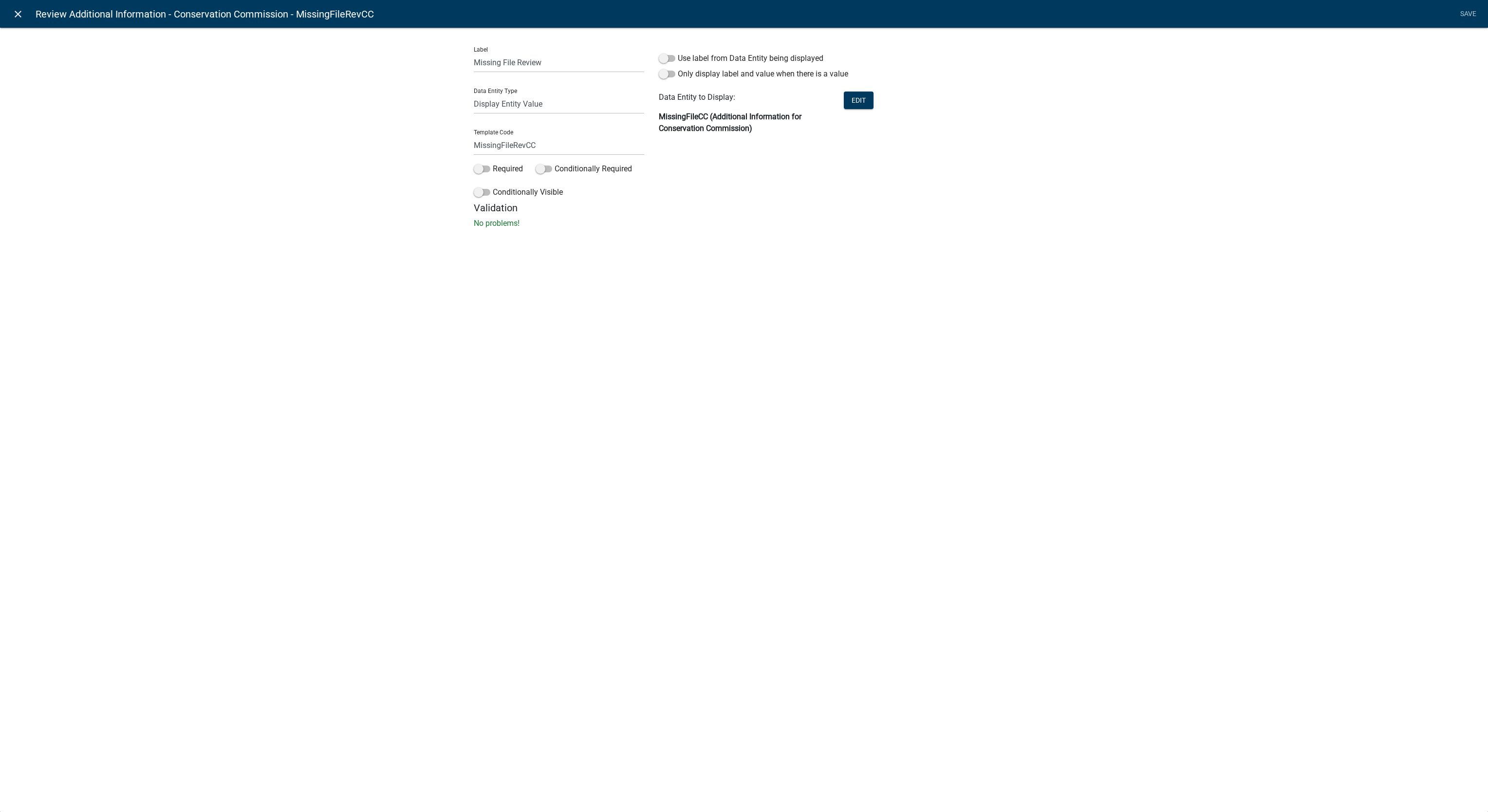
click at [17, 22] on link "close" at bounding box center [17, 13] width 20 height 20
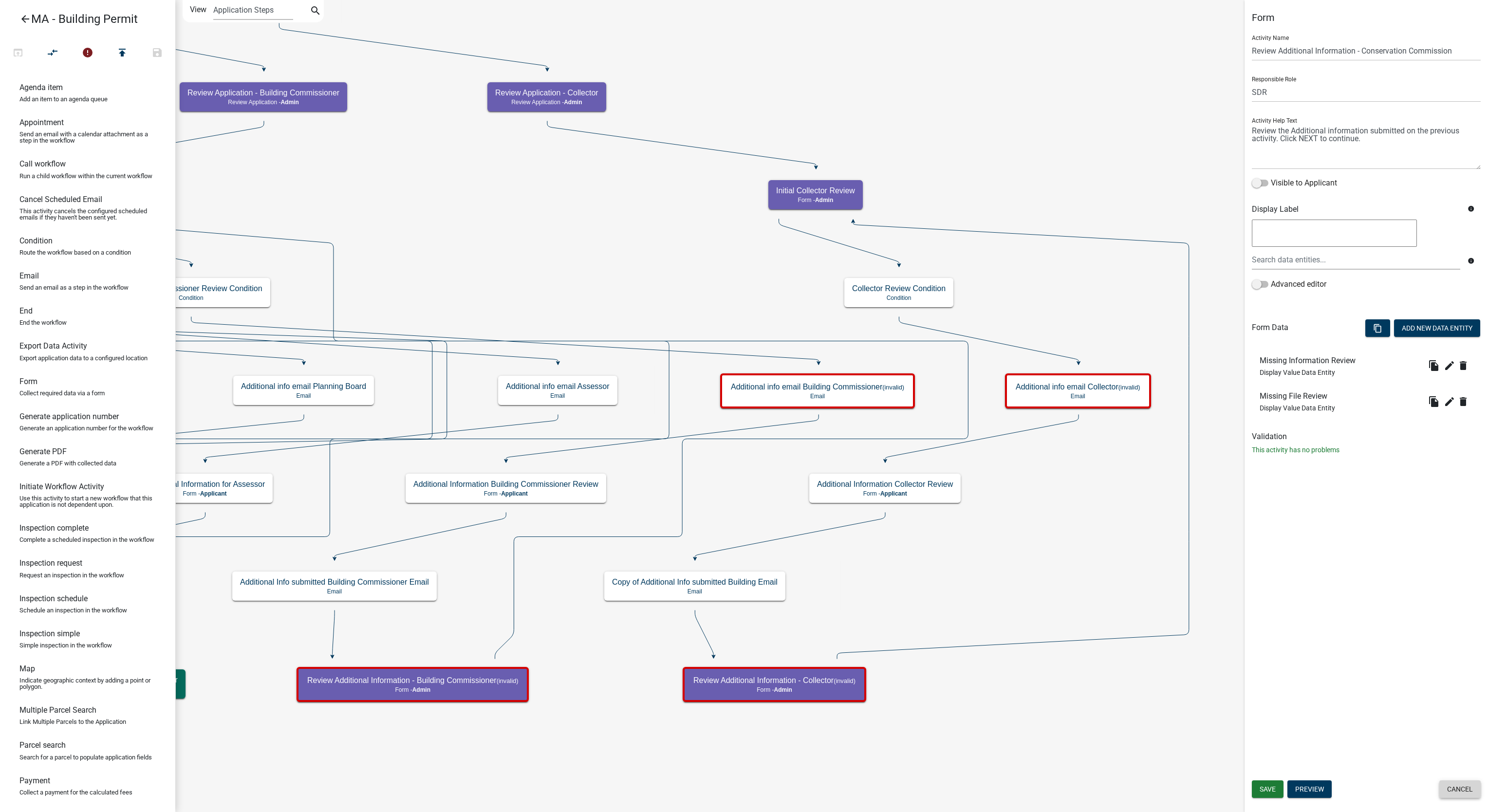
click at [1456, 789] on button "Cancel" at bounding box center [1460, 789] width 42 height 17
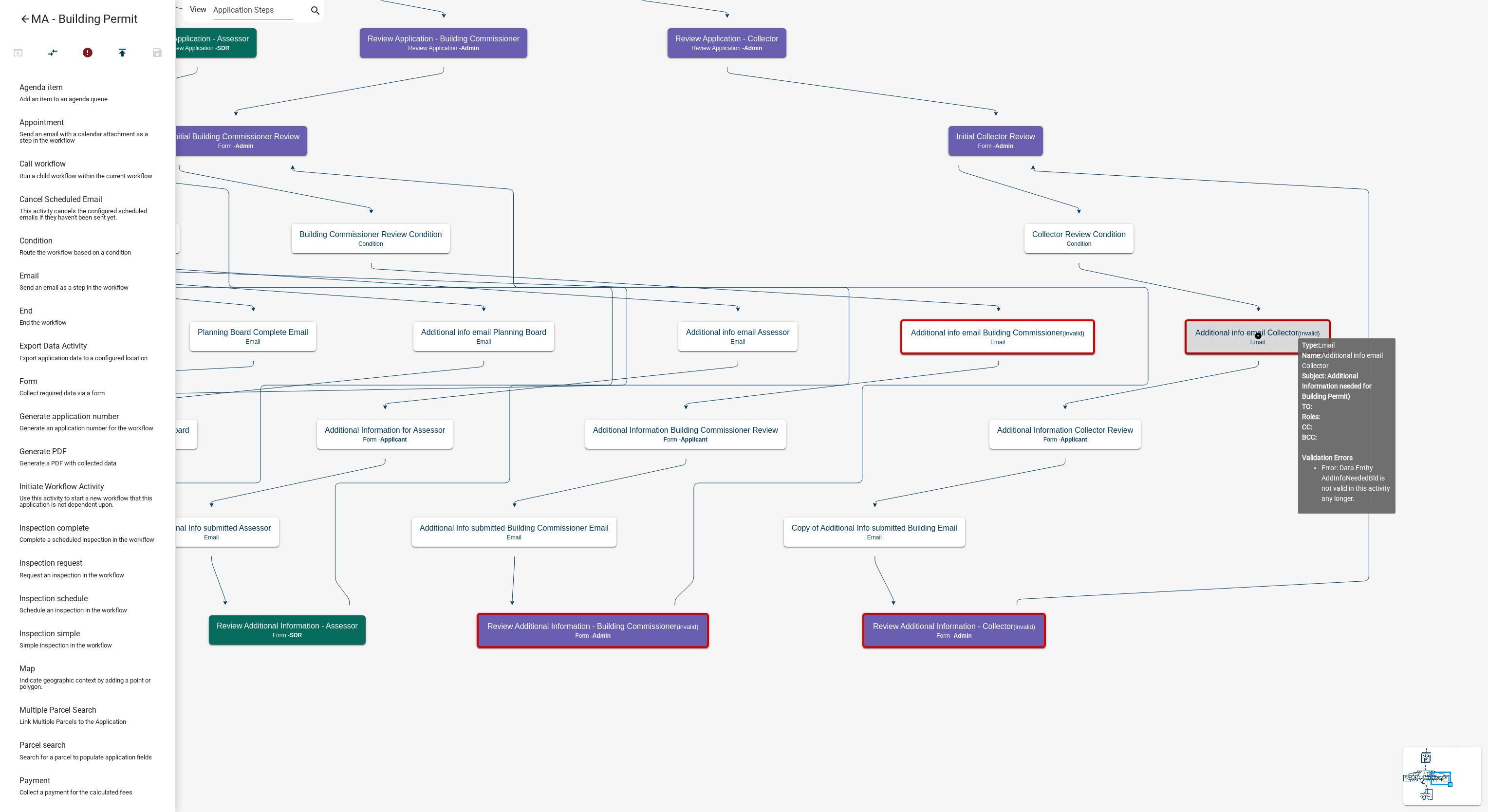
click at [1297, 331] on h5 "Additional info email Collector (invalid)" at bounding box center [1258, 333] width 125 height 10
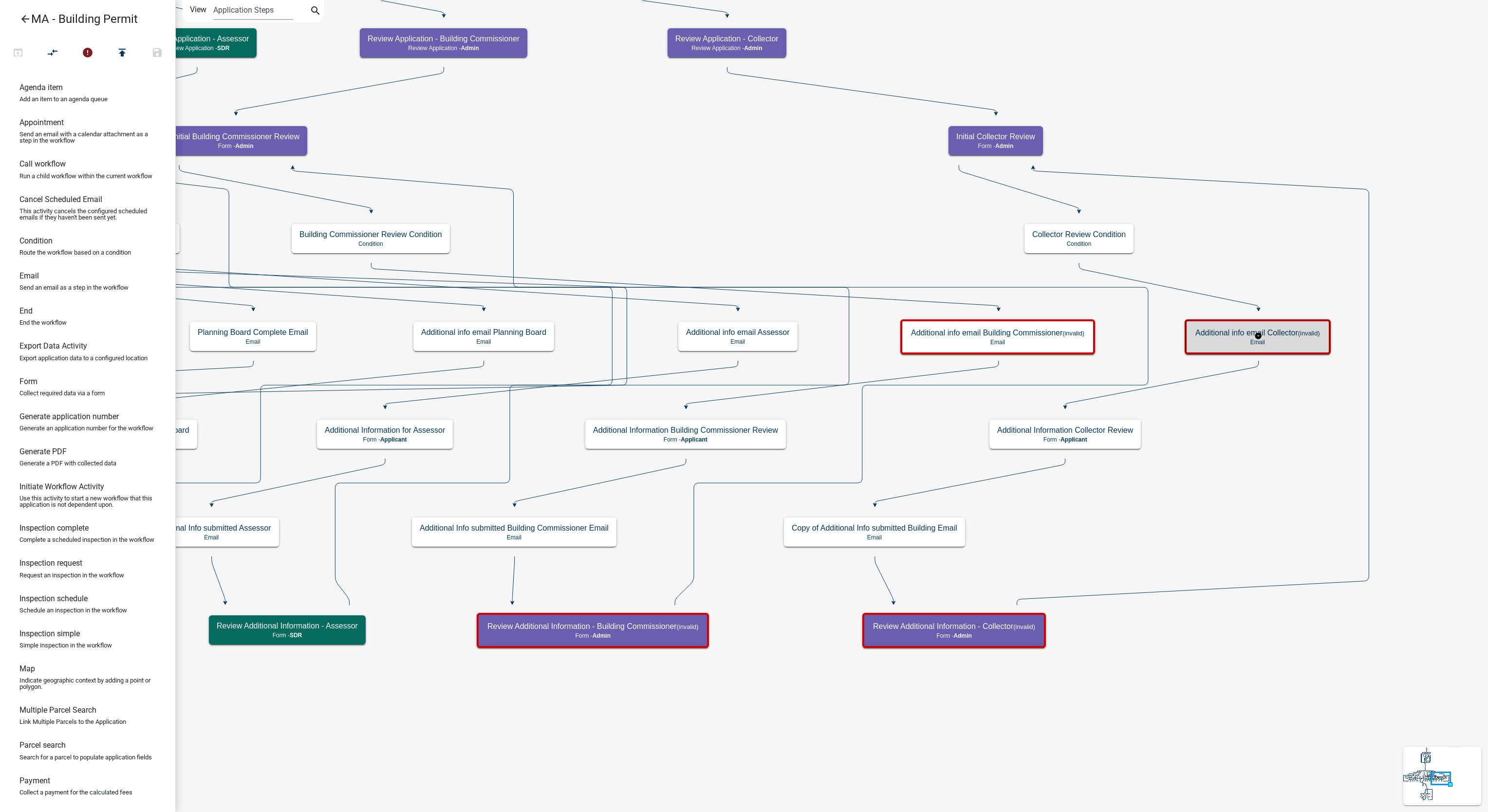
click at [1297, 331] on h5 "Additional info email Collector (invalid)" at bounding box center [1258, 333] width 125 height 10
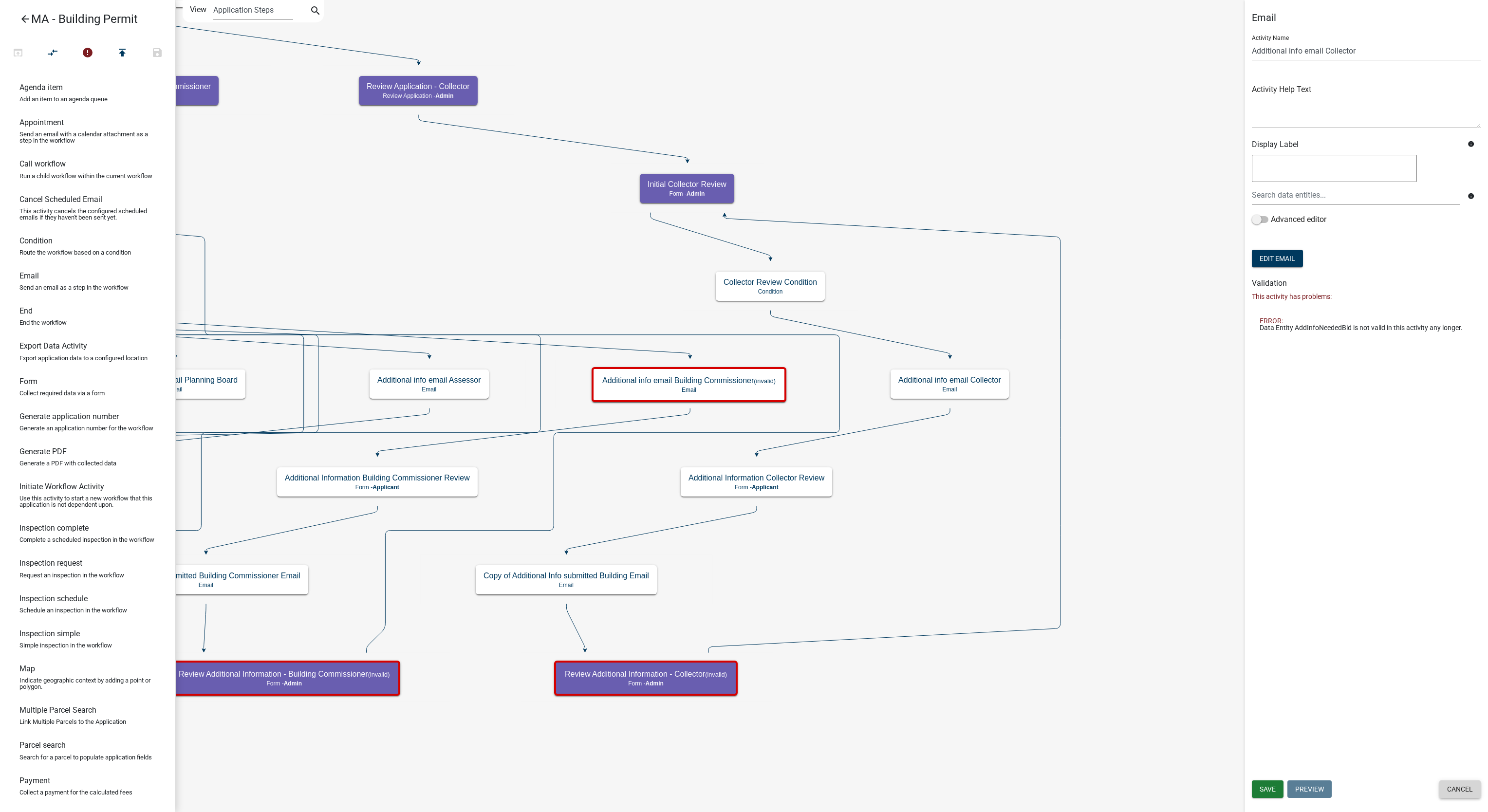
click at [1447, 783] on button "Cancel" at bounding box center [1460, 789] width 42 height 17
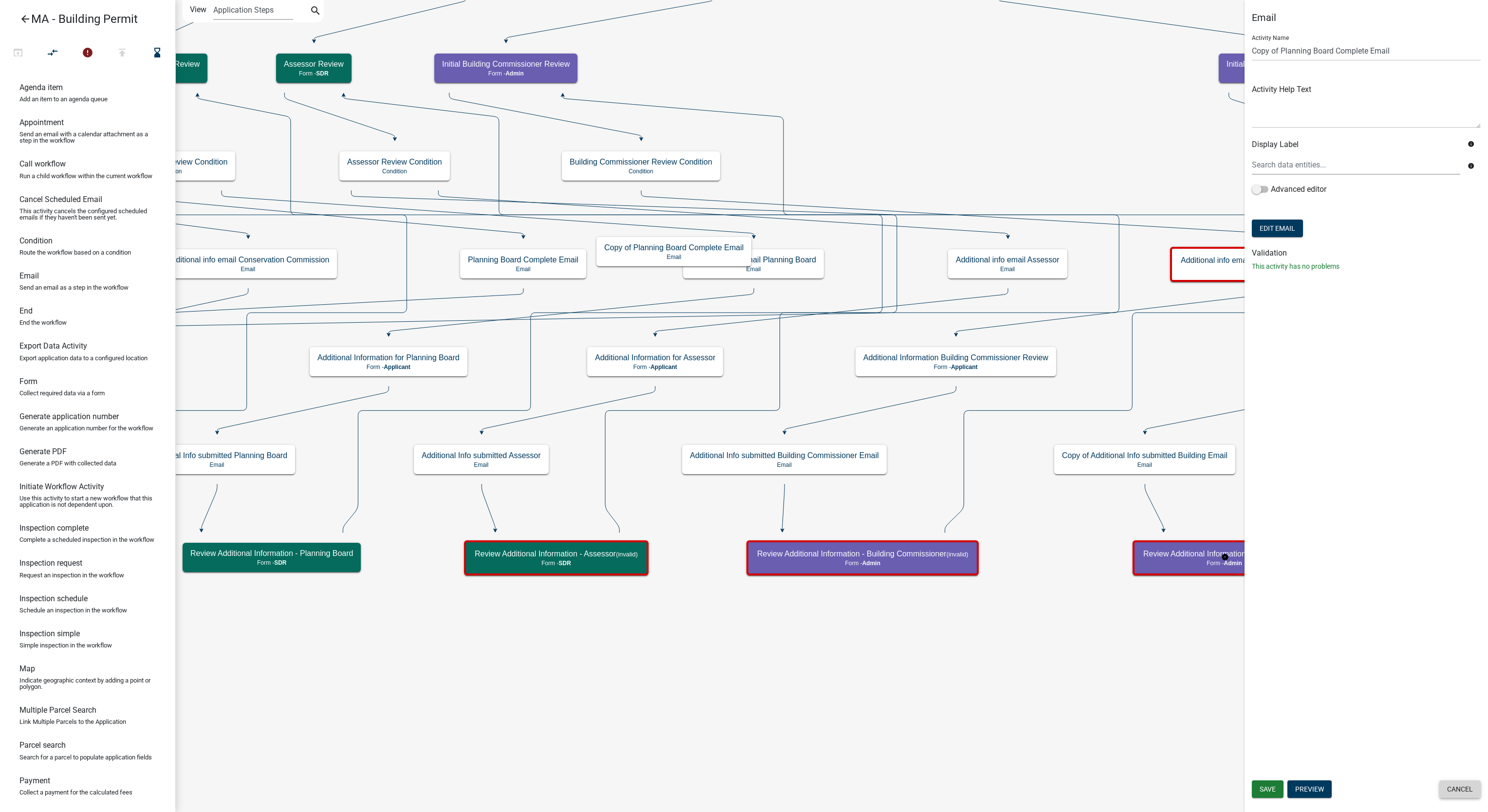
click at [1453, 790] on button "Cancel" at bounding box center [1460, 789] width 42 height 17
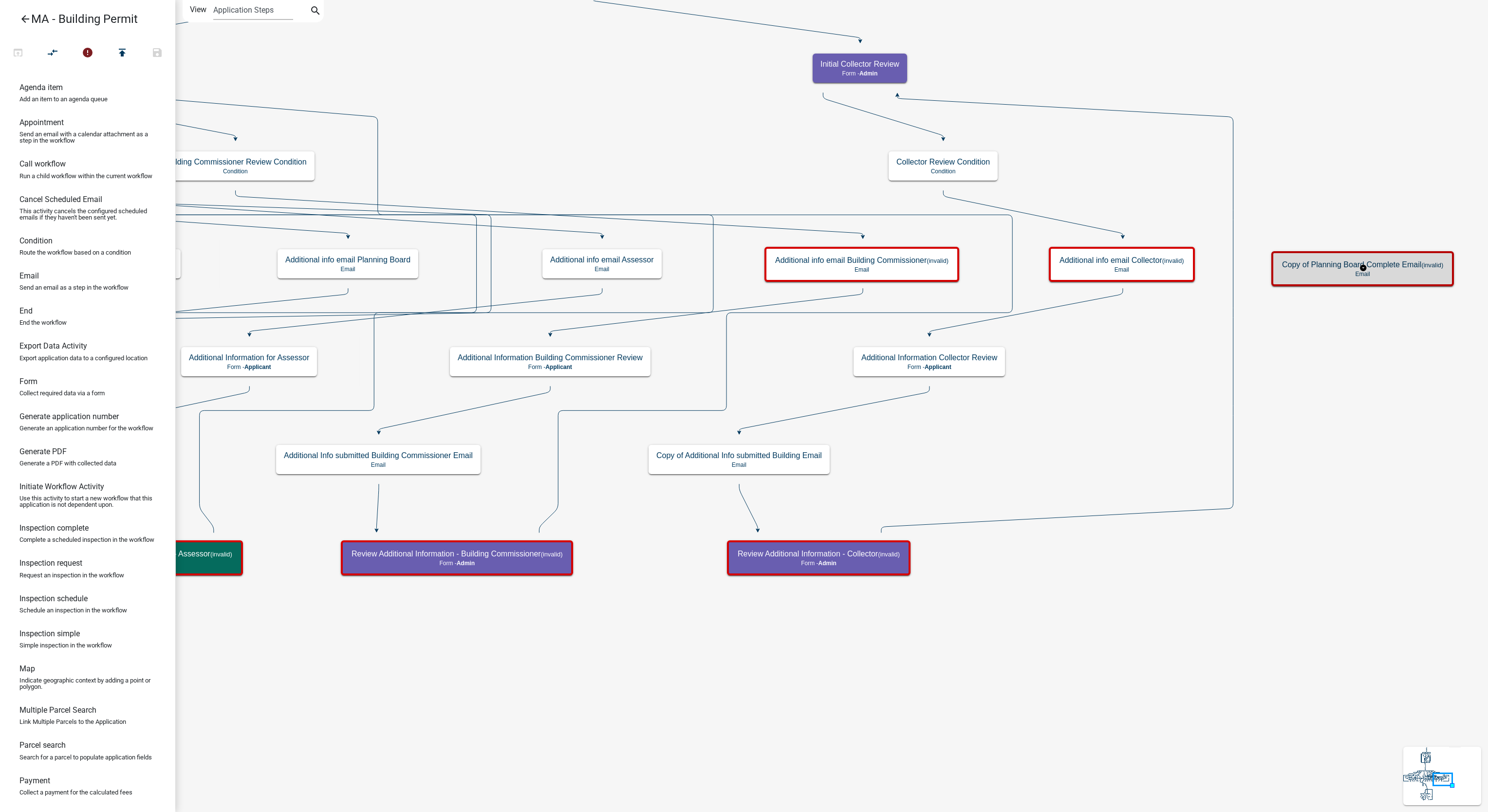
click at [1342, 276] on p "Email" at bounding box center [1363, 274] width 161 height 7
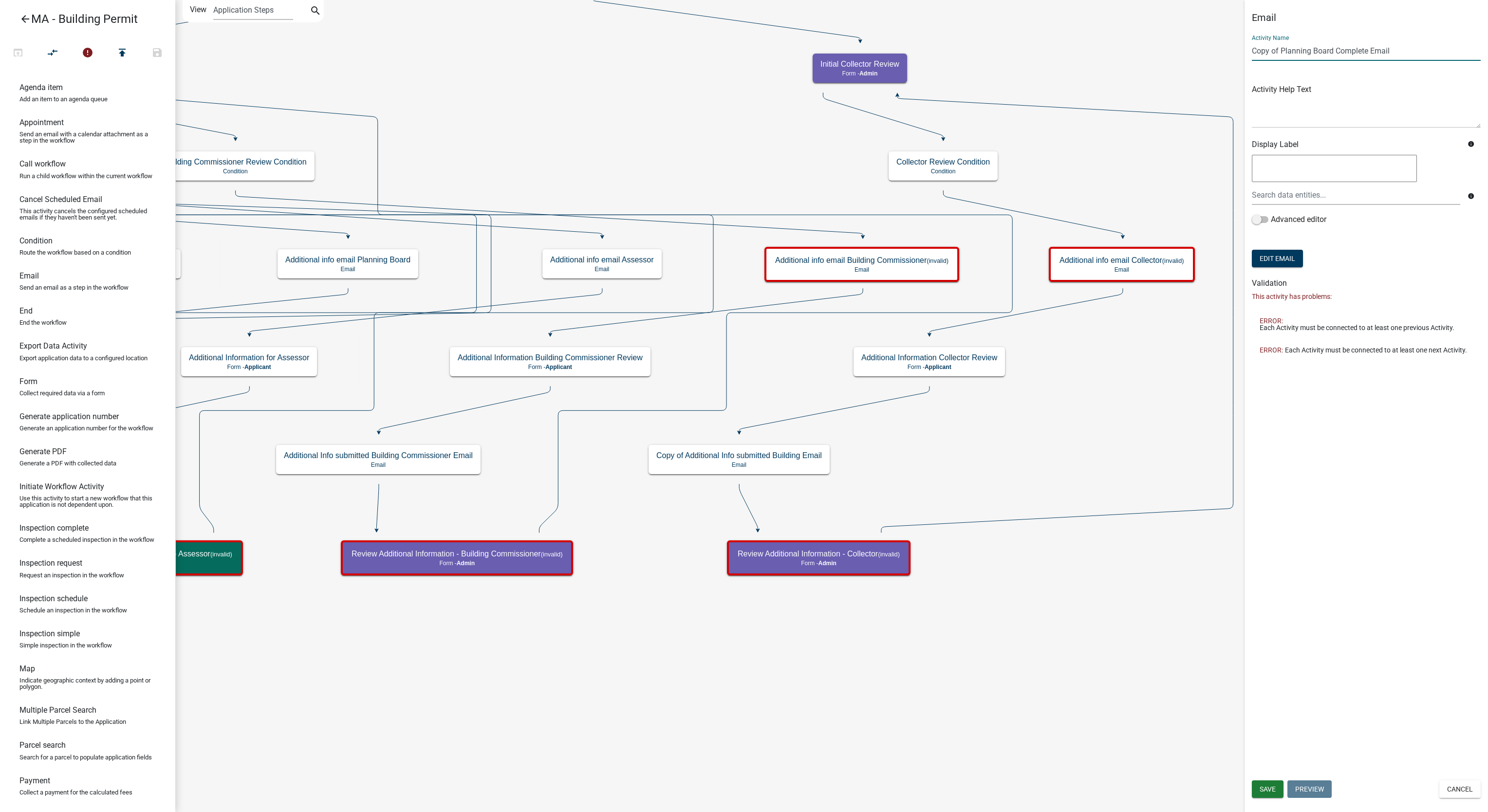
drag, startPoint x: 1283, startPoint y: 49, endPoint x: 1205, endPoint y: 55, distance: 78.2
click at [1205, 55] on main "Start Start - Applicant Search Parcel Data Parcel search - Applicant Owner and …" at bounding box center [831, 406] width 1313 height 812
drag, startPoint x: 1303, startPoint y: 49, endPoint x: 1226, endPoint y: 49, distance: 77.0
click at [1226, 49] on main "Start Start - Applicant Search Parcel Data Parcel search - Applicant Owner and …" at bounding box center [831, 406] width 1313 height 812
type input "Building Commissioner Complete Email"
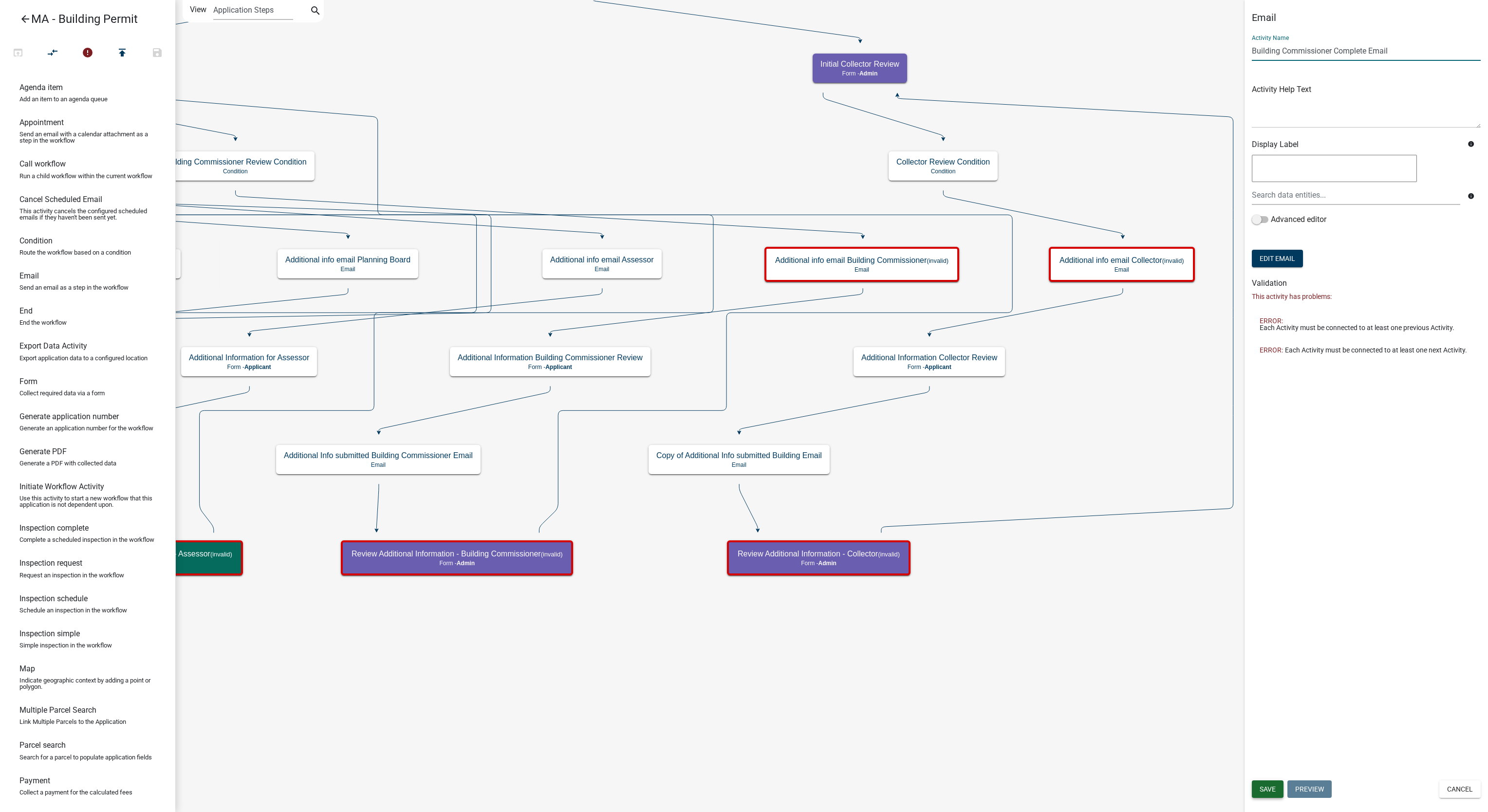
click at [1264, 793] on button "Save" at bounding box center [1268, 789] width 32 height 17
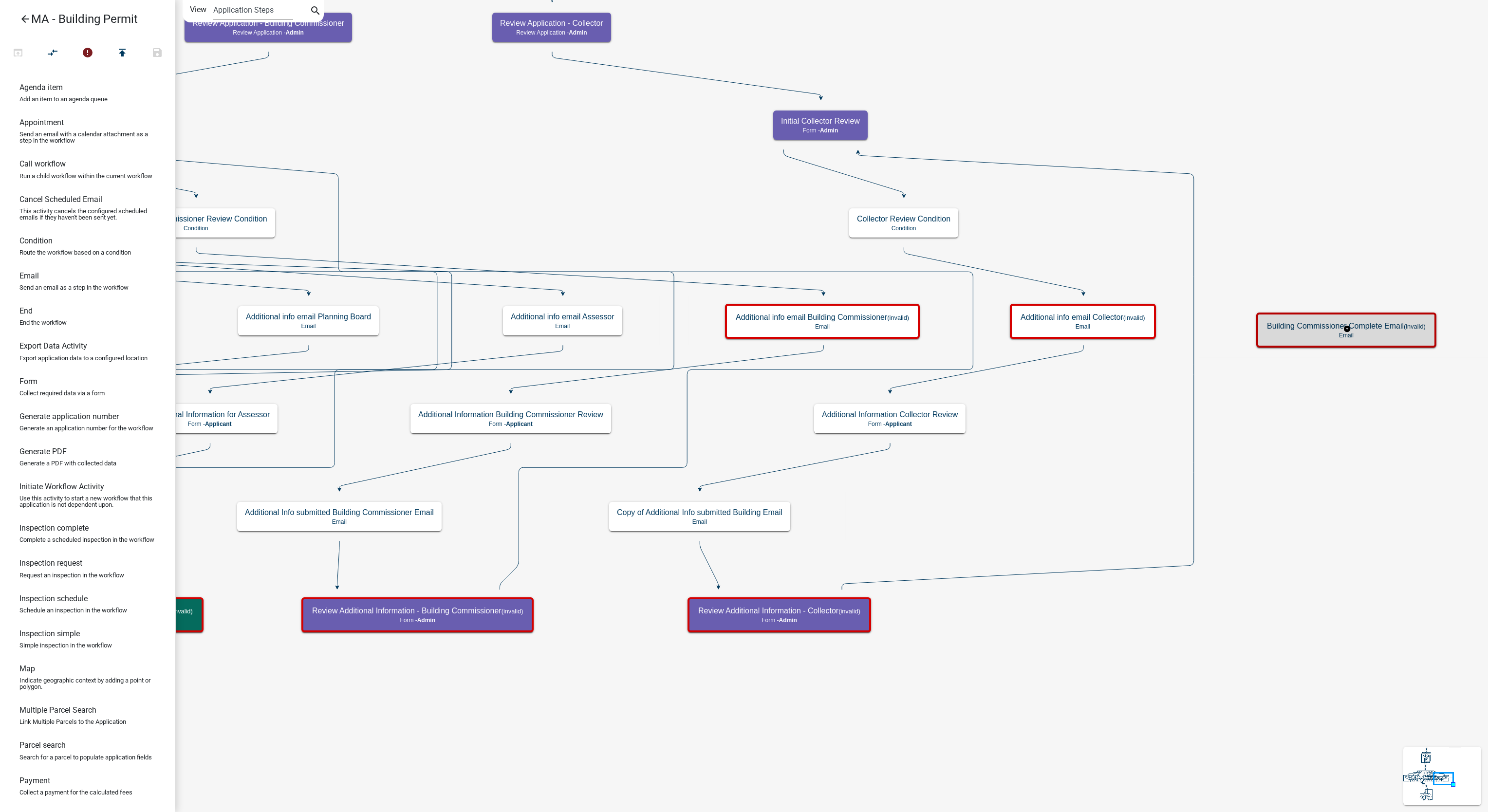
click at [1343, 343] on div "Building Commissioner Complete Email (invalid) Email" at bounding box center [1346, 330] width 174 height 29
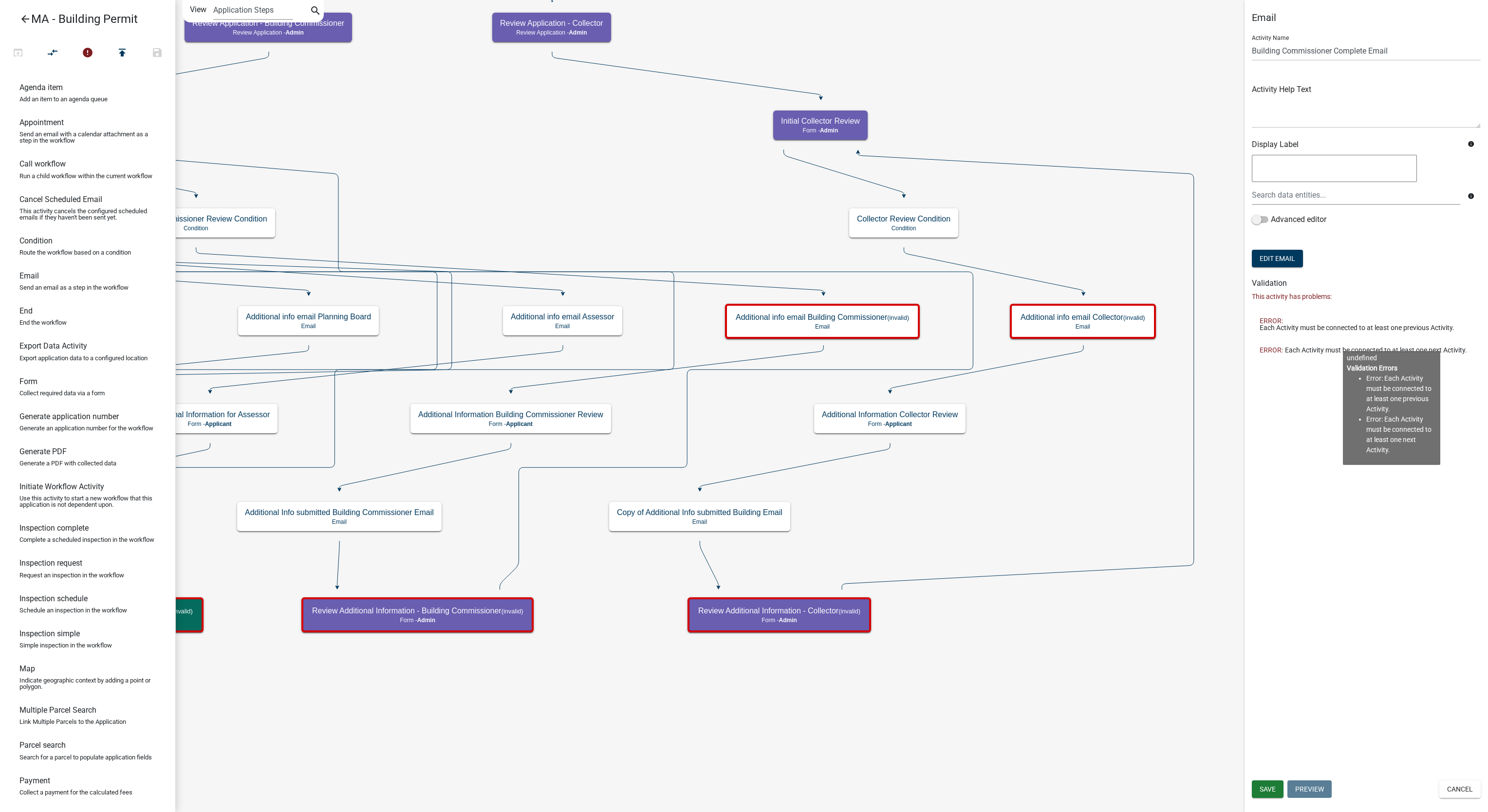
click at [1306, 576] on div "Email Activity Name Building Commissioner Complete Email Activity Help Text Dis…" at bounding box center [1366, 406] width 244 height 812
click at [1294, 257] on button "Edit Email" at bounding box center [1277, 258] width 51 height 17
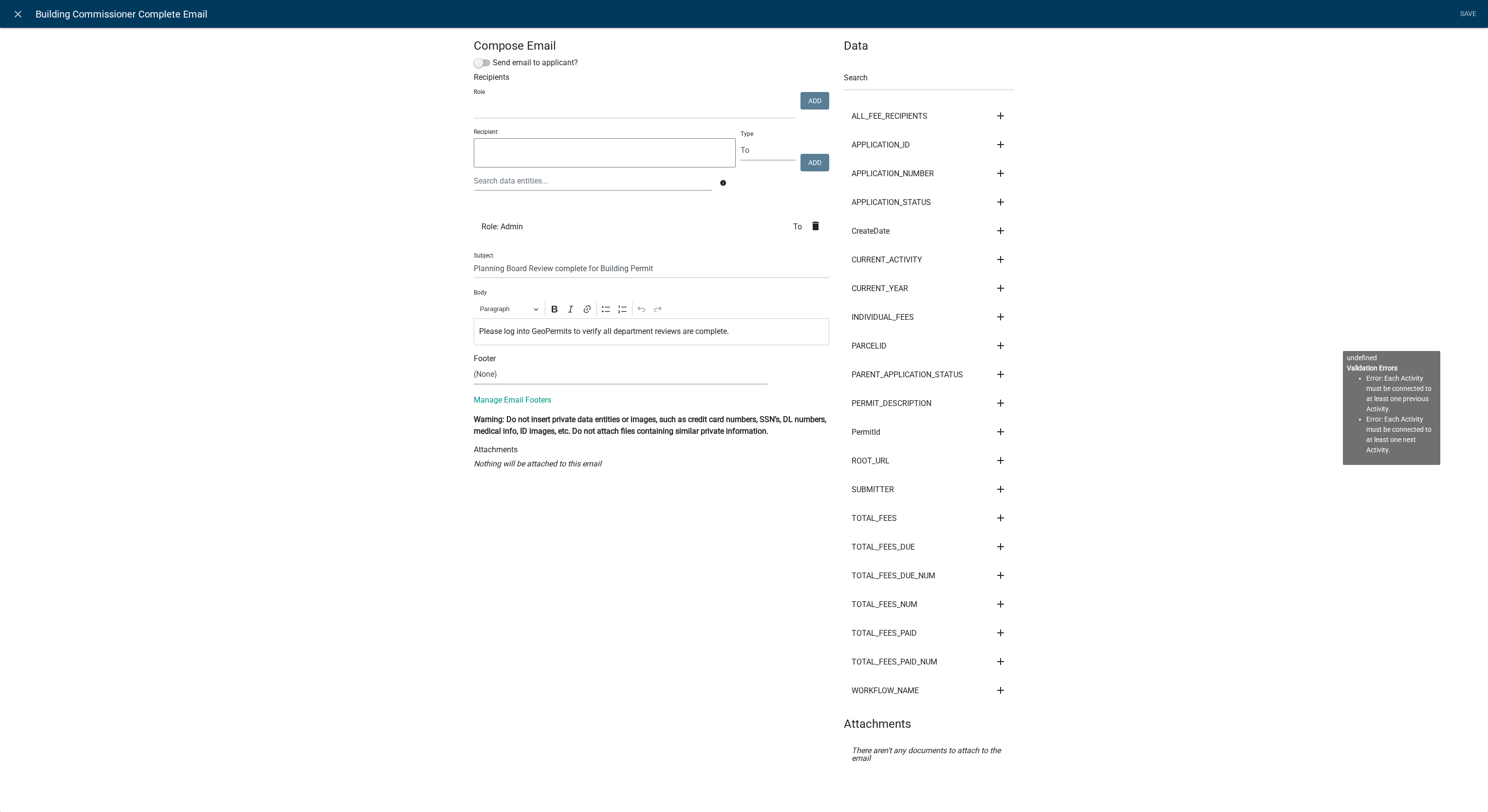
click at [811, 231] on icon "delete" at bounding box center [815, 225] width 11 height 11
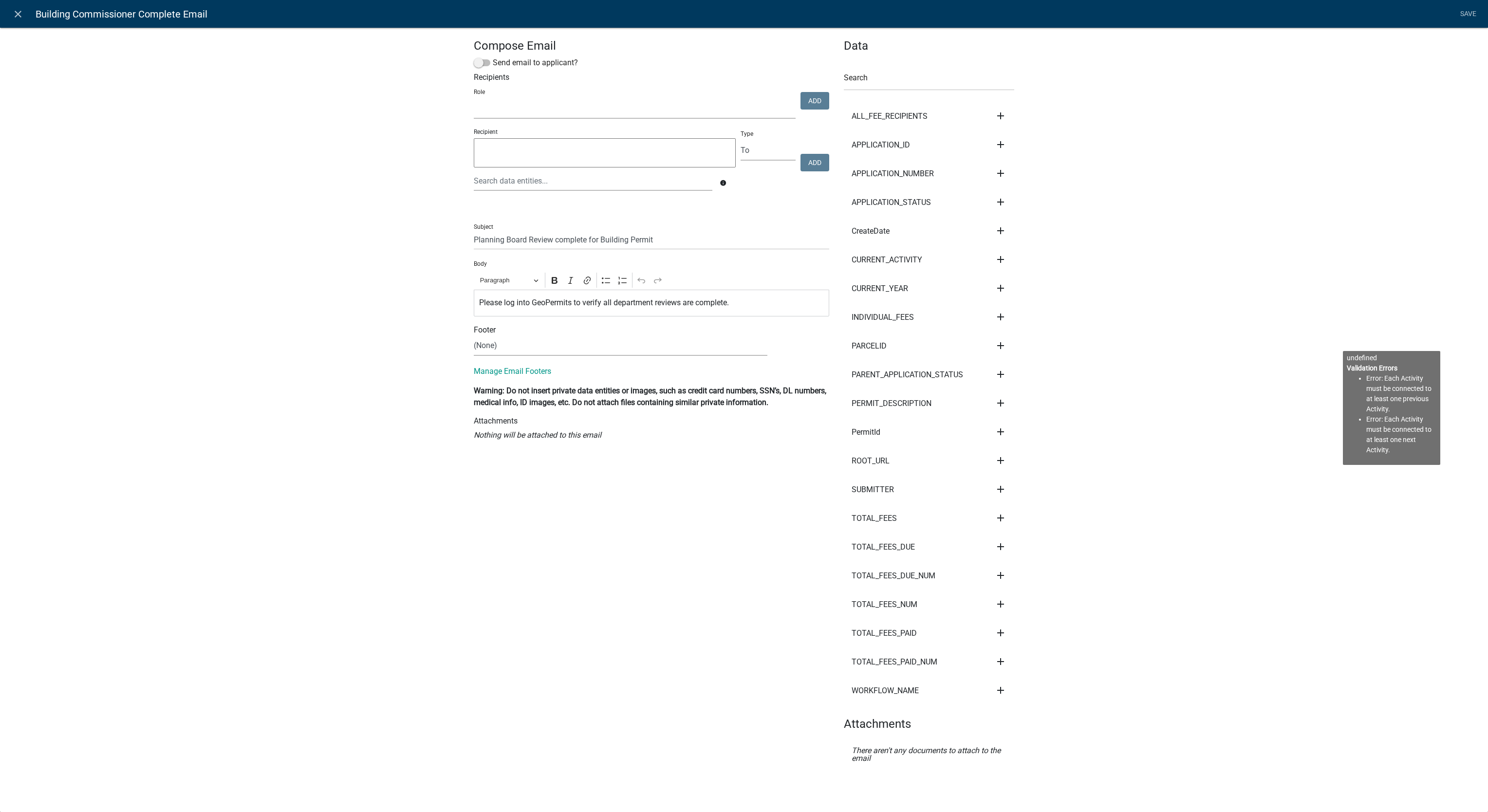
click at [760, 109] on select "Building Commissioner Department Fire Department Planning Department Conservati…" at bounding box center [634, 108] width 322 height 20
select select "465711e2-1eca-4fc0-a4fe-6239e9b1d25b"
click at [474, 100] on select "Building Commissioner Department Fire Department Planning Department Conservati…" at bounding box center [634, 108] width 322 height 20
click at [804, 113] on div "Role Building Commissioner Department Fire Department Planning Department Conse…" at bounding box center [652, 102] width 361 height 33
click at [805, 103] on button "Add" at bounding box center [815, 101] width 29 height 17
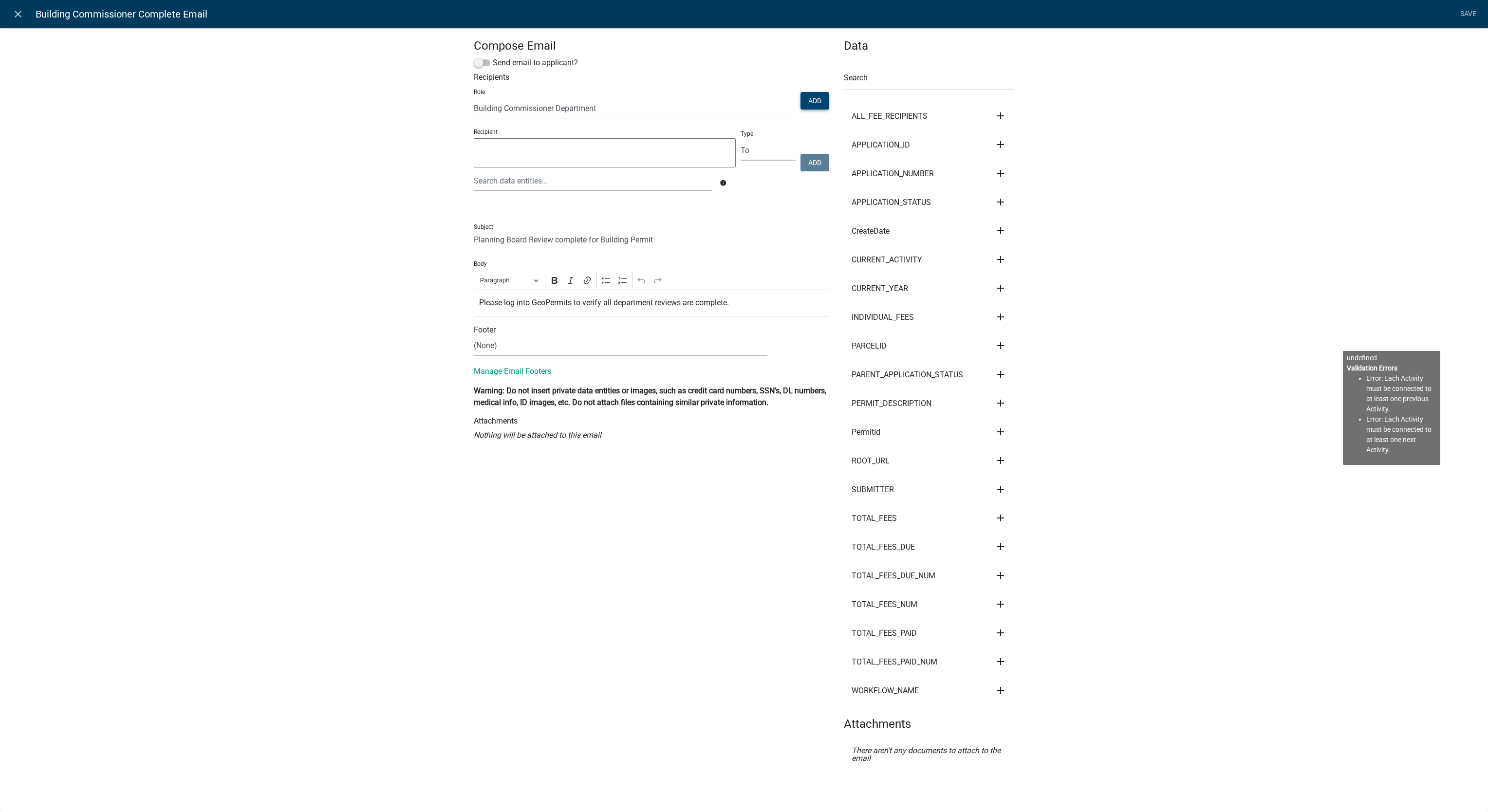
select select
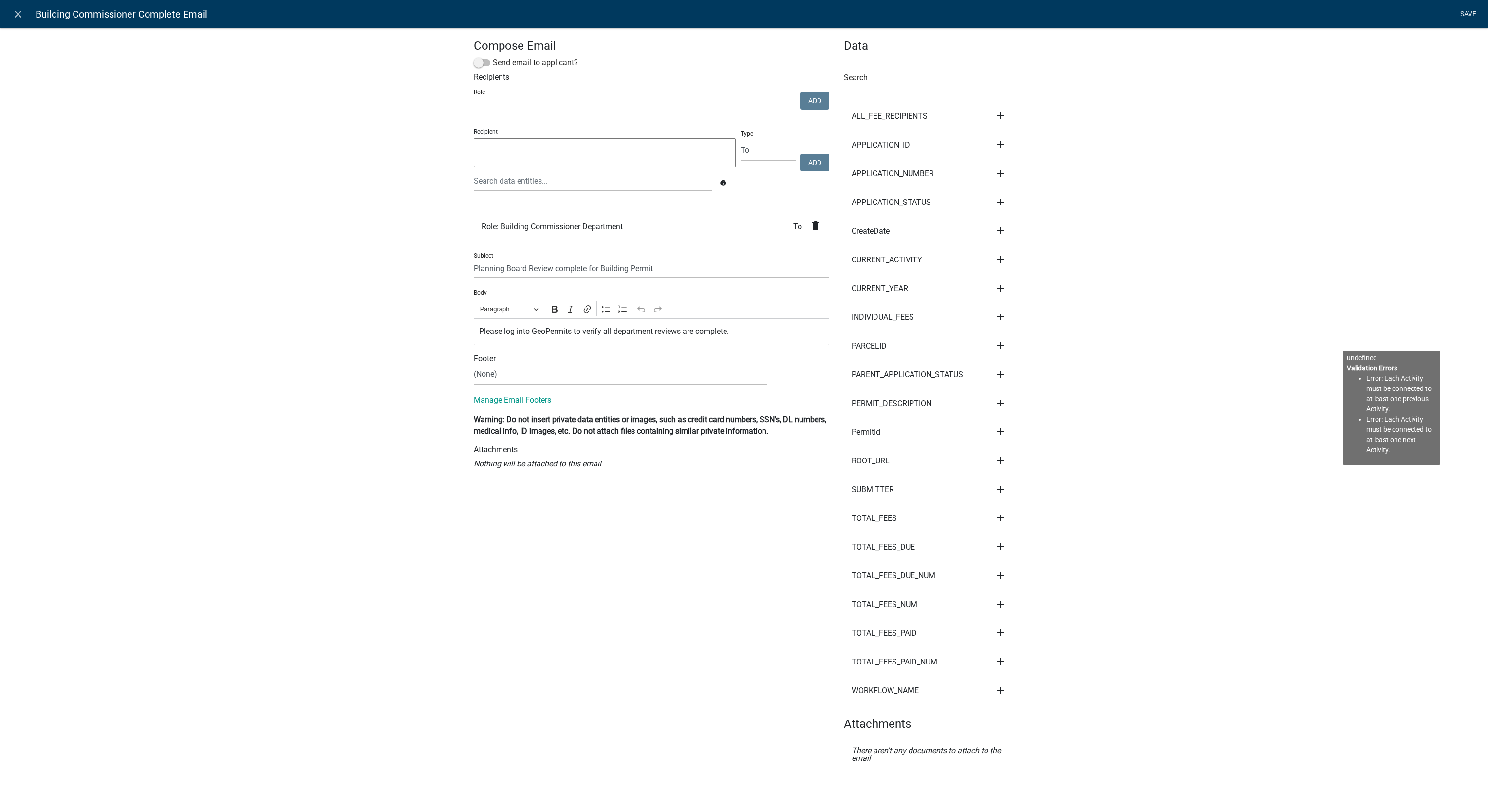
click at [1471, 15] on link "Save" at bounding box center [1468, 14] width 24 height 18
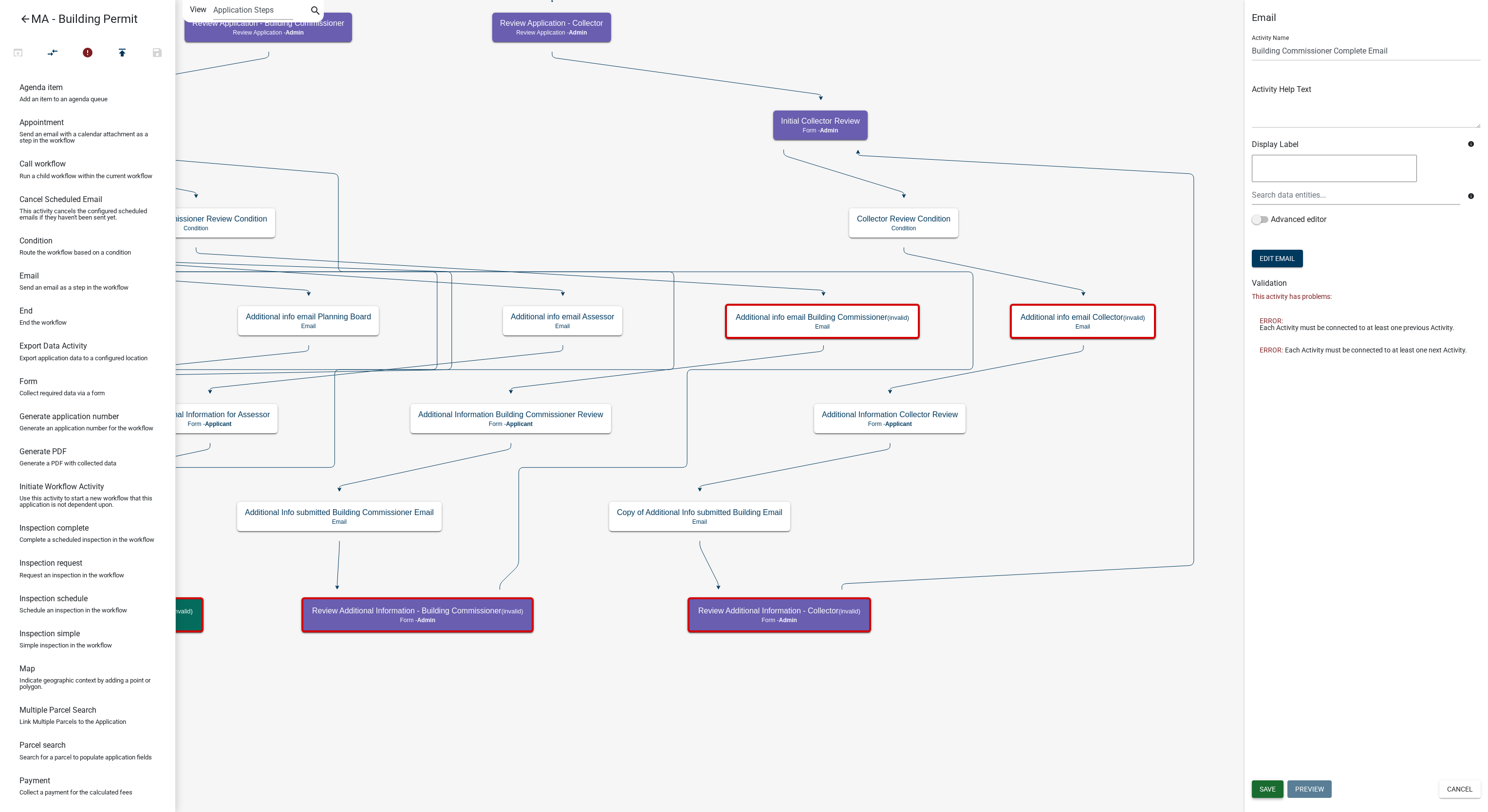
click at [1270, 793] on span "Save" at bounding box center [1268, 789] width 16 height 8
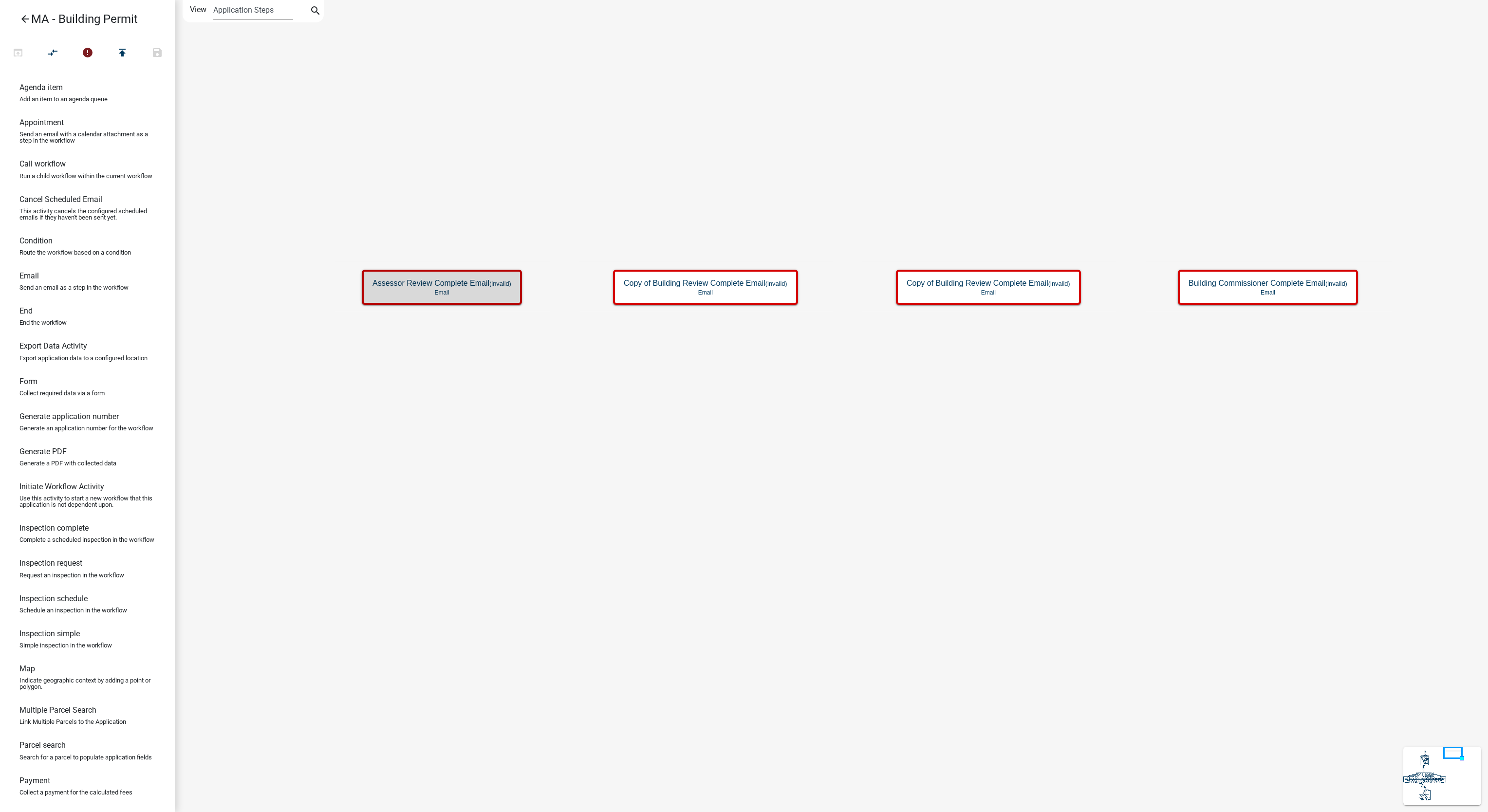
click at [1407, 232] on div "Start Start - Applicant Search Parcel Data Parcel search - Applicant Owner and …" at bounding box center [831, 406] width 1313 height 812
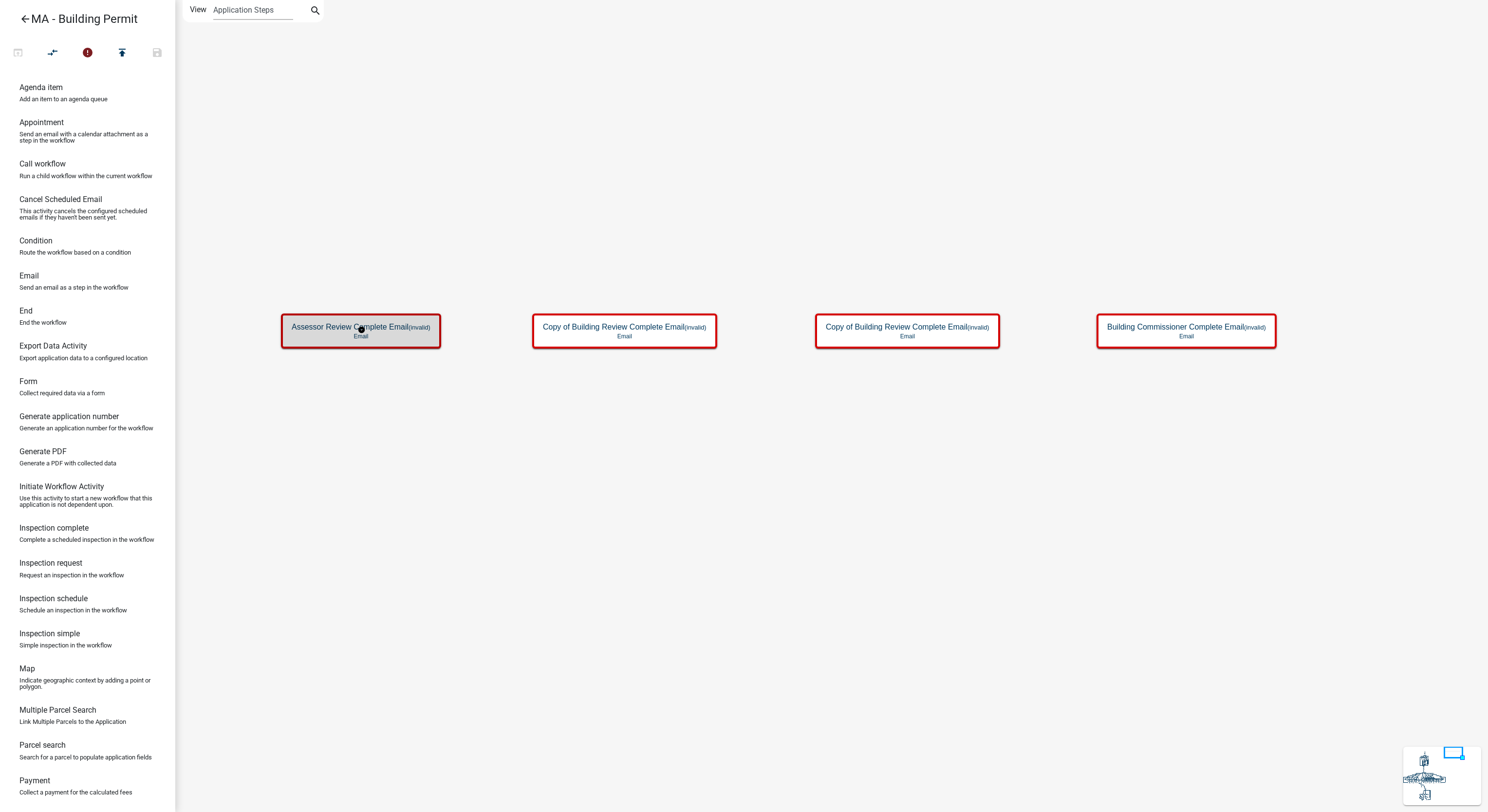
click at [433, 329] on div "Assessor Review Complete Email (invalid) Email" at bounding box center [361, 331] width 154 height 29
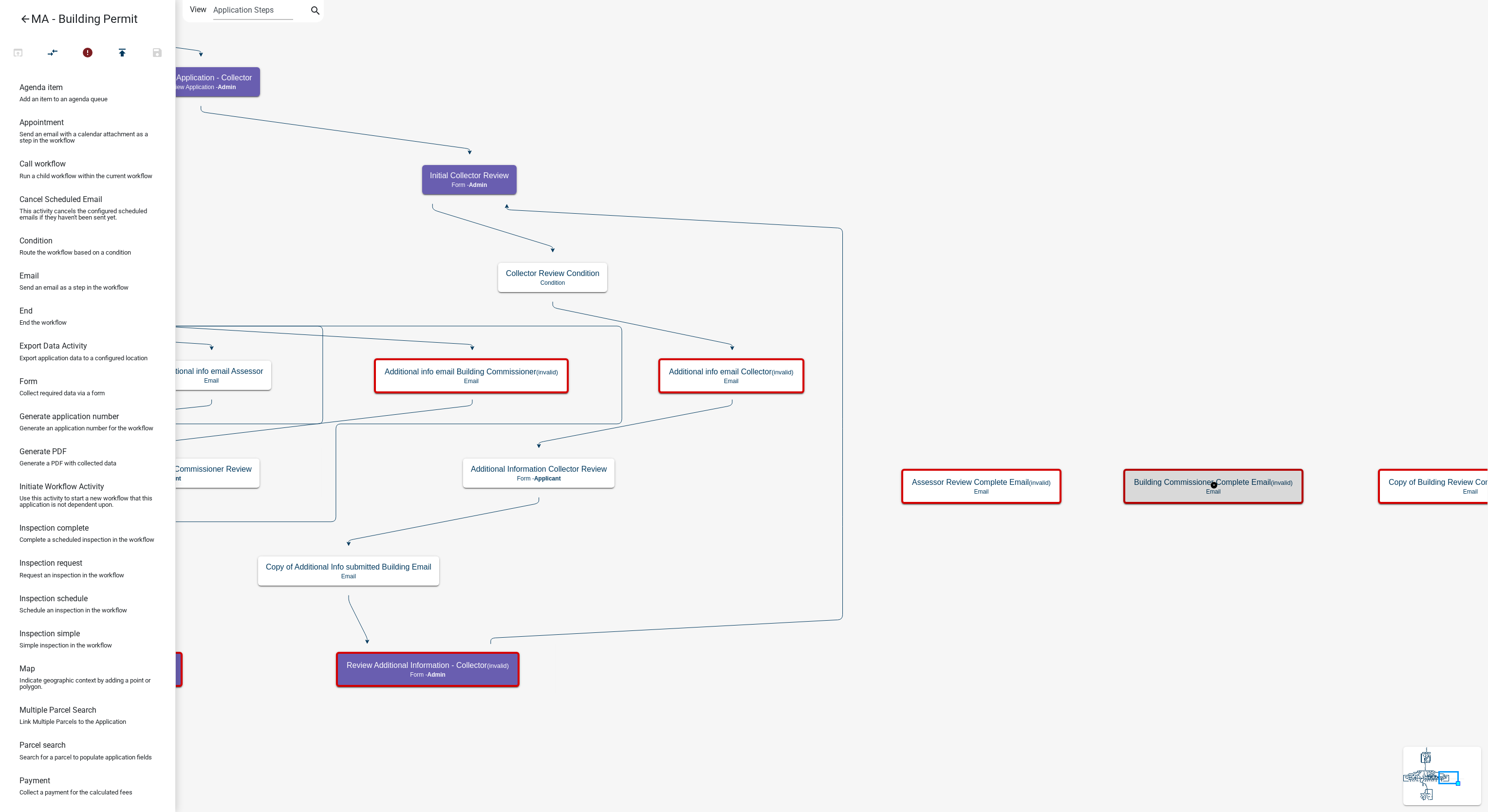
click at [1276, 482] on small "(invalid)" at bounding box center [1282, 483] width 22 height 7
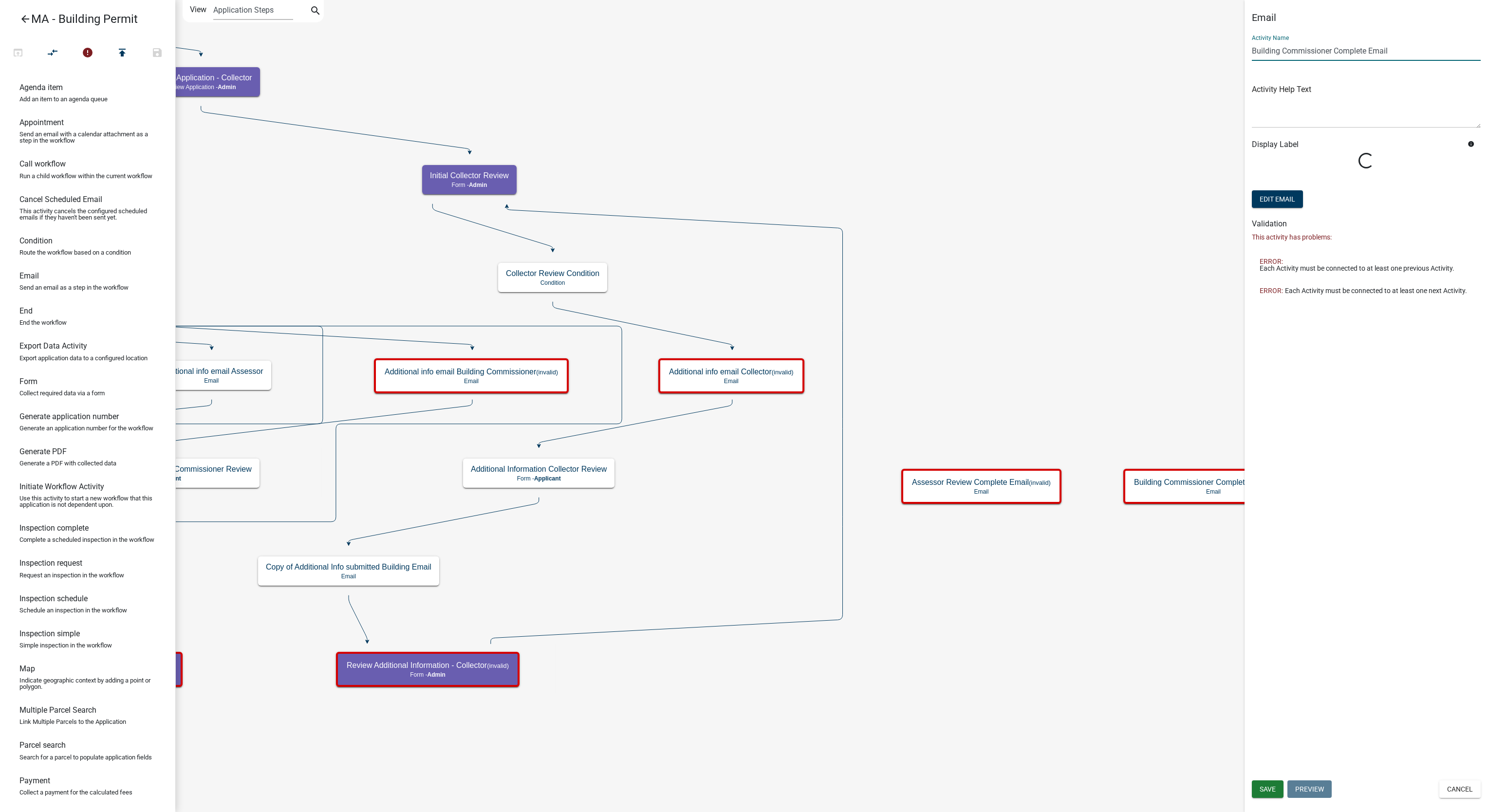
drag, startPoint x: 1321, startPoint y: 53, endPoint x: 1205, endPoint y: 53, distance: 116.0
click at [1205, 53] on main "Start Start - Applicant Search Parcel Data Parcel search - Applicant Owner and …" at bounding box center [831, 406] width 1313 height 812
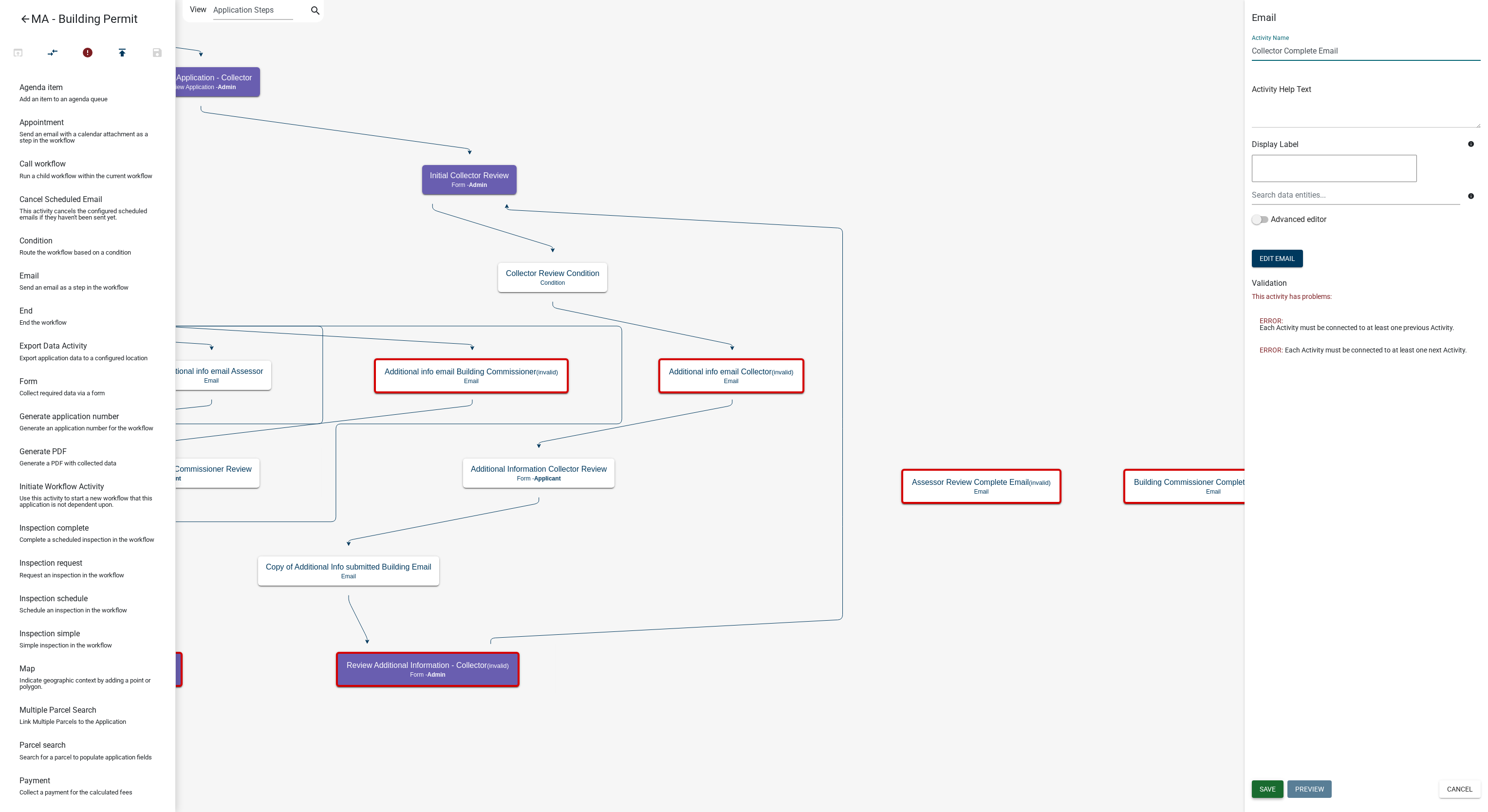
type input "Collector Complete Email"
click at [1271, 781] on button "Save" at bounding box center [1268, 789] width 32 height 17
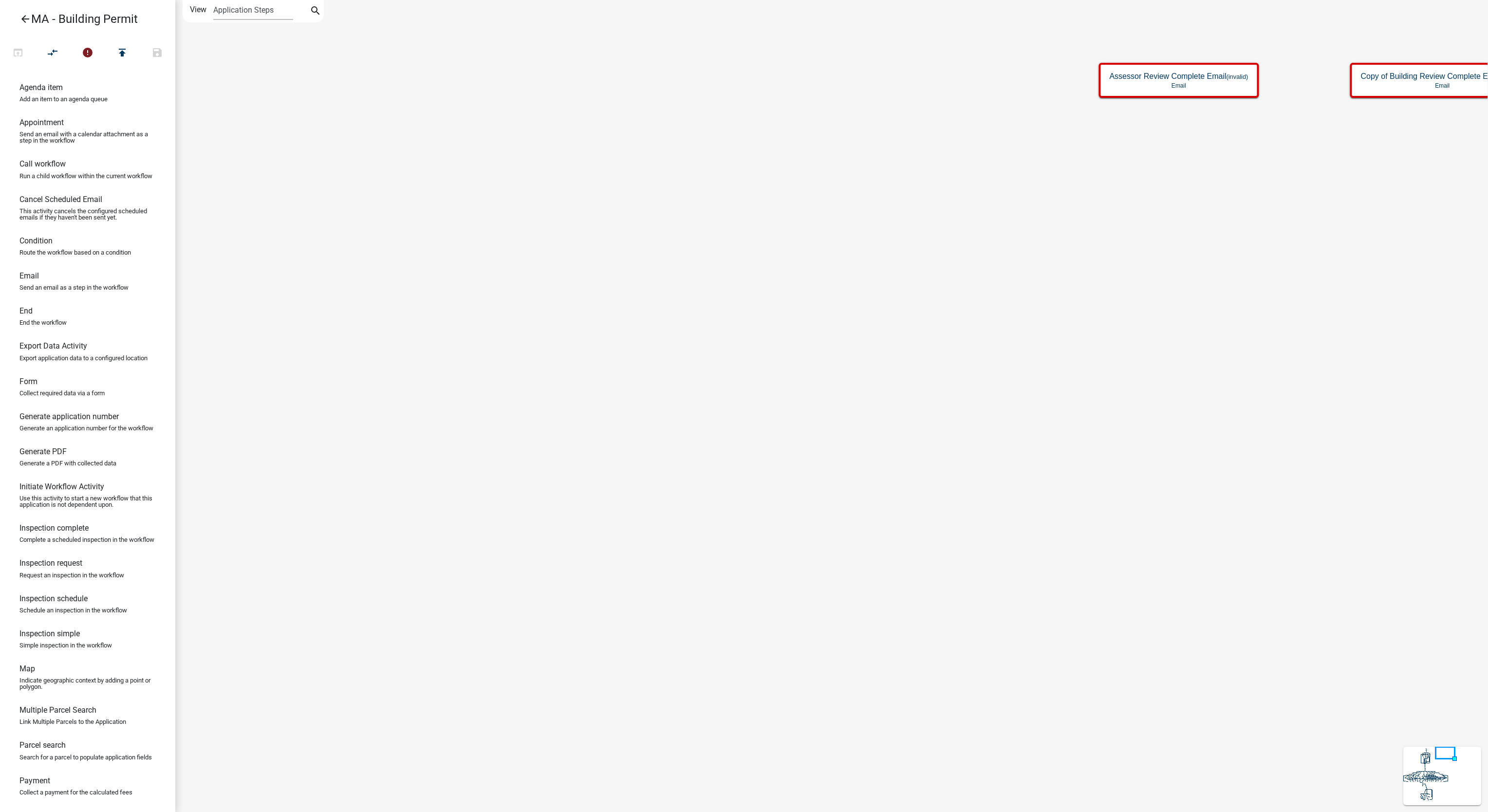
click at [1453, 763] on icon at bounding box center [1443, 776] width 78 height 58
click at [1432, 777] on g at bounding box center [1433, 775] width 57 height 54
click at [1423, 756] on icon at bounding box center [1423, 756] width 1 height 1
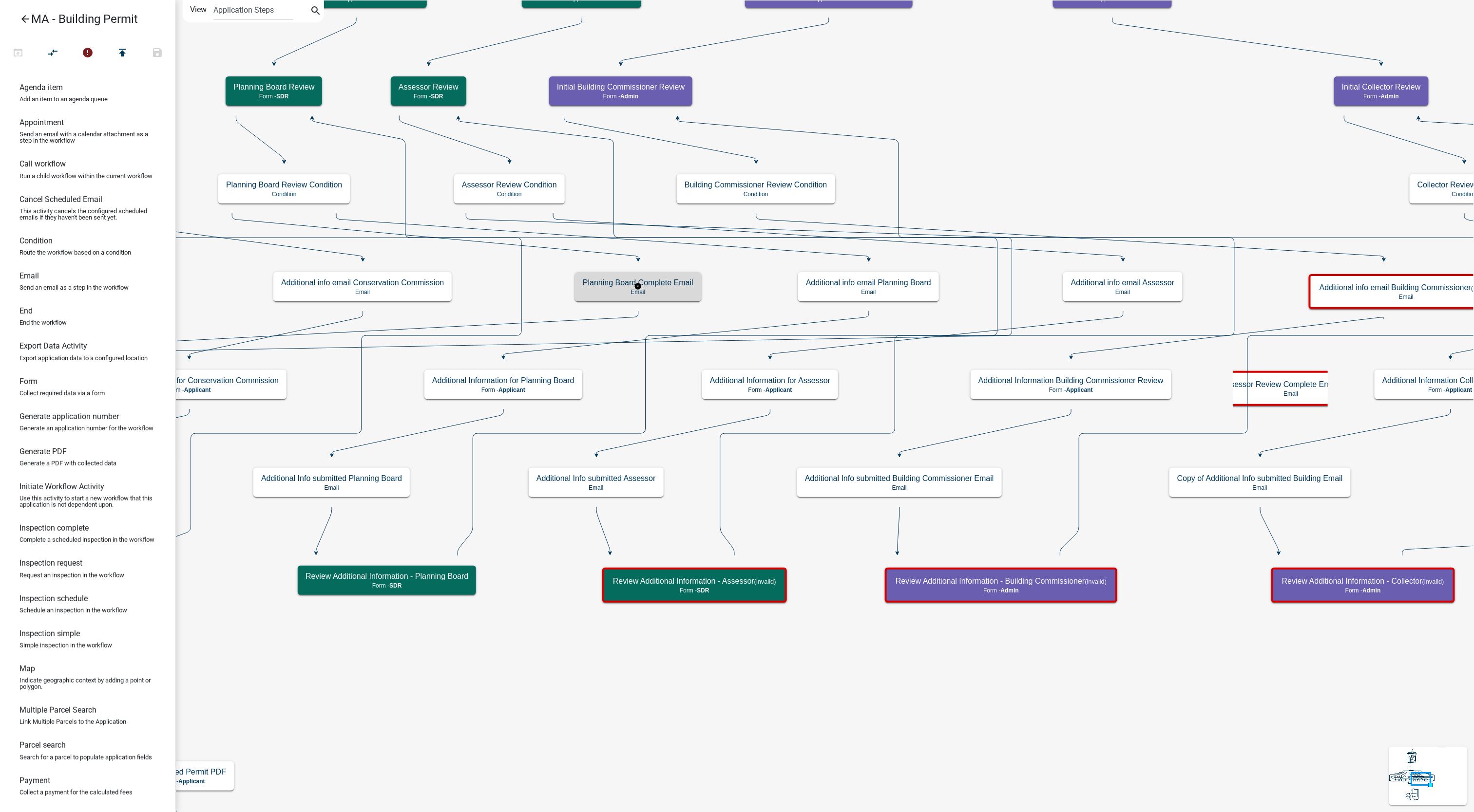
click at [661, 293] on p "Email" at bounding box center [638, 292] width 111 height 7
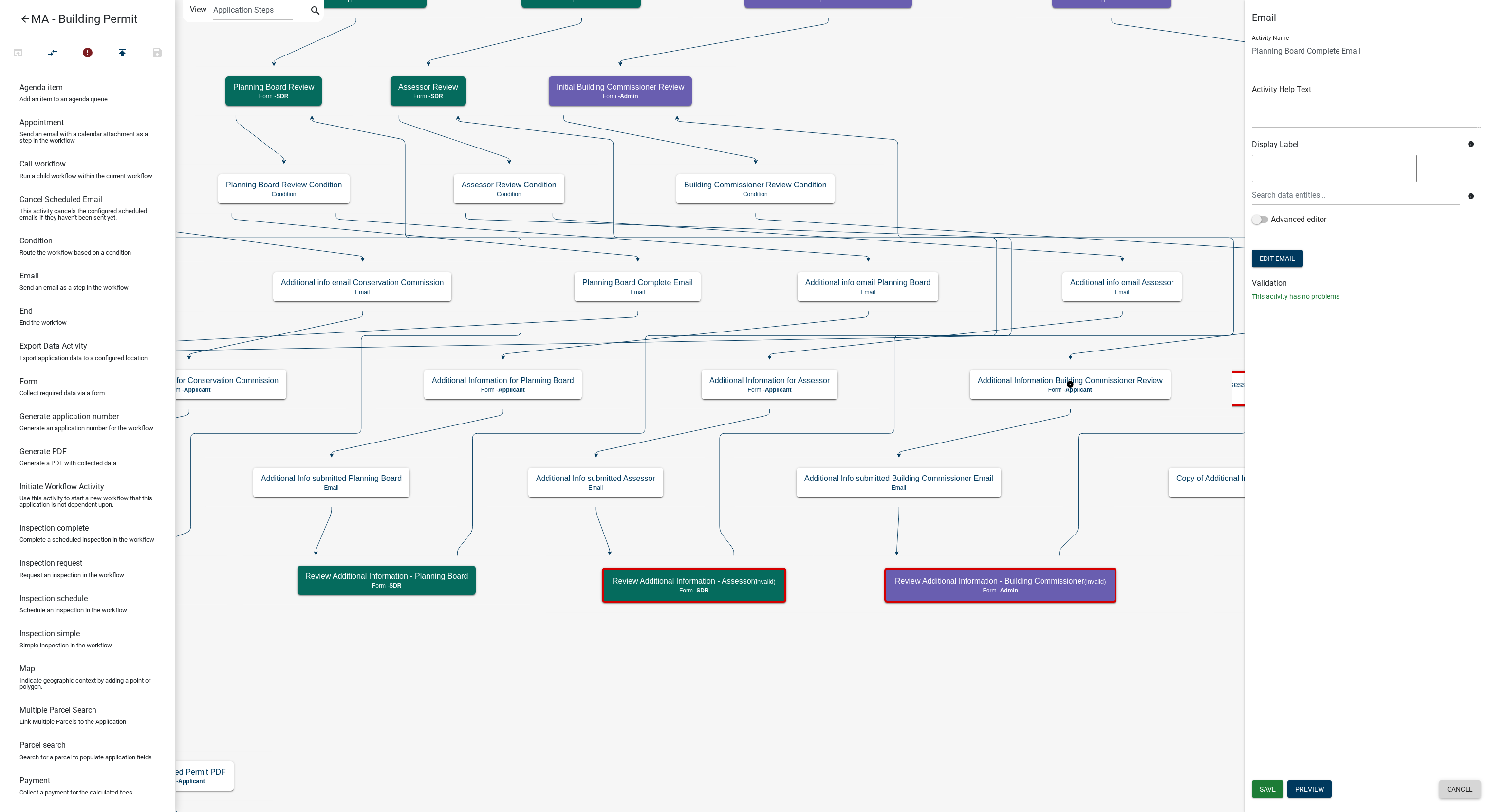
click at [1442, 789] on button "Cancel" at bounding box center [1460, 789] width 42 height 17
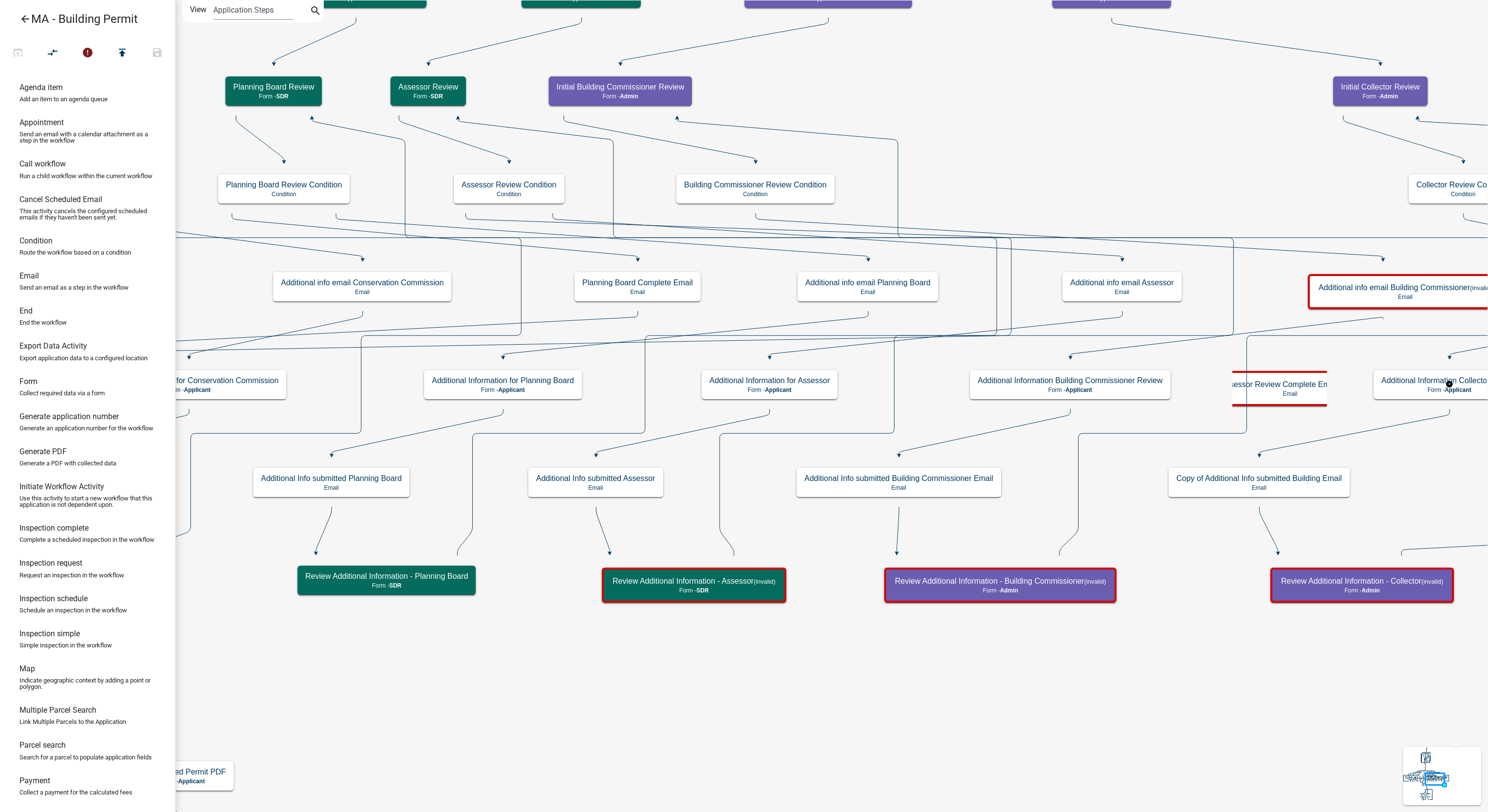
click at [1329, 389] on rect at bounding box center [1450, 384] width 245 height 49
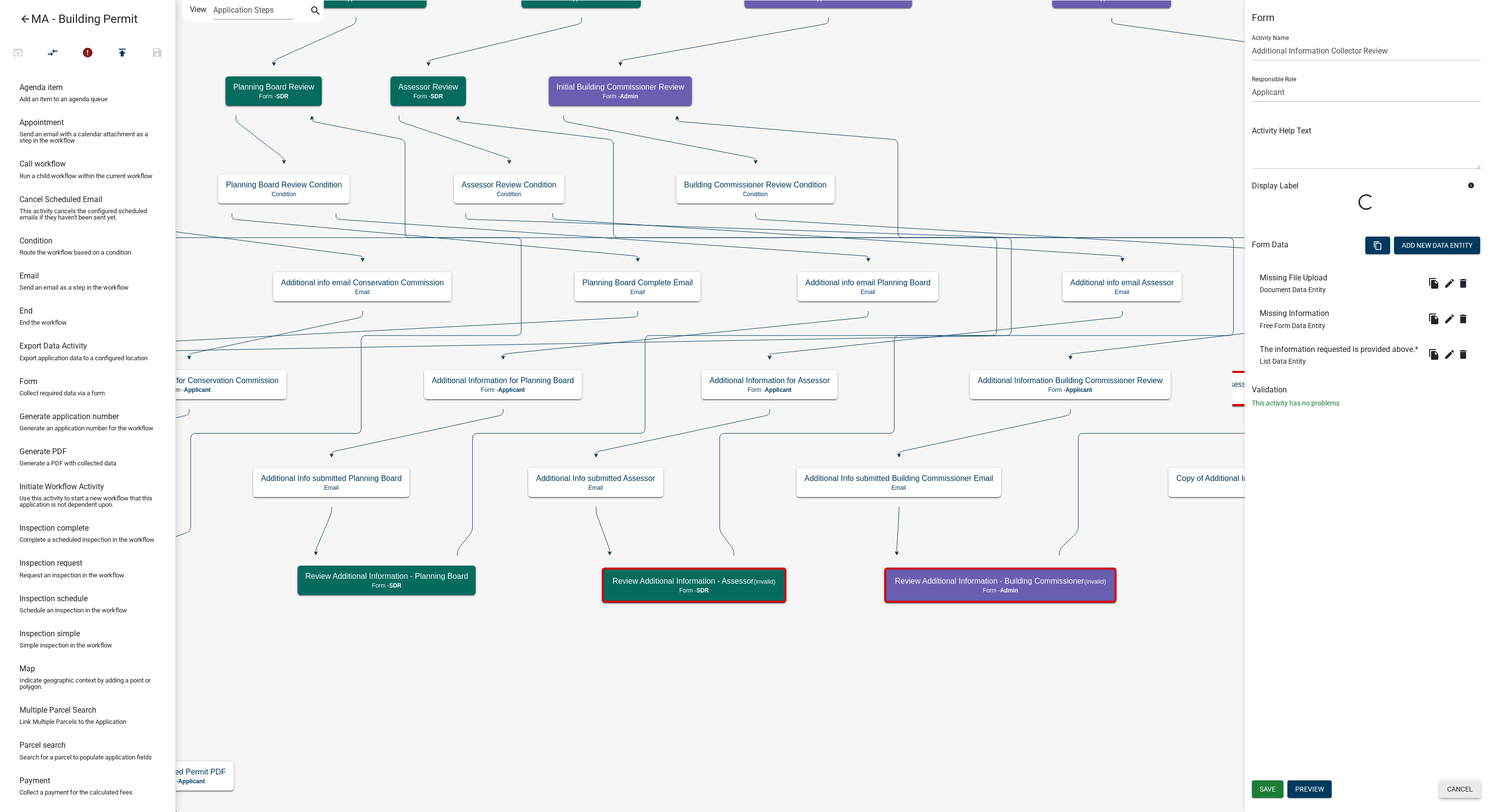
click at [1451, 793] on button "Cancel" at bounding box center [1460, 789] width 42 height 17
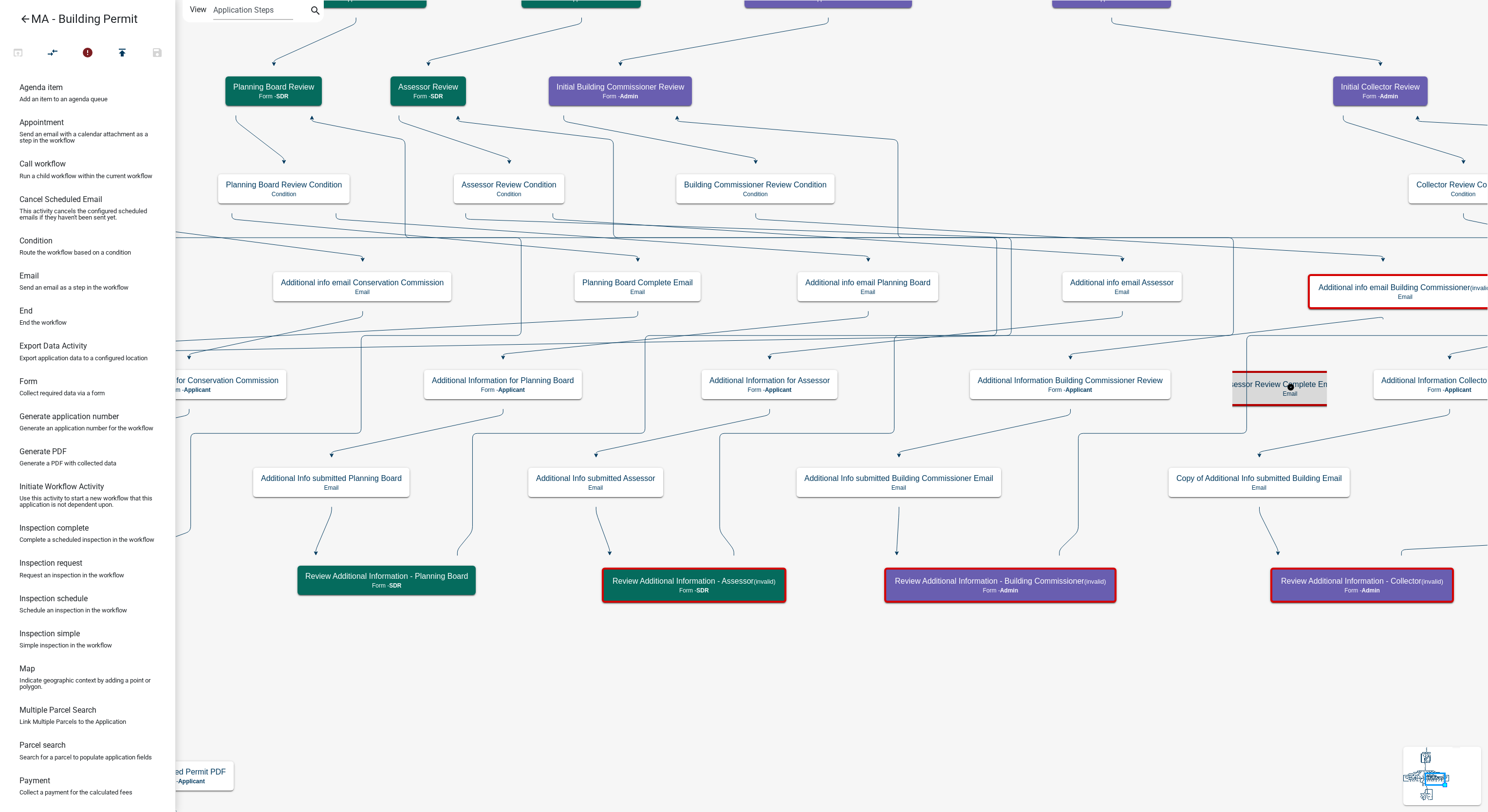
click at [1309, 384] on h5 "Assessor Review Complete Email (invalid)" at bounding box center [1290, 384] width 139 height 10
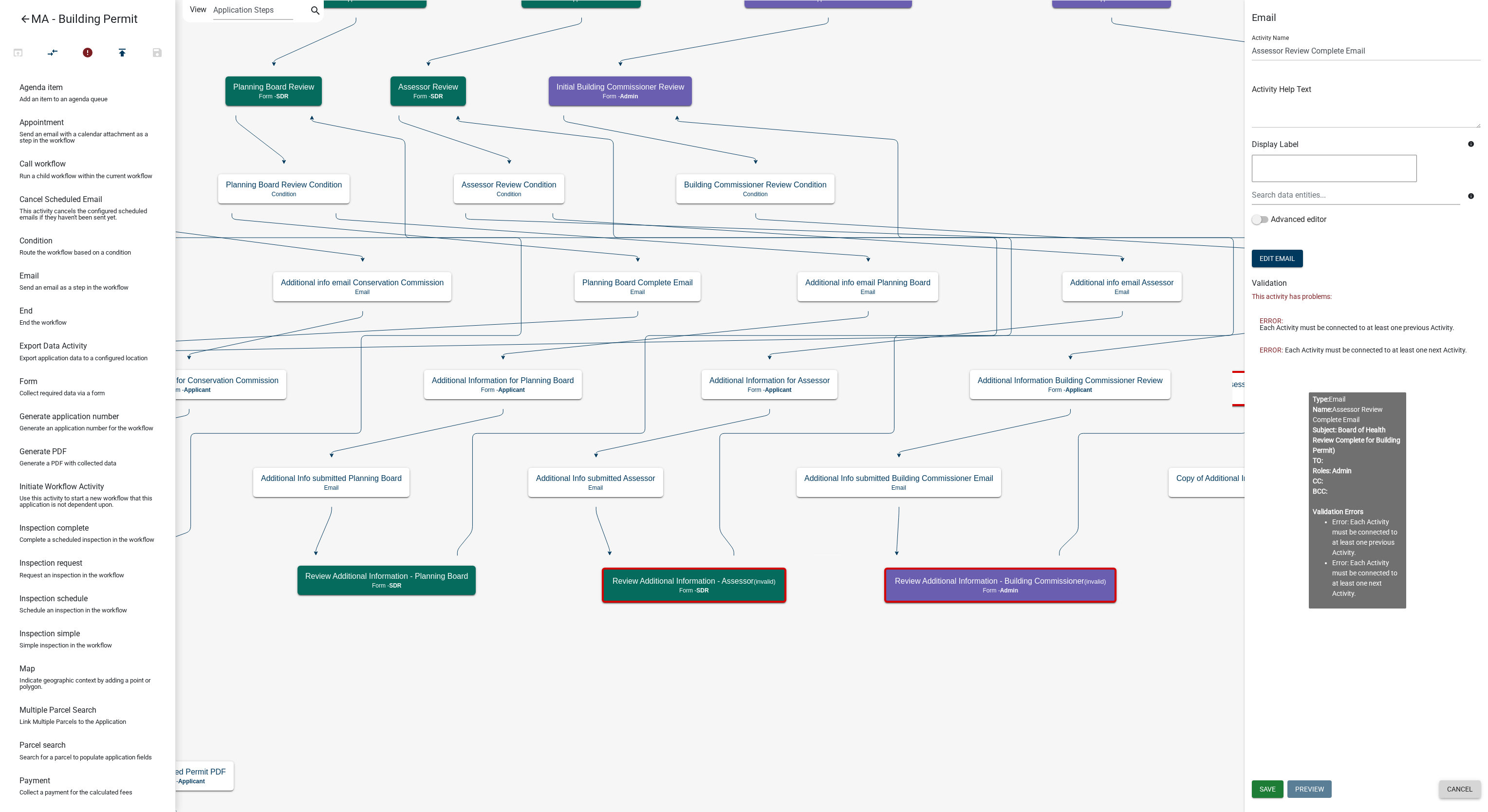
click at [1458, 787] on button "Cancel" at bounding box center [1460, 789] width 42 height 17
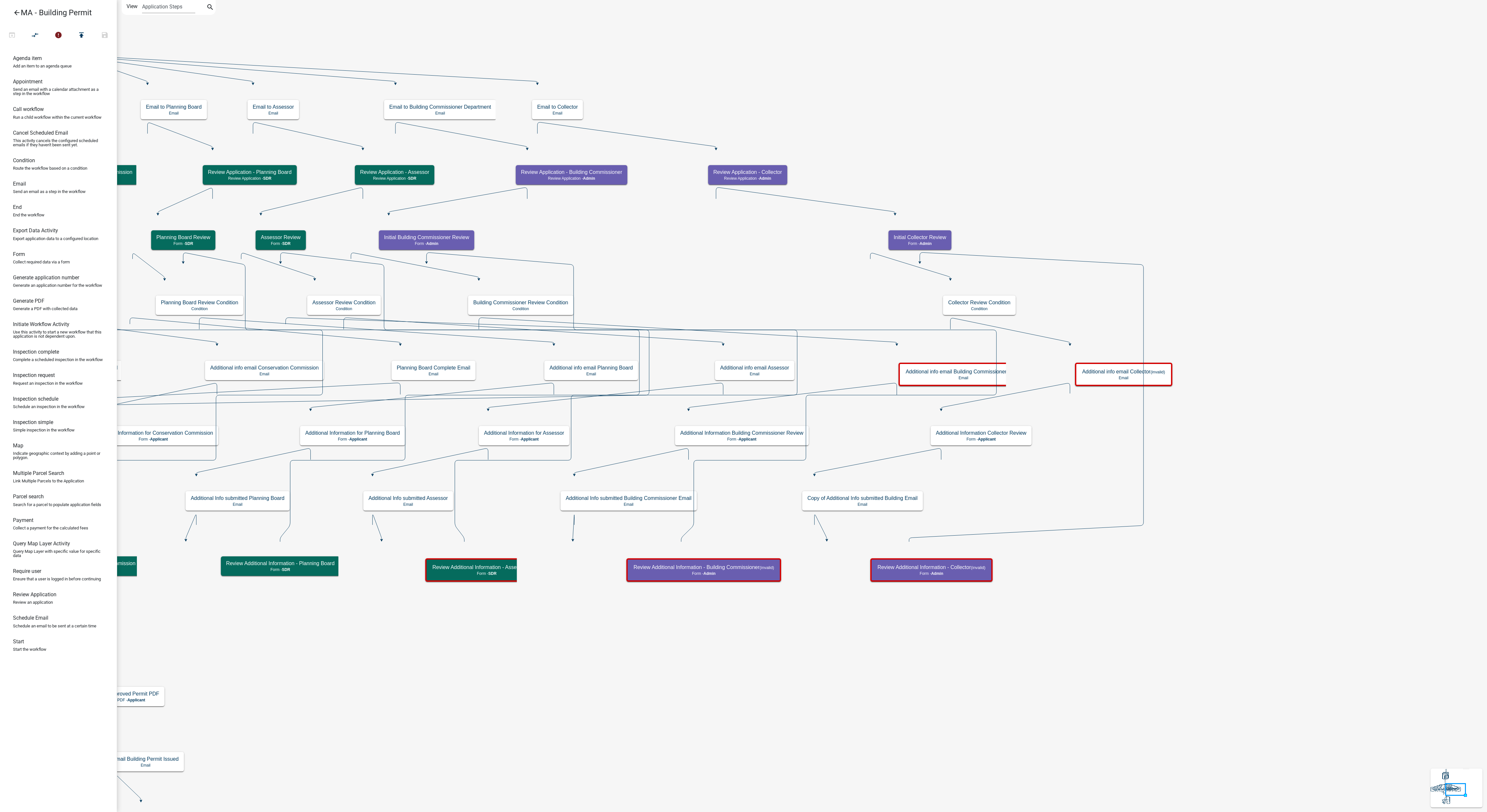
click at [991, 541] on icon at bounding box center [1456, 787] width 52 height 39
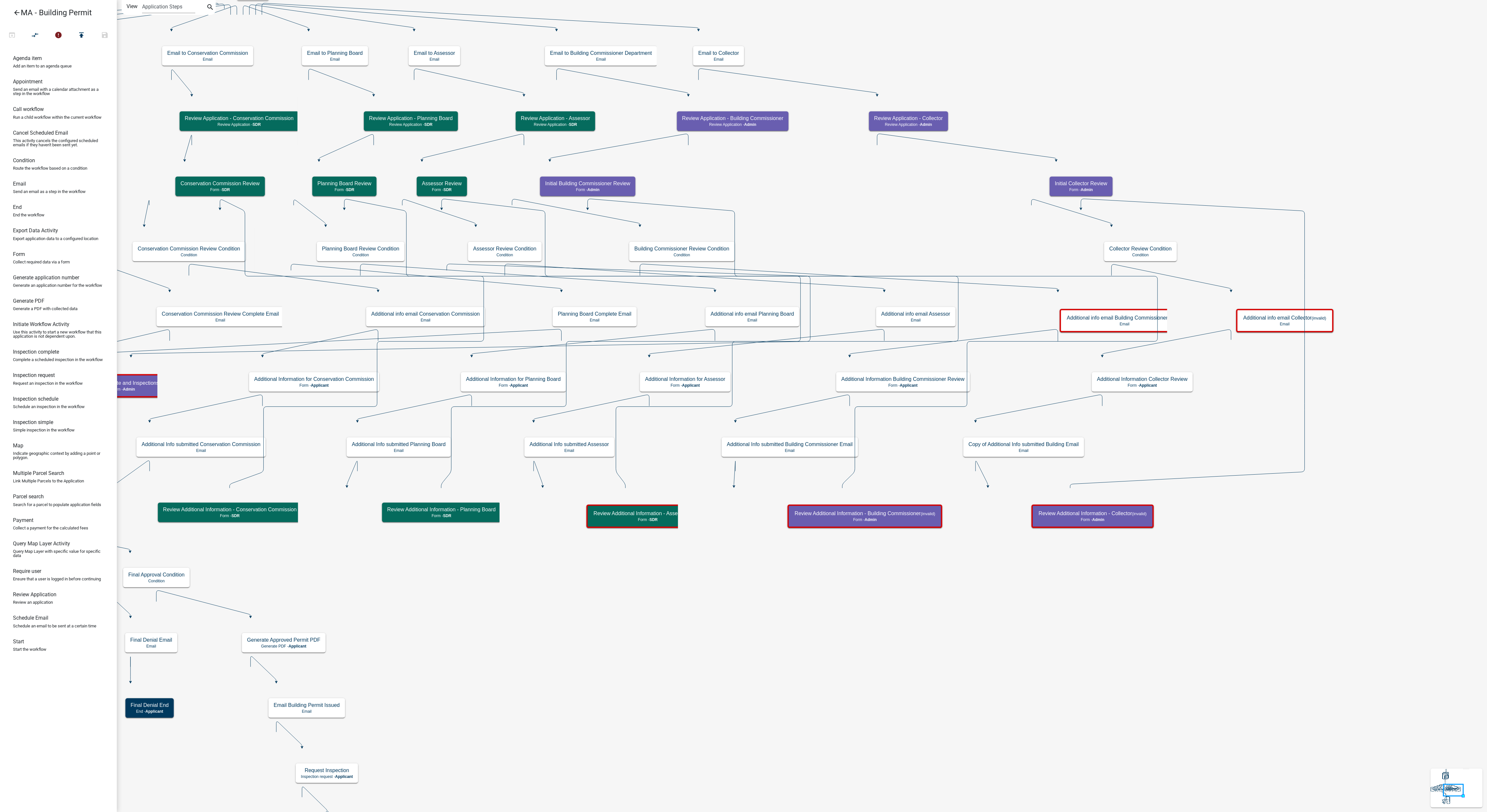
click at [991, 541] on g at bounding box center [1450, 787] width 38 height 36
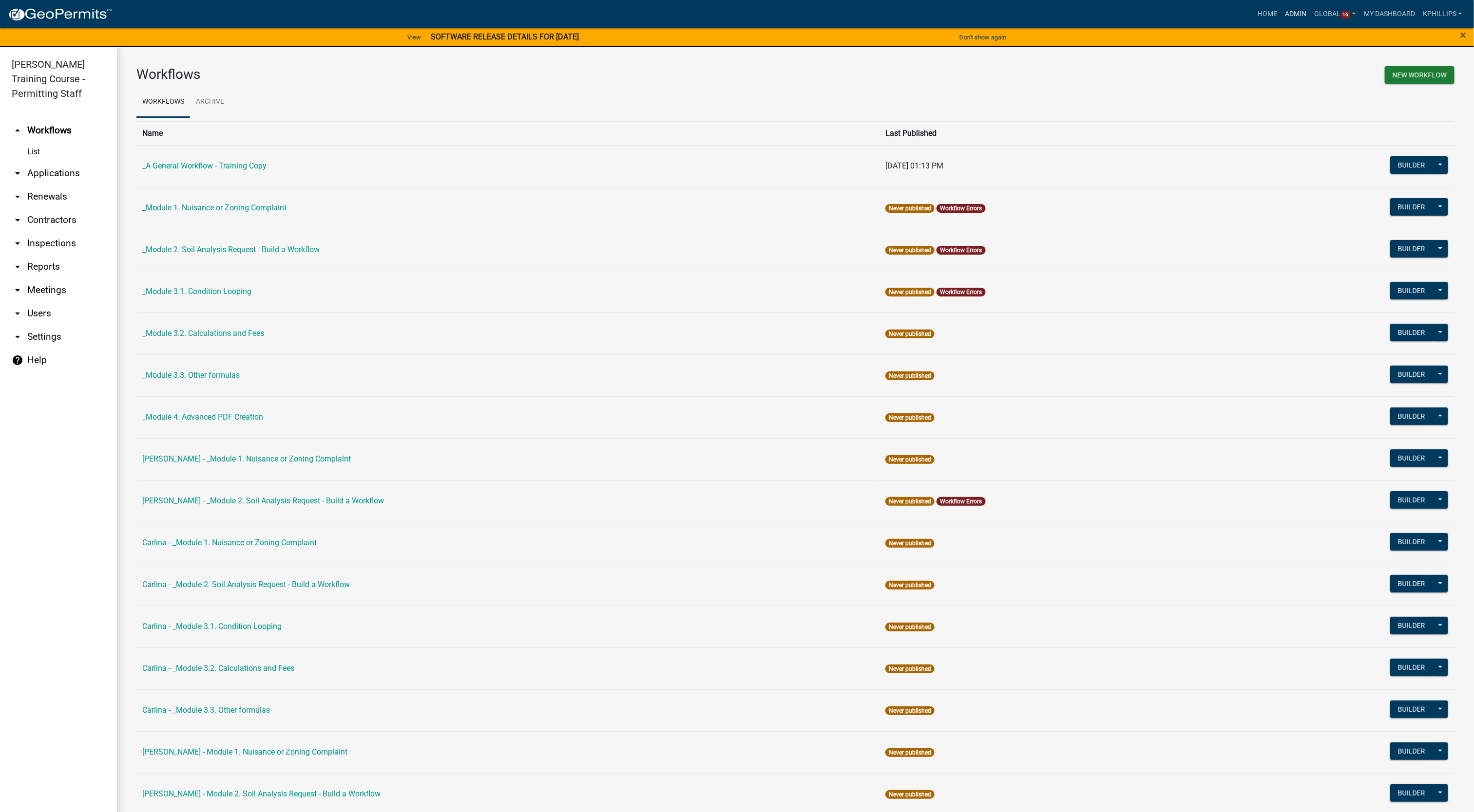
click at [1300, 14] on link "Admin" at bounding box center [1296, 14] width 29 height 18
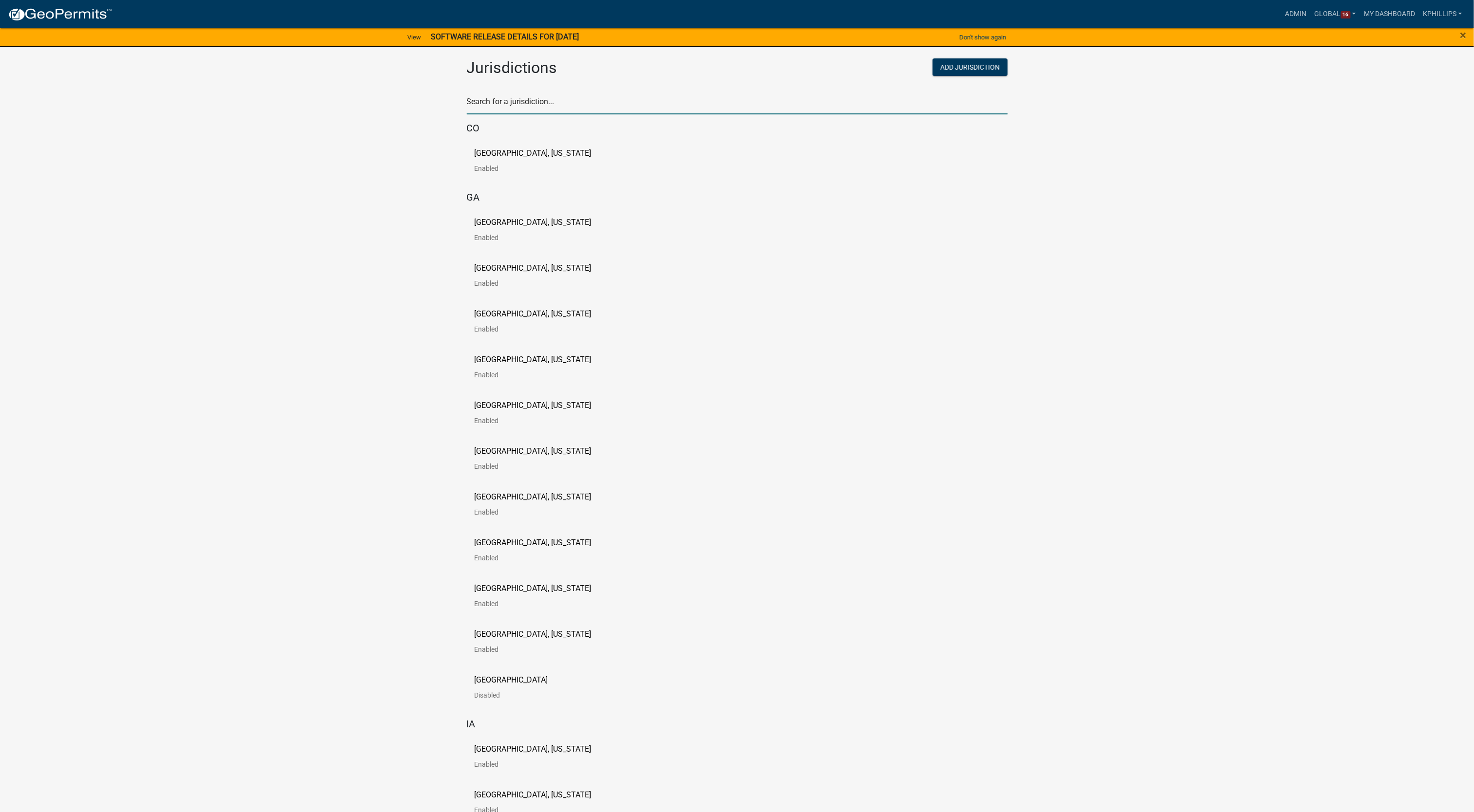
click at [634, 107] on input "text" at bounding box center [737, 104] width 541 height 20
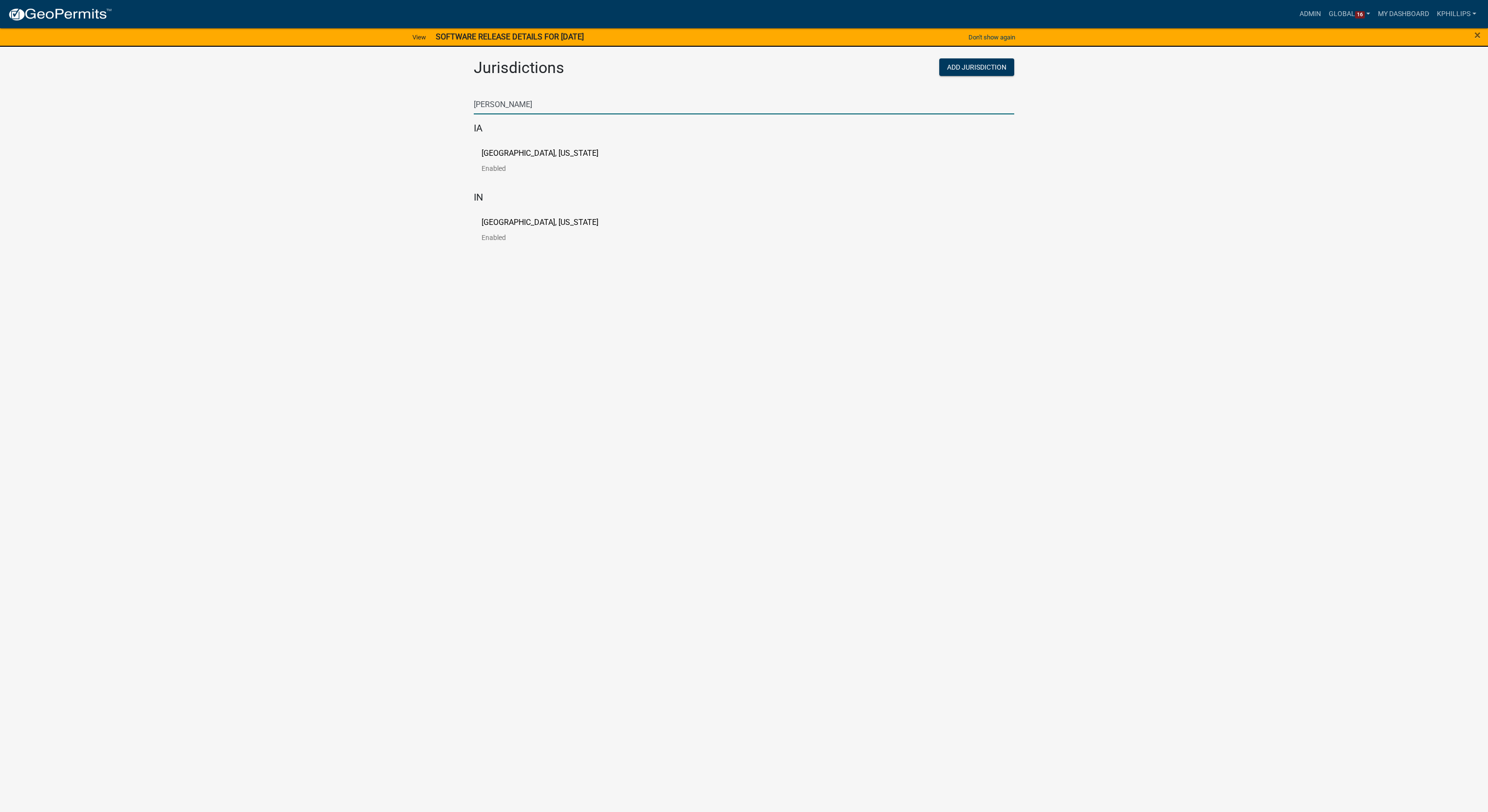
type input "[PERSON_NAME]"
click at [538, 152] on p "[GEOGRAPHIC_DATA], [US_STATE]" at bounding box center [540, 153] width 117 height 8
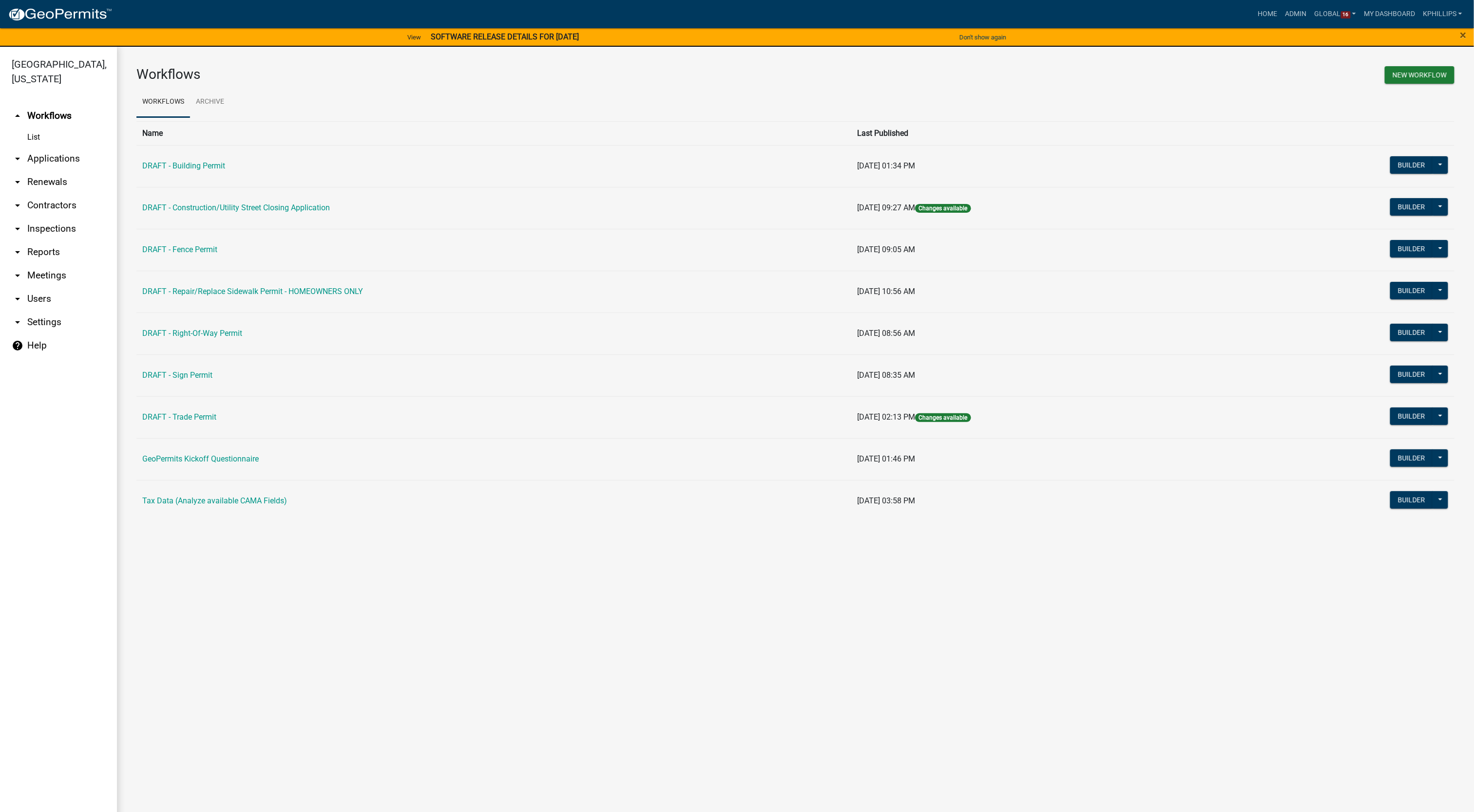
click at [1082, 62] on div "Workflows New Workflow Workflows Archive Name Last Published DRAFT - Building P…" at bounding box center [795, 298] width 1357 height 503
click at [1397, 298] on button "Builder" at bounding box center [1411, 290] width 42 height 17
click at [1119, 61] on div "Workflows New Workflow Workflows Archive Name Last Published DRAFT - Building P…" at bounding box center [795, 298] width 1357 height 503
click at [0, 548] on html "Internet Explorer does NOT work with GeoPermits. Get a new browser for more sec…" at bounding box center [737, 406] width 1474 height 812
click at [458, 78] on h3 "Workflows" at bounding box center [462, 74] width 652 height 16
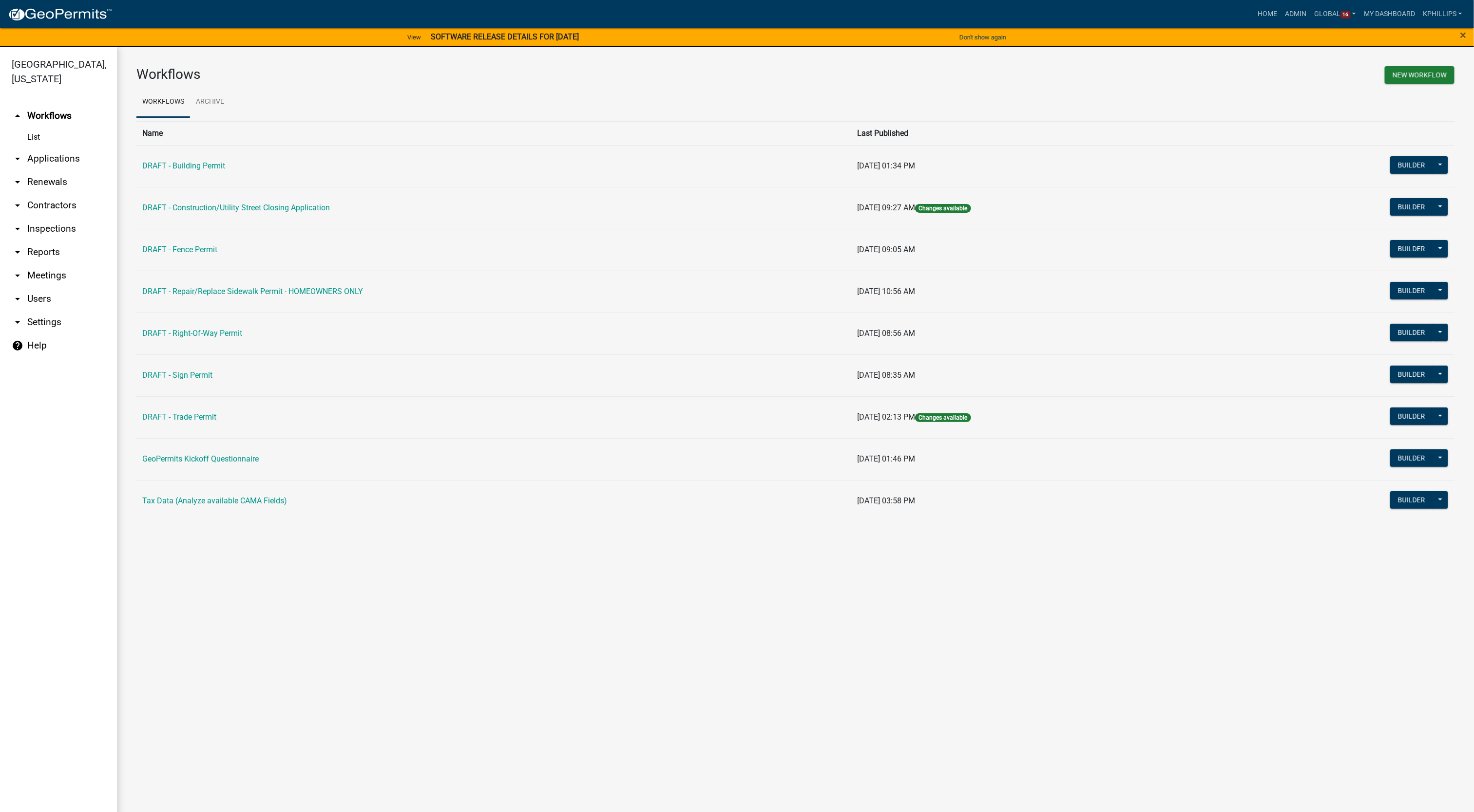
click at [1070, 68] on div "New Workflow" at bounding box center [1129, 76] width 667 height 21
drag, startPoint x: 343, startPoint y: 210, endPoint x: 173, endPoint y: 214, distance: 170.0
click at [173, 214] on td "DRAFT - Construction/Utility Street Closing Application" at bounding box center [493, 208] width 714 height 42
copy link "Construction/Utility Street Closing Application"
click at [336, 205] on td "DRAFT - Construction/Utility Street Closing Application" at bounding box center [493, 208] width 714 height 42
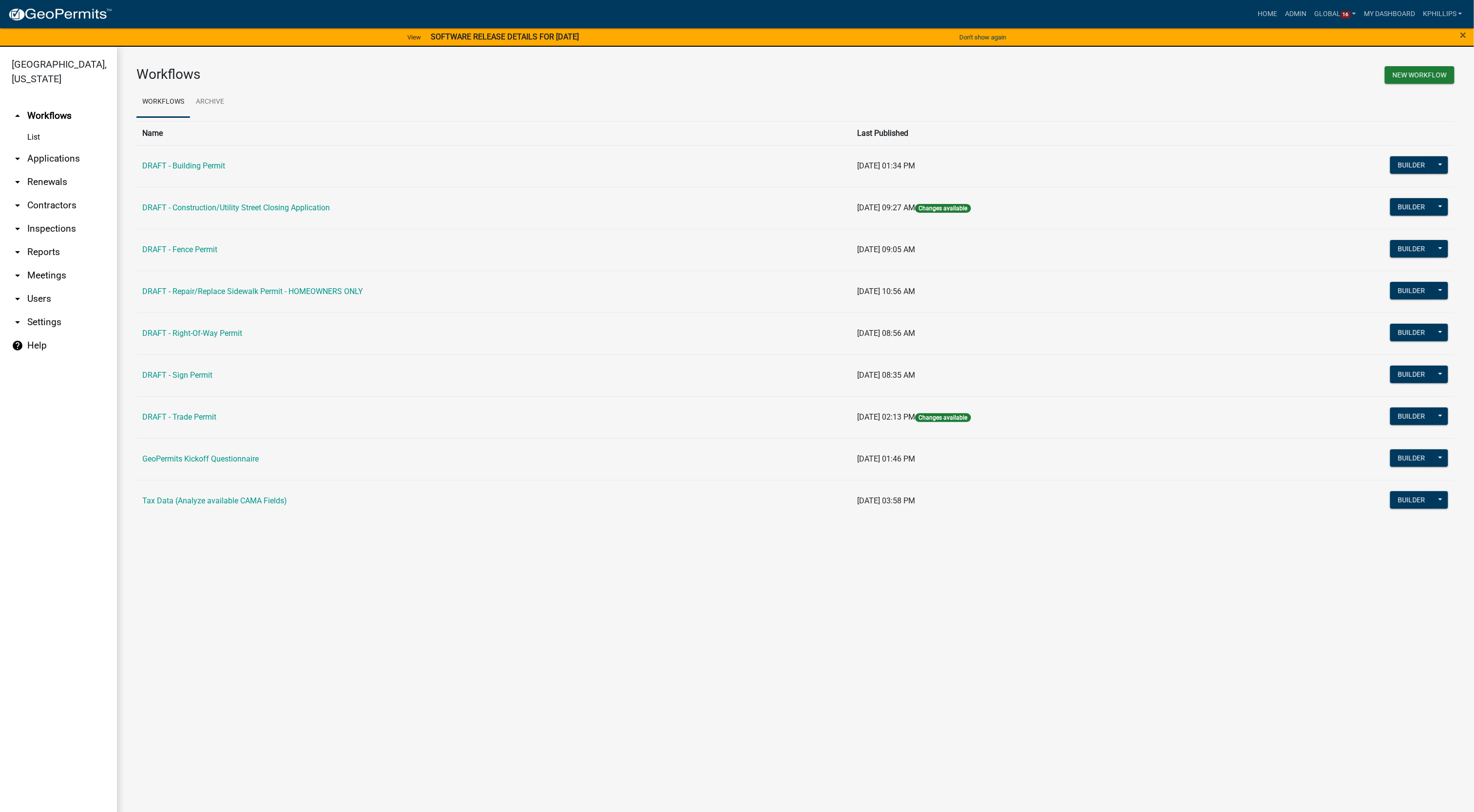
drag, startPoint x: 337, startPoint y: 206, endPoint x: 140, endPoint y: 213, distance: 197.1
click at [140, 213] on td "DRAFT - Construction/Utility Street Closing Application" at bounding box center [493, 208] width 714 height 42
copy link "DRAFT - Construction/Utility Street Closing Application"
click at [1080, 66] on div "New Workflow" at bounding box center [1129, 76] width 667 height 21
drag, startPoint x: 371, startPoint y: 290, endPoint x: 144, endPoint y: 298, distance: 227.1
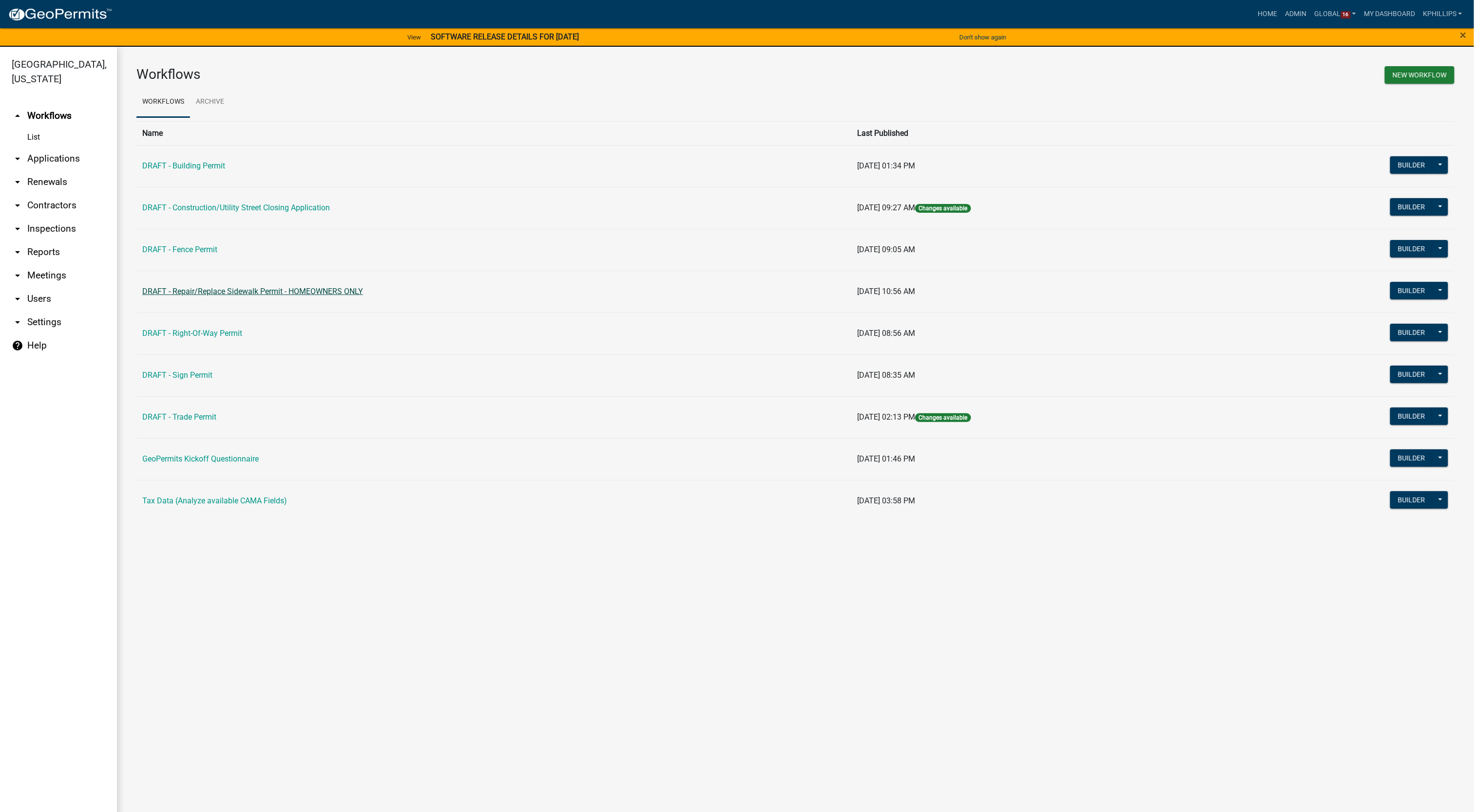
click at [144, 298] on td "DRAFT - Repair/Replace Sidewalk Permit - HOMEOWNERS ONLY" at bounding box center [493, 291] width 714 height 42
copy link "DRAFT - Repair/Replace Sidewalk Permit - HOMEOWNERS ONLY"
click at [492, 88] on ul "Workflows Archive" at bounding box center [795, 101] width 1318 height 30
drag, startPoint x: 1177, startPoint y: 52, endPoint x: 1170, endPoint y: 50, distance: 7.3
click at [1177, 52] on div "Workflows New Workflow Workflows Archive Name Last Published DRAFT - Building P…" at bounding box center [795, 298] width 1357 height 503
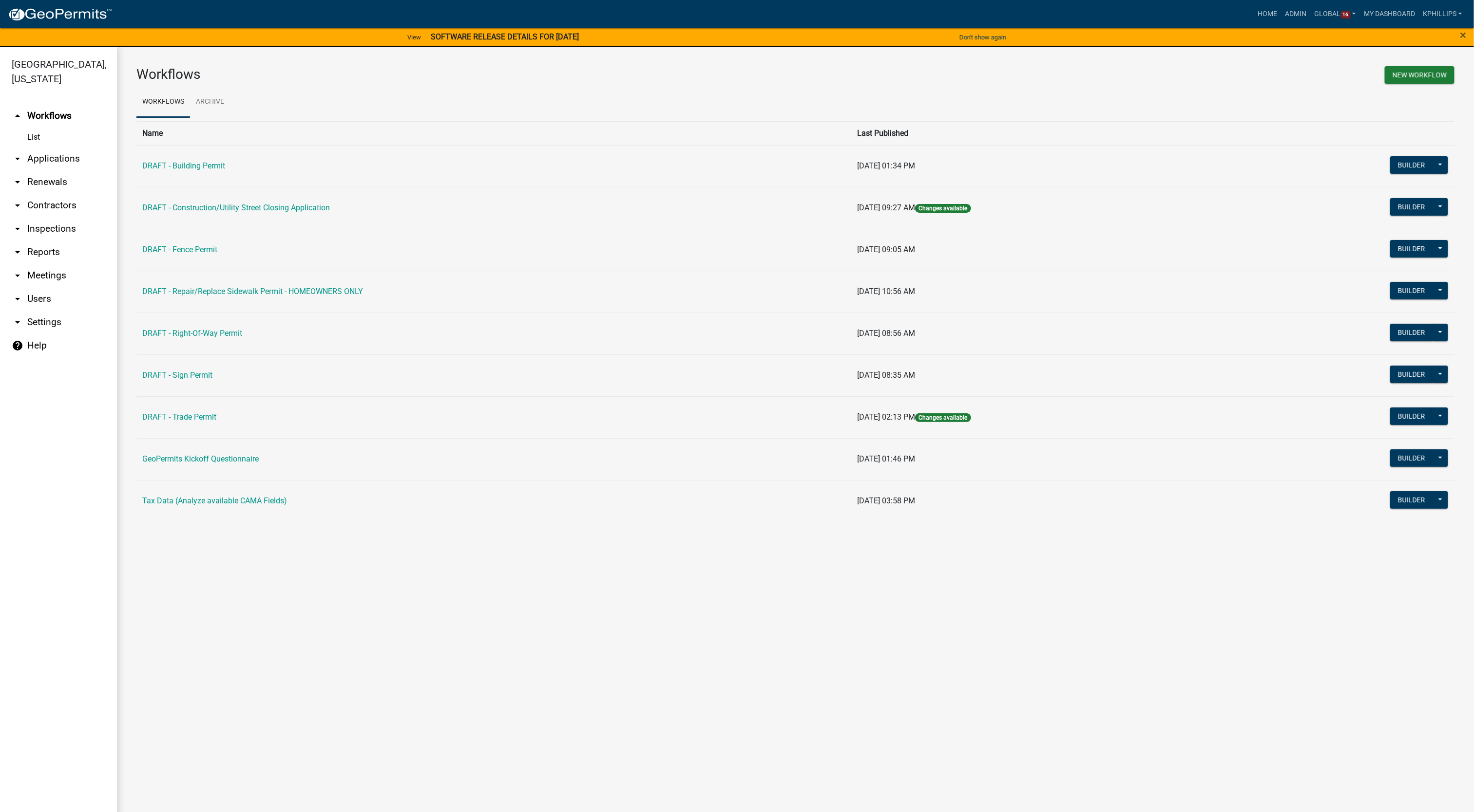
click at [19, 682] on ul "arrow_drop_up Workflows List arrow_drop_down Applications Search by Parcel Sear…" at bounding box center [58, 460] width 117 height 728
